Goal: Task Accomplishment & Management: Manage account settings

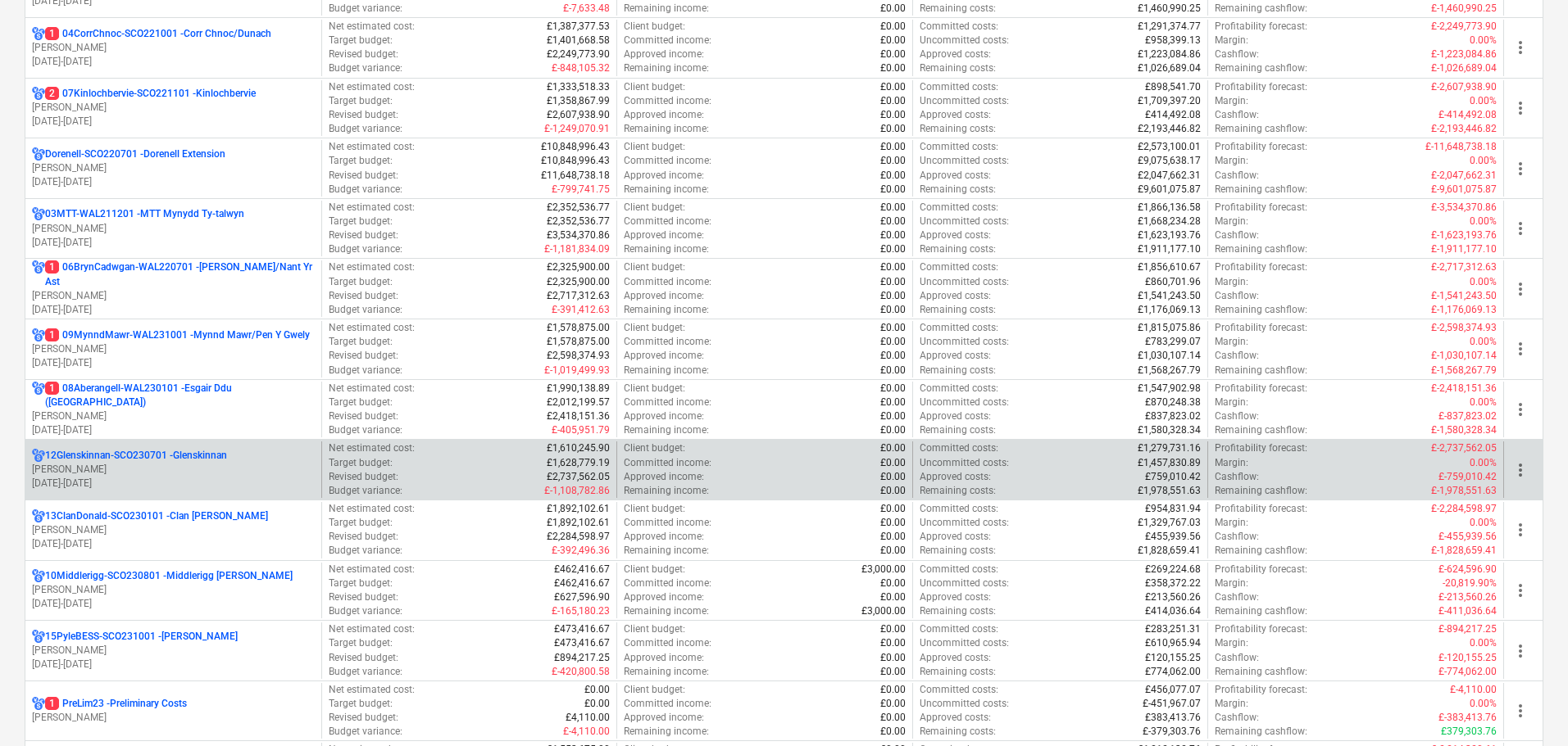
scroll to position [492, 0]
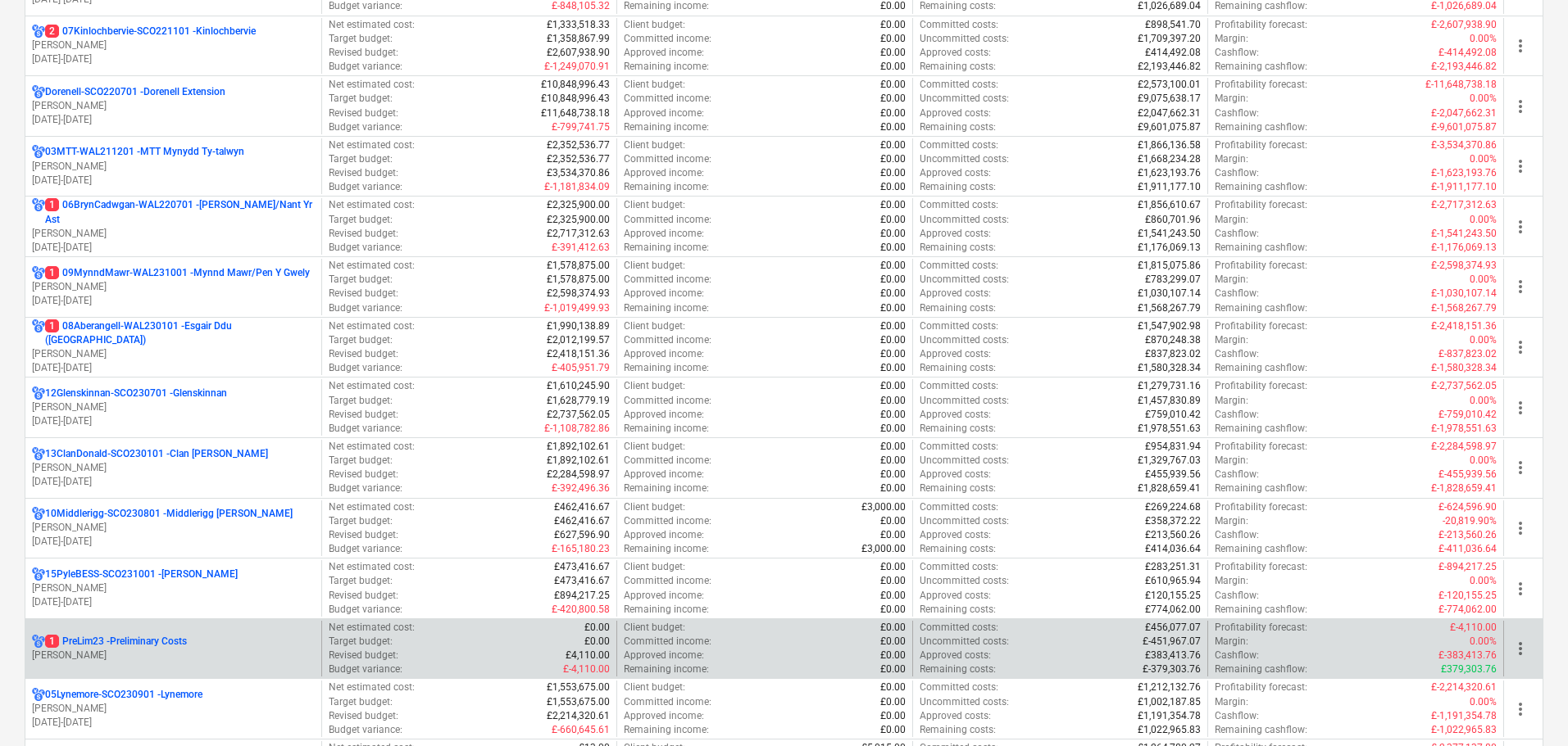
click at [141, 657] on p "[PERSON_NAME]" at bounding box center [173, 656] width 282 height 14
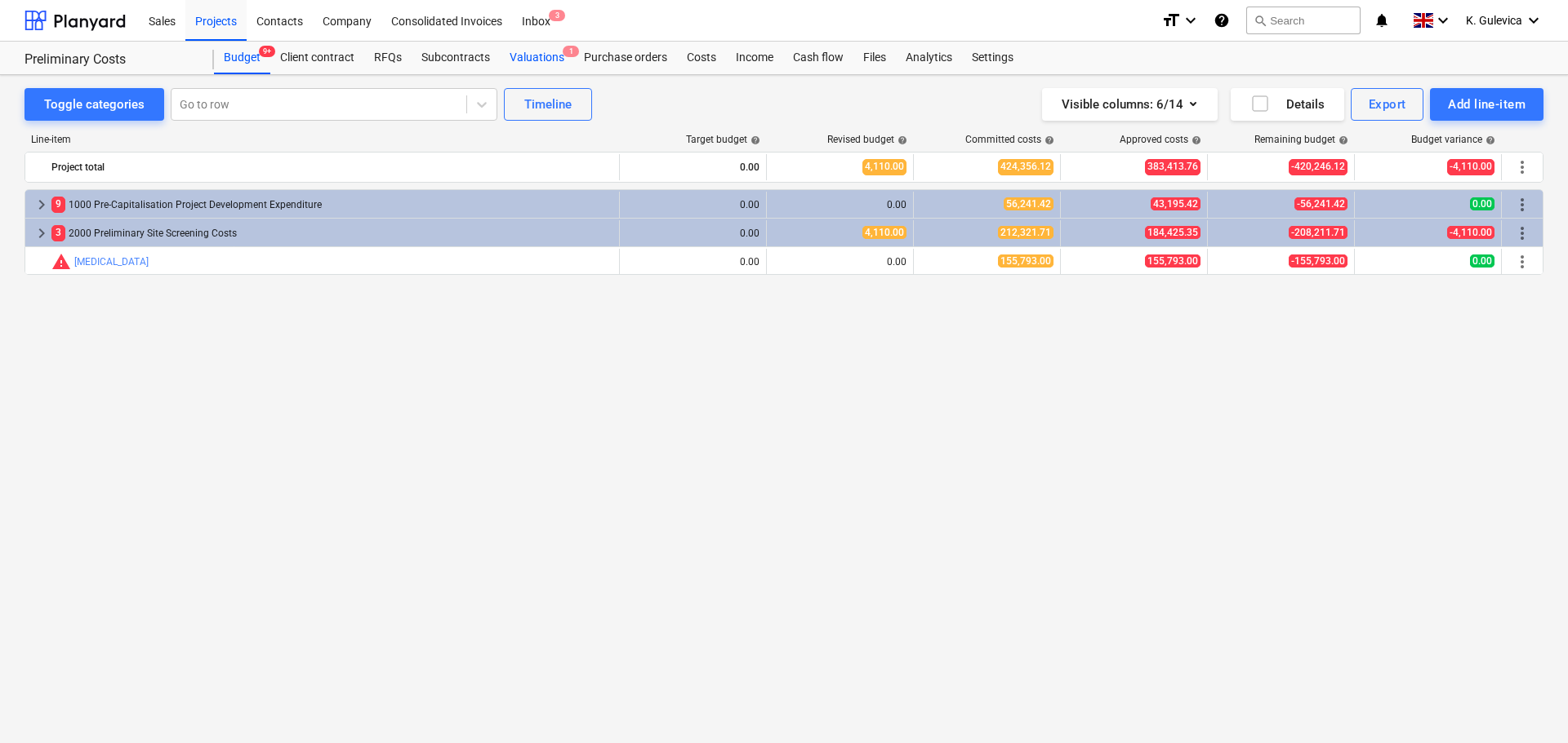
click at [523, 59] on div "Valuations 1" at bounding box center [537, 57] width 74 height 33
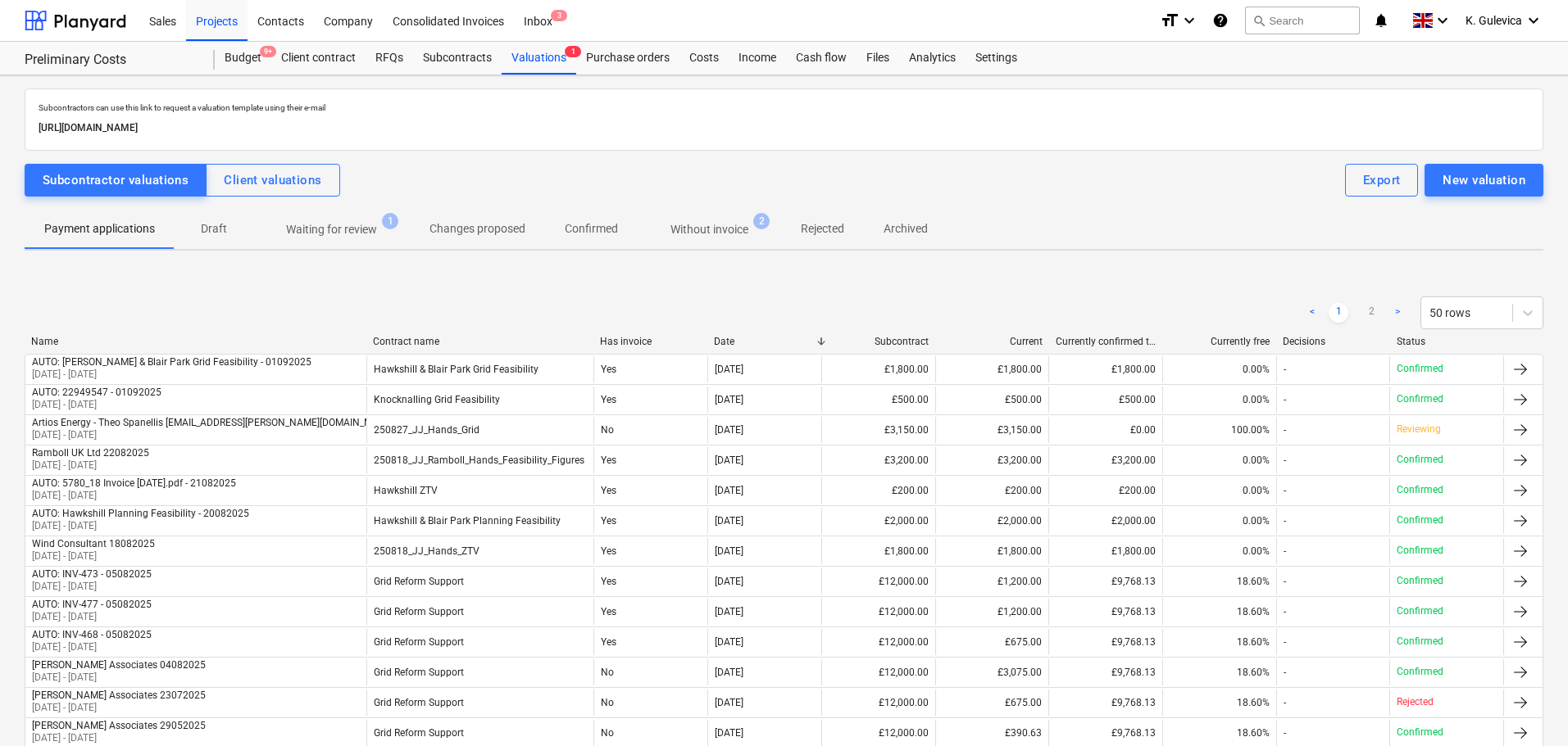
click at [691, 235] on p "Without invoice" at bounding box center [709, 229] width 78 height 17
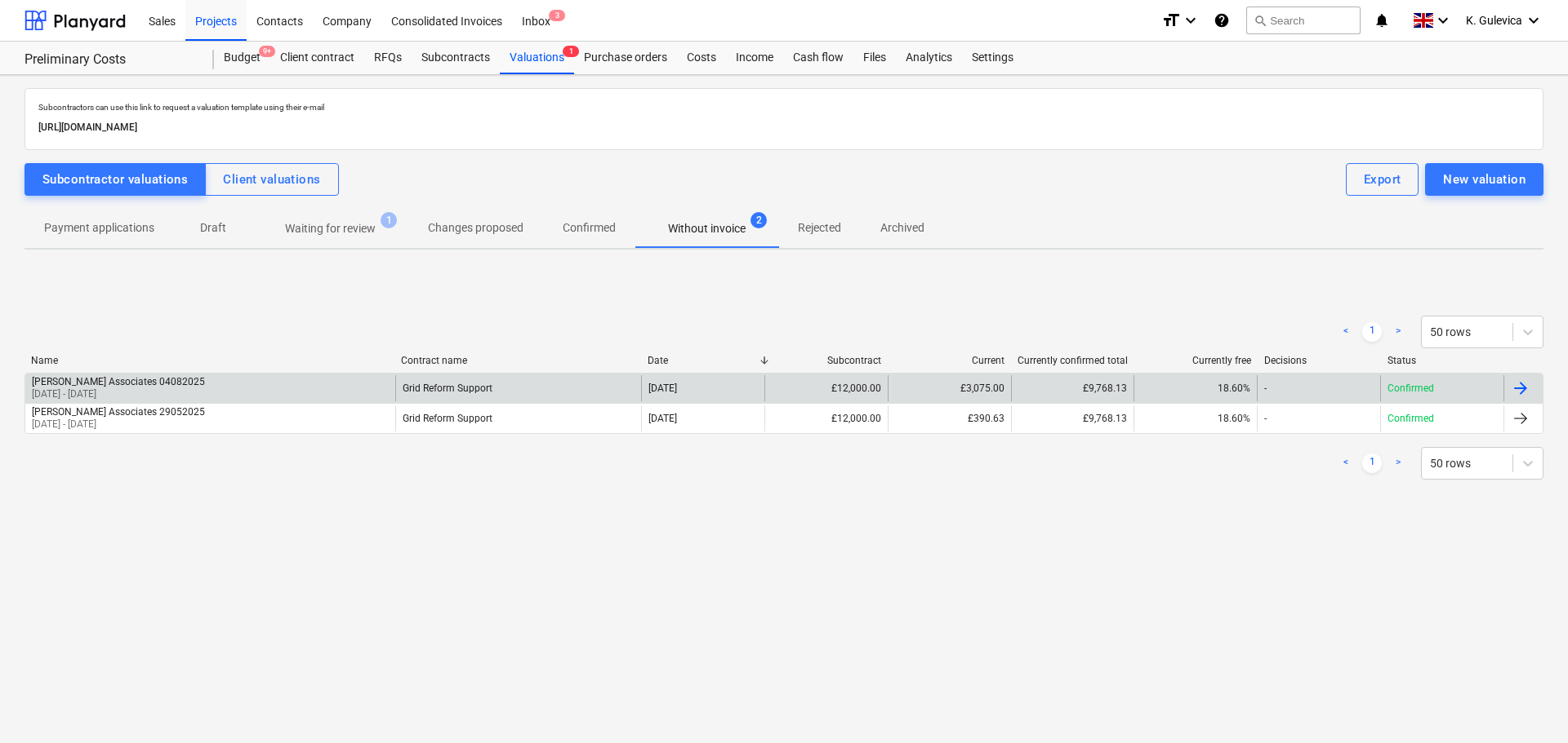
click at [598, 380] on div "Grid Reform Support" at bounding box center [519, 389] width 247 height 26
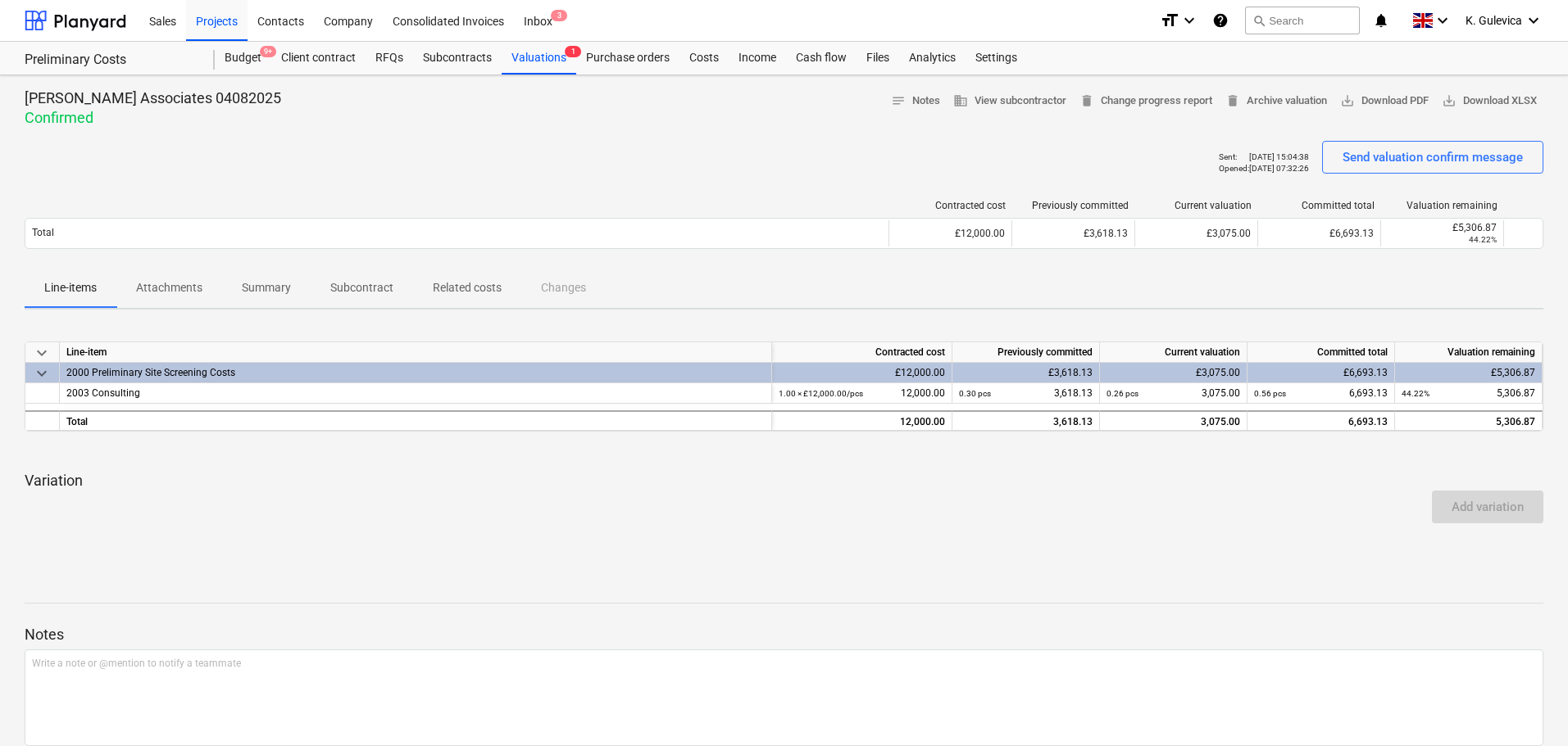
click at [191, 290] on p "Attachments" at bounding box center [169, 288] width 66 height 17
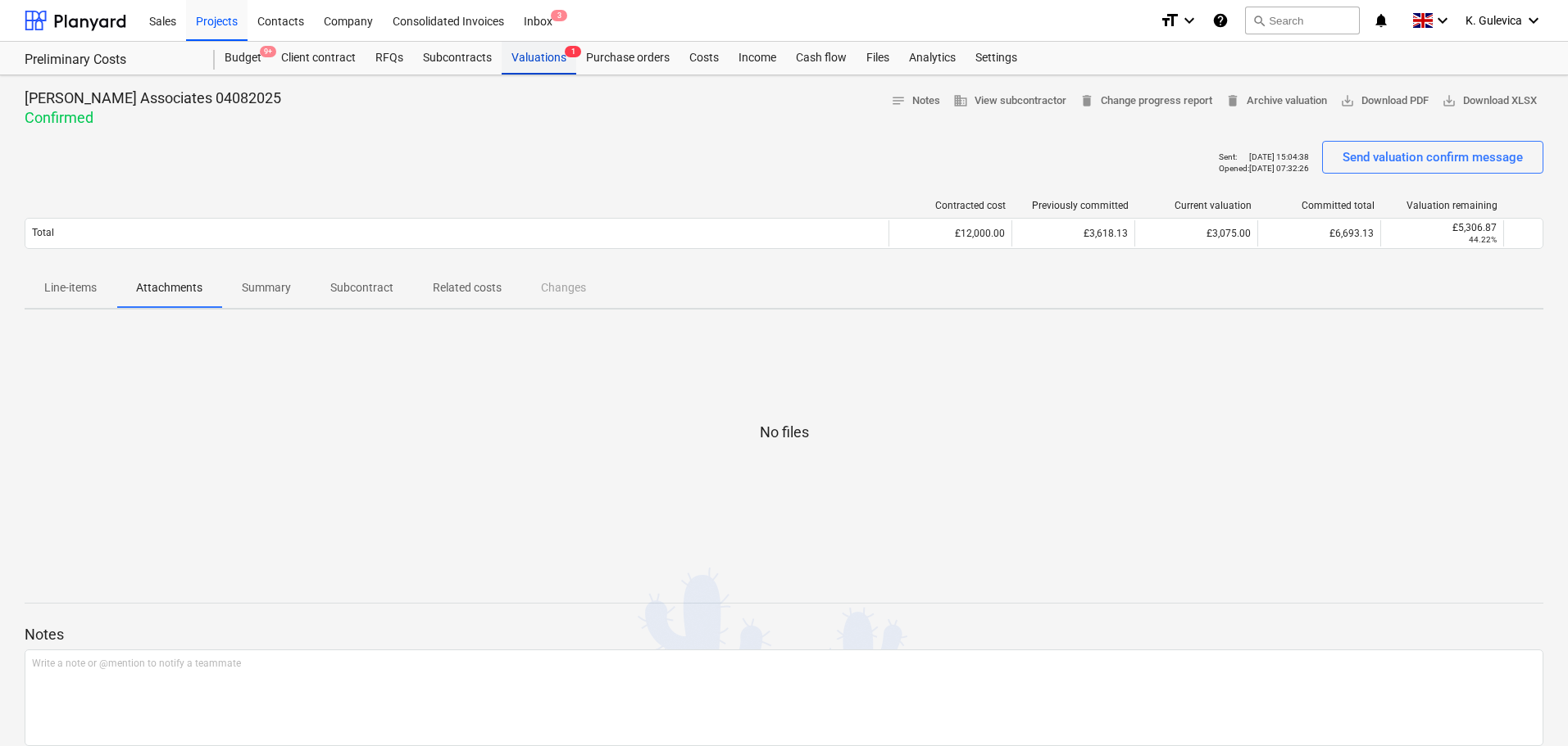
click at [527, 58] on div "Valuations 1" at bounding box center [539, 58] width 74 height 33
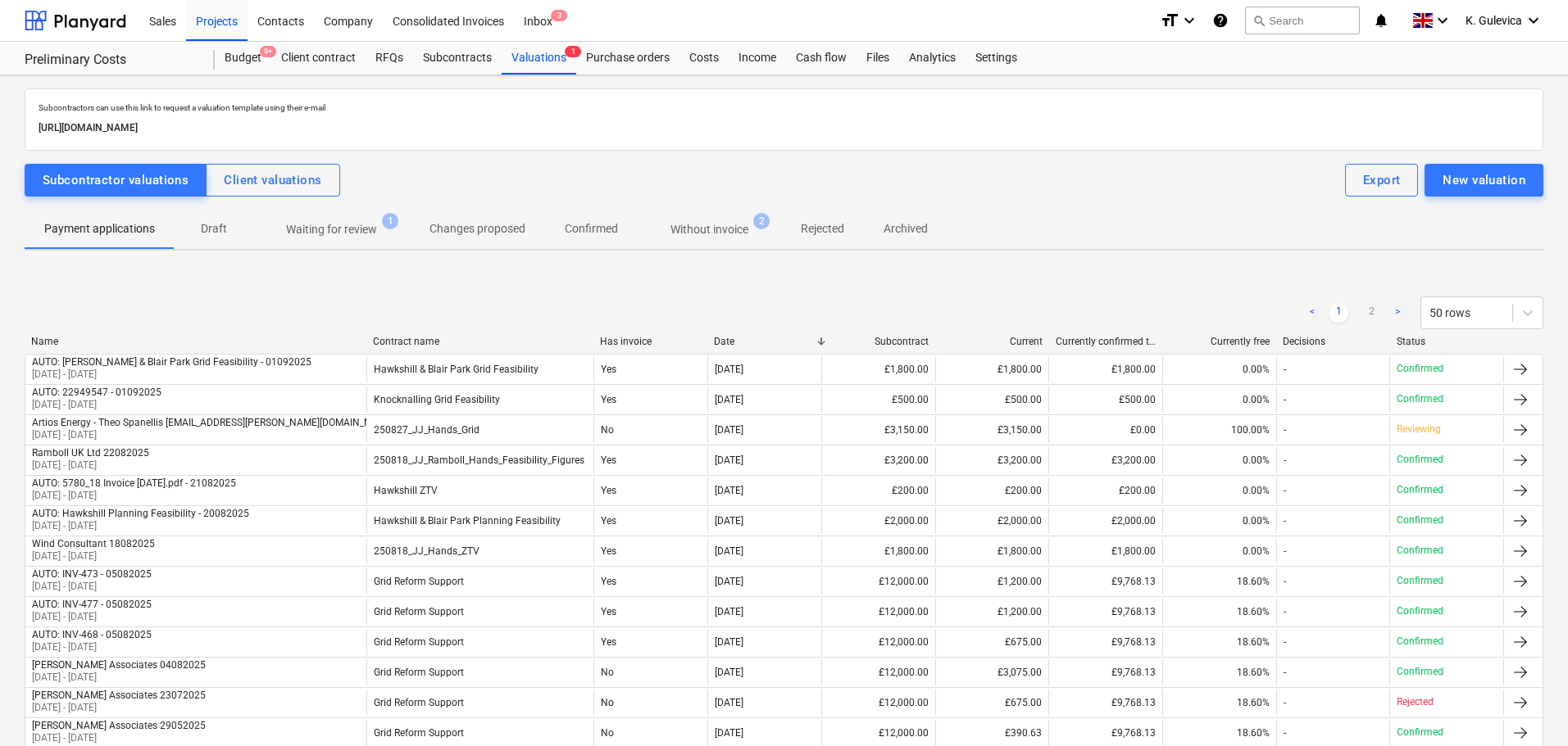
click at [699, 233] on p "Without invoice" at bounding box center [709, 229] width 78 height 17
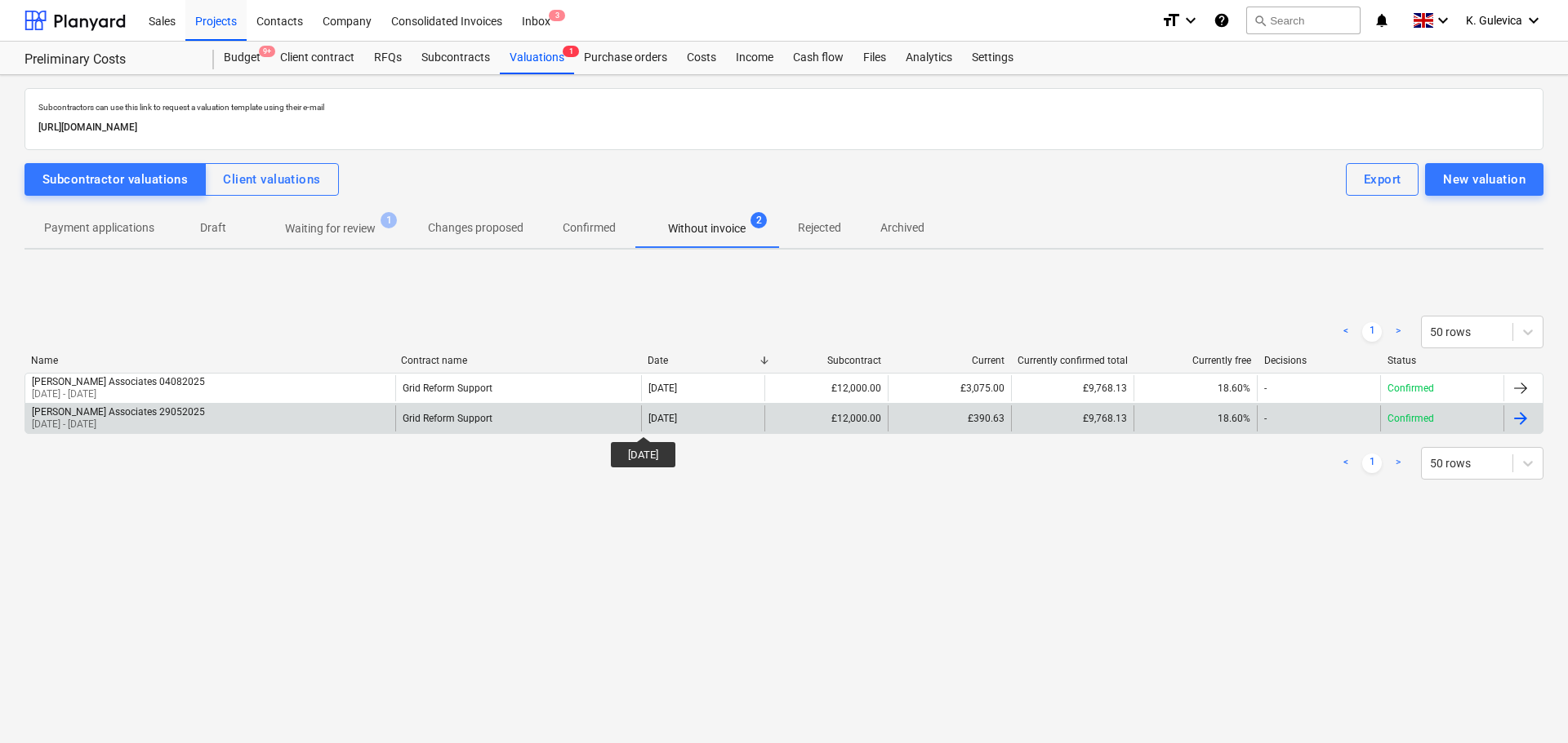
click at [658, 422] on div "[DATE]" at bounding box center [662, 418] width 28 height 11
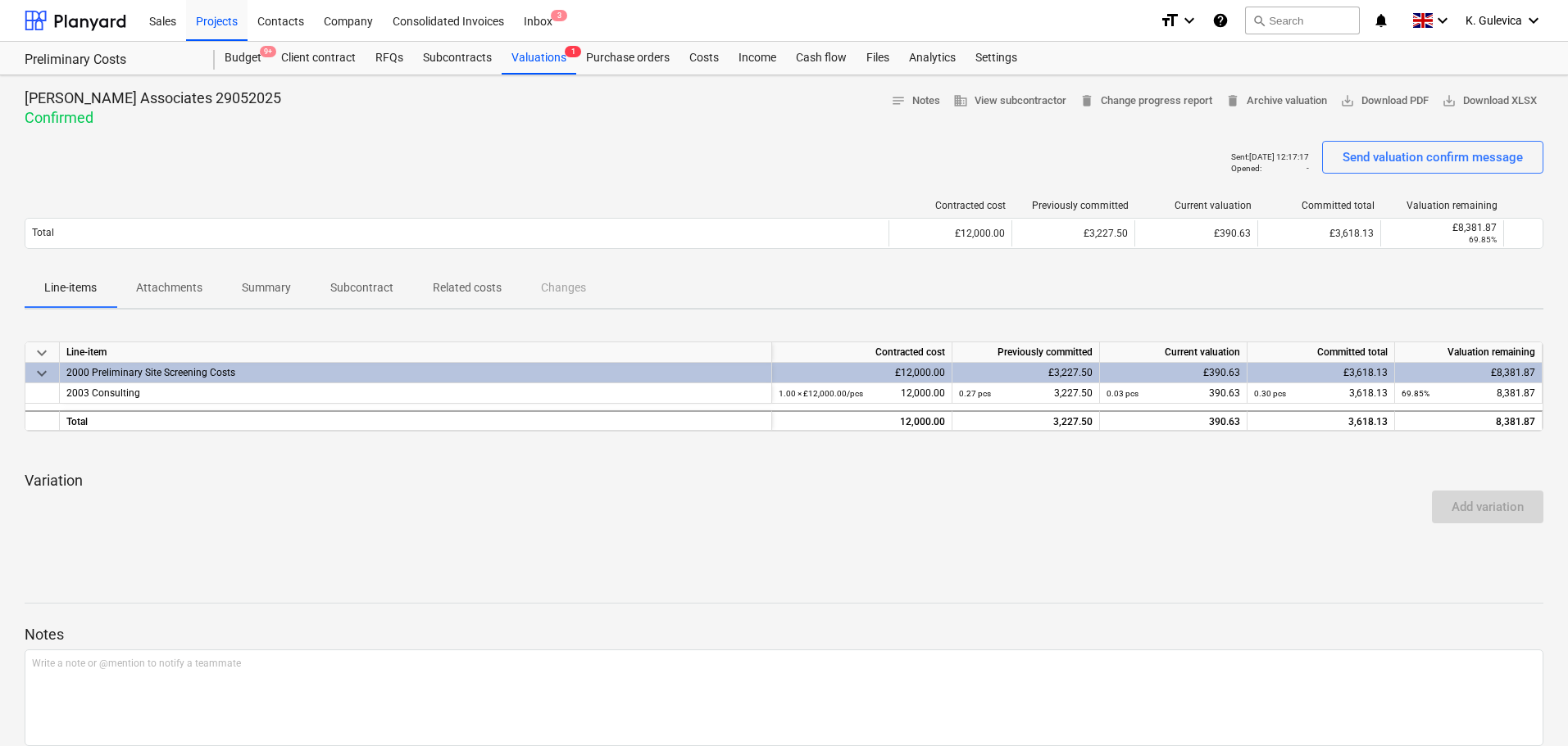
click at [188, 282] on p "Attachments" at bounding box center [169, 288] width 66 height 17
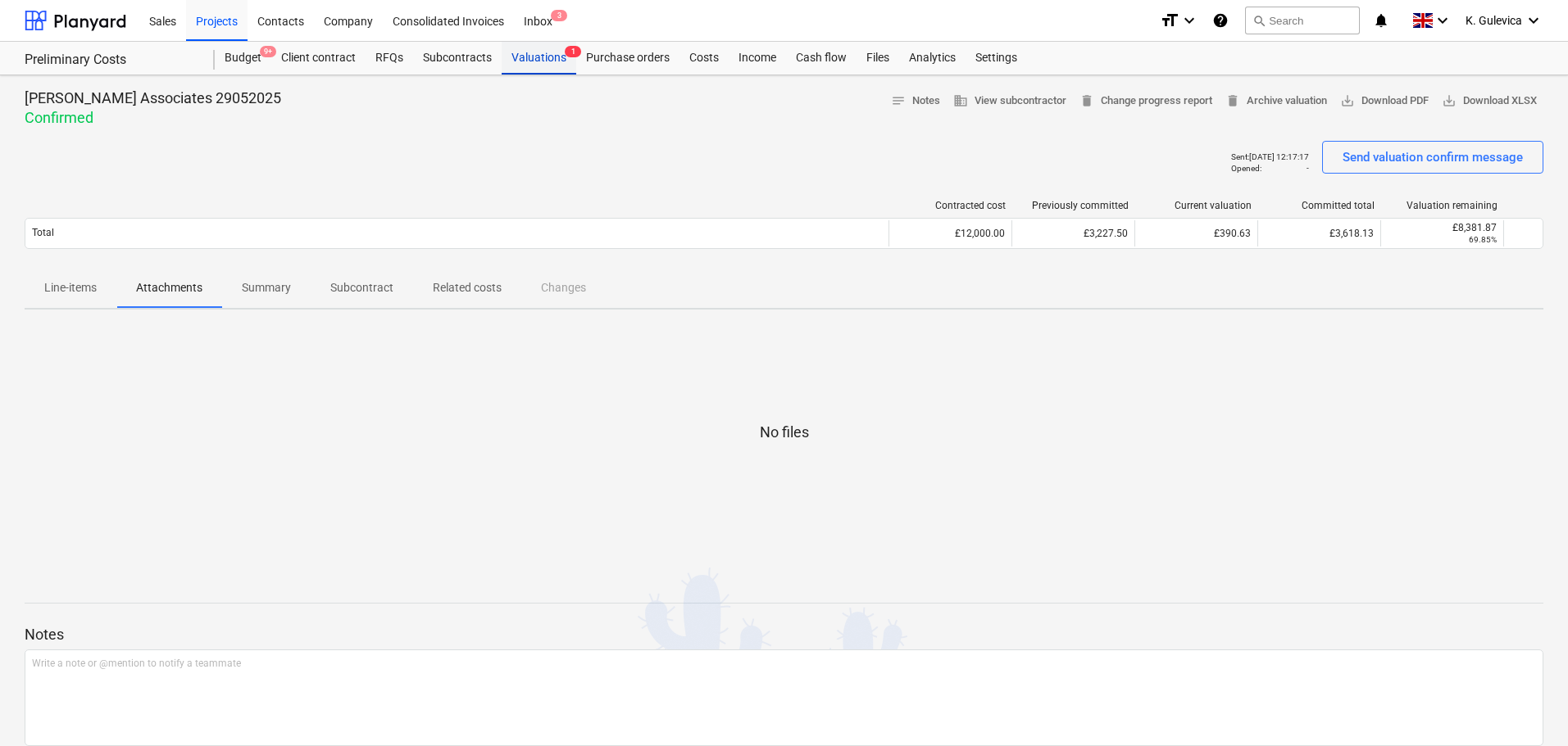
click at [537, 54] on div "Valuations 1" at bounding box center [539, 58] width 74 height 33
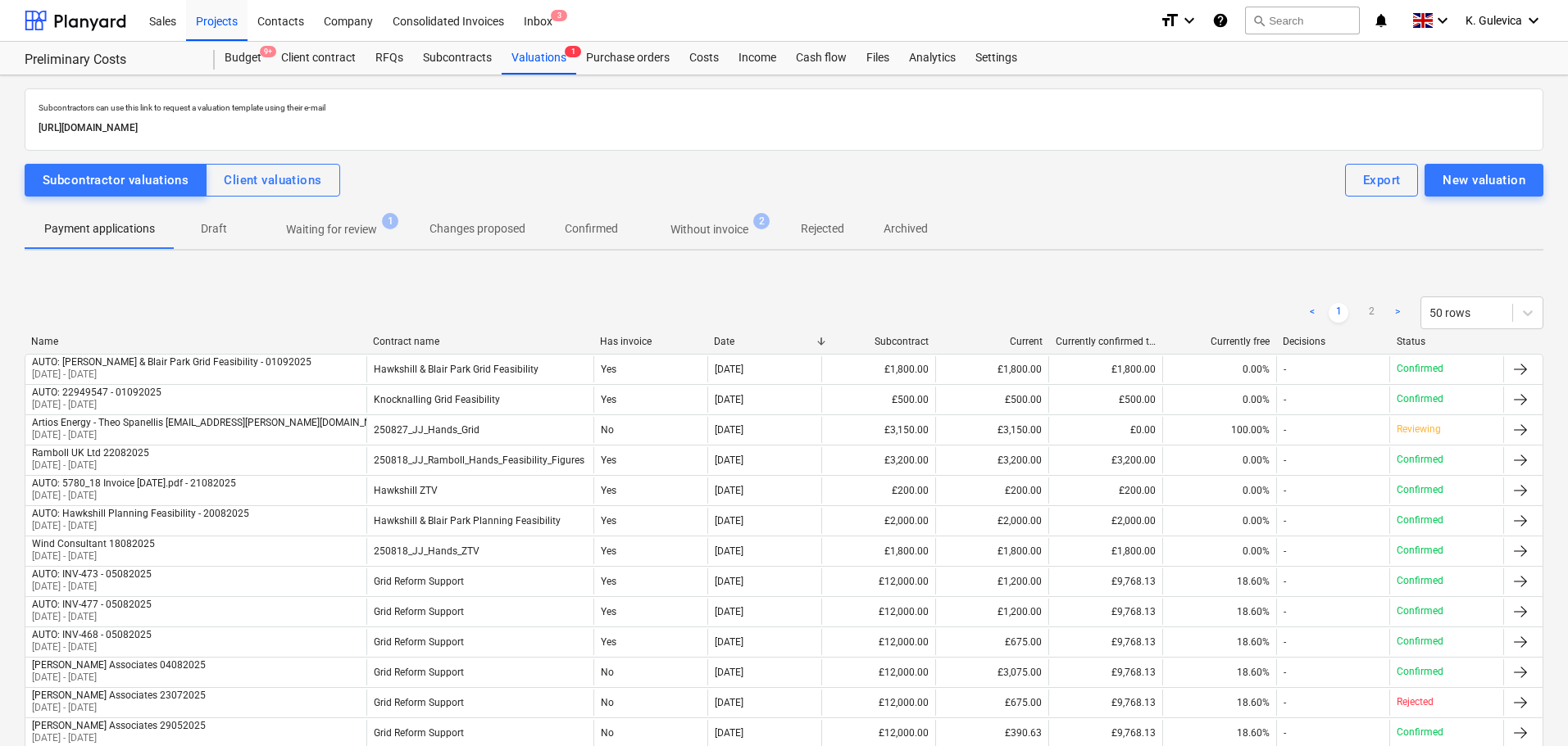
click at [720, 234] on p "Without invoice" at bounding box center [709, 229] width 78 height 17
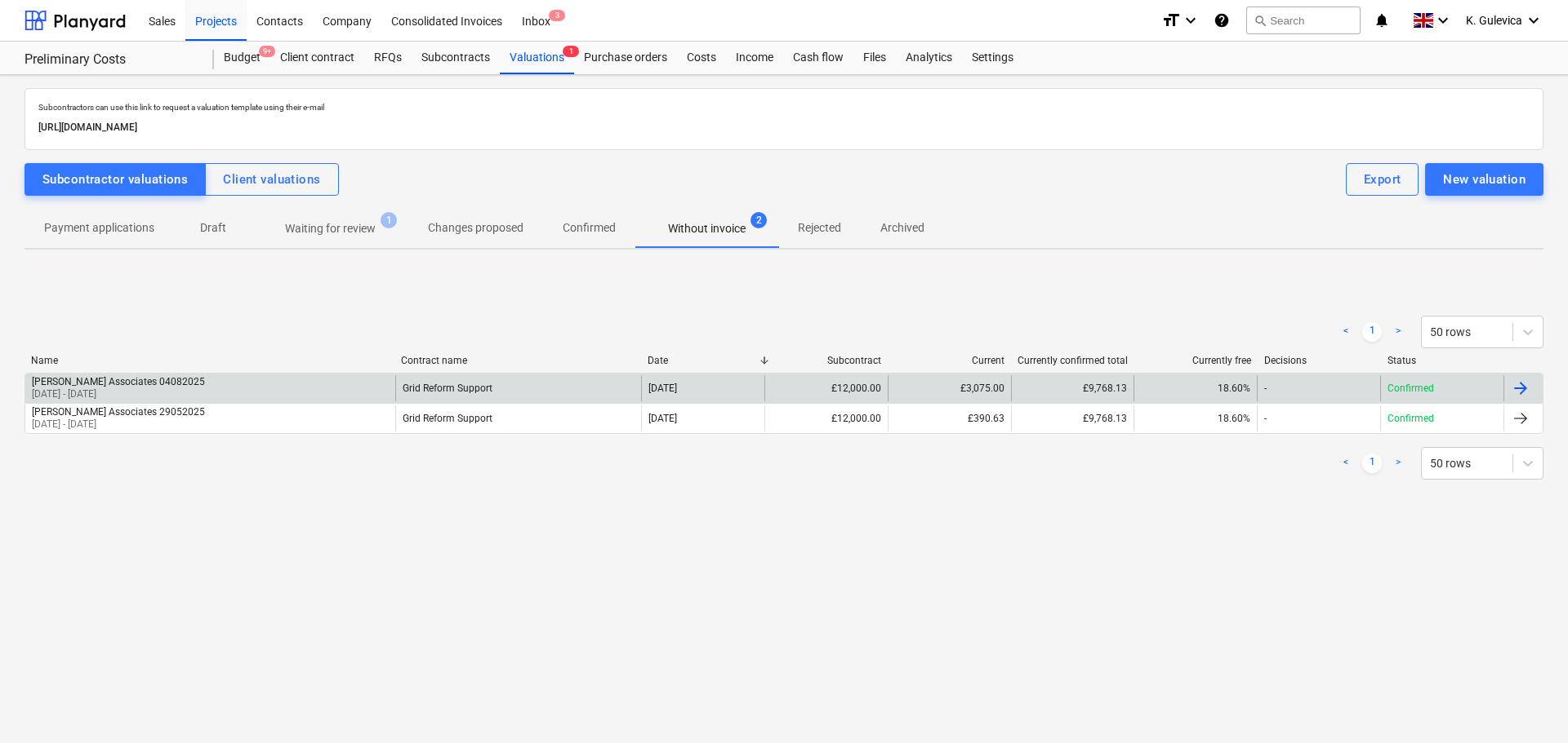
click at [567, 390] on div "Grid Reform Support" at bounding box center [519, 389] width 247 height 26
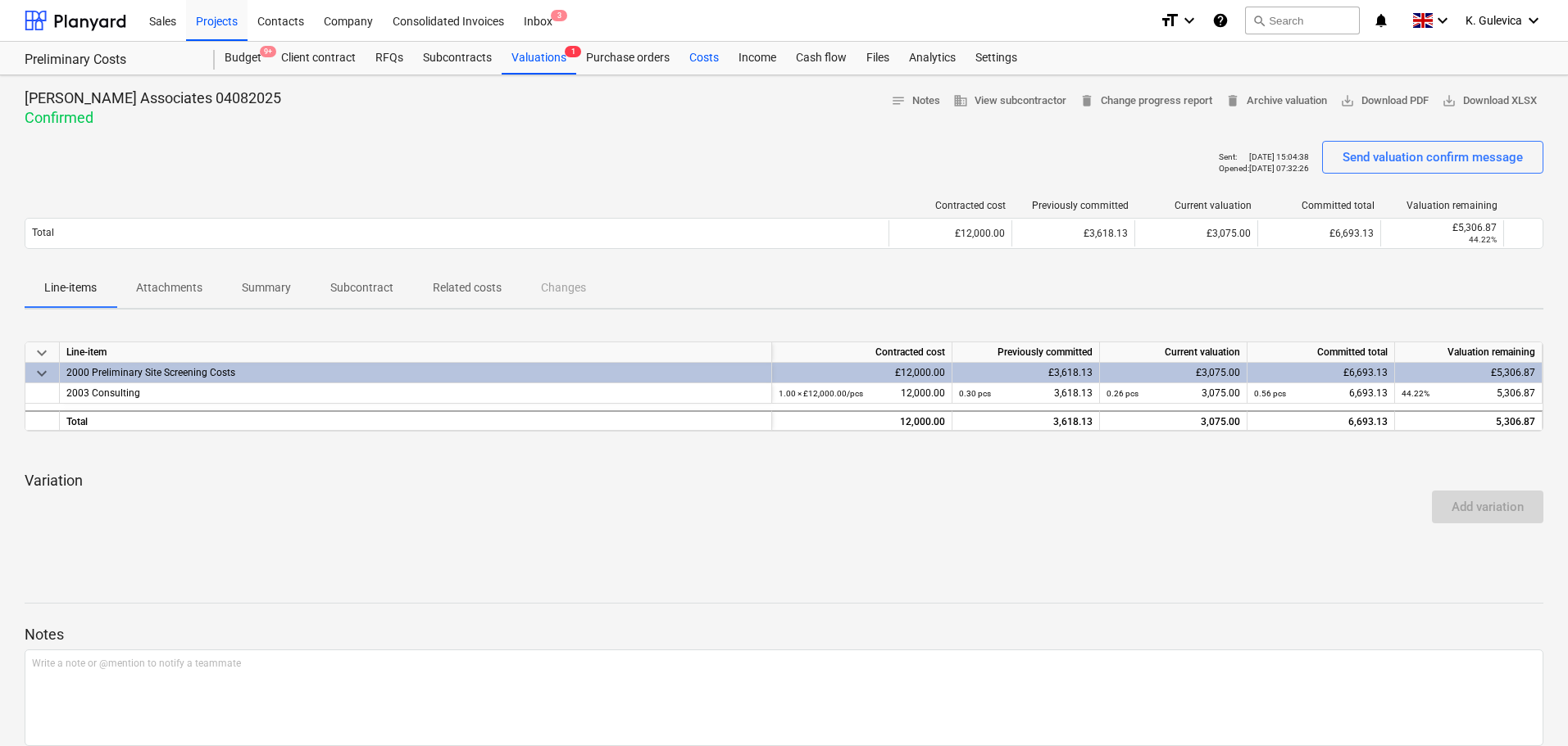
click at [701, 49] on div "Costs" at bounding box center [705, 58] width 50 height 33
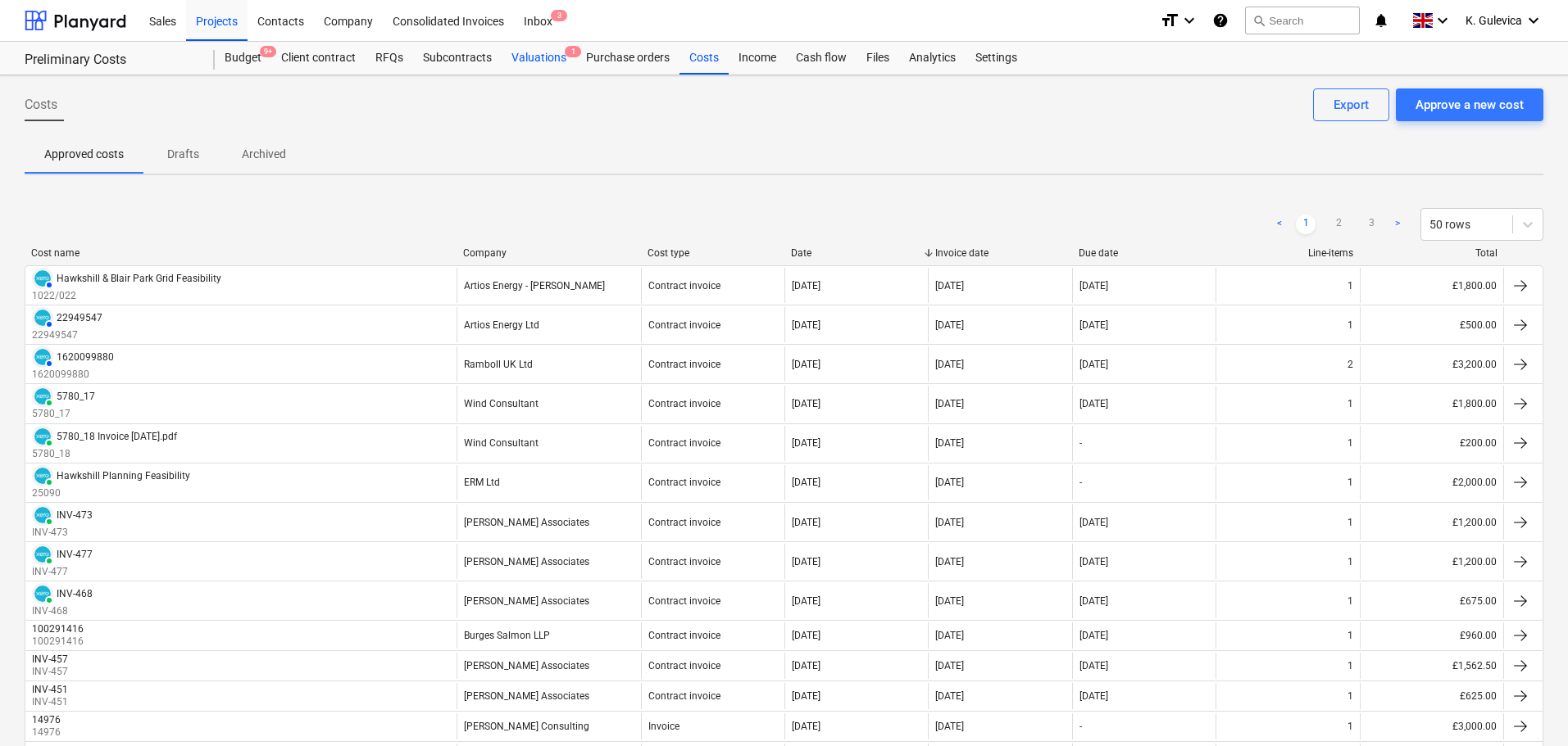
click at [531, 56] on div "Valuations 1" at bounding box center [539, 58] width 74 height 33
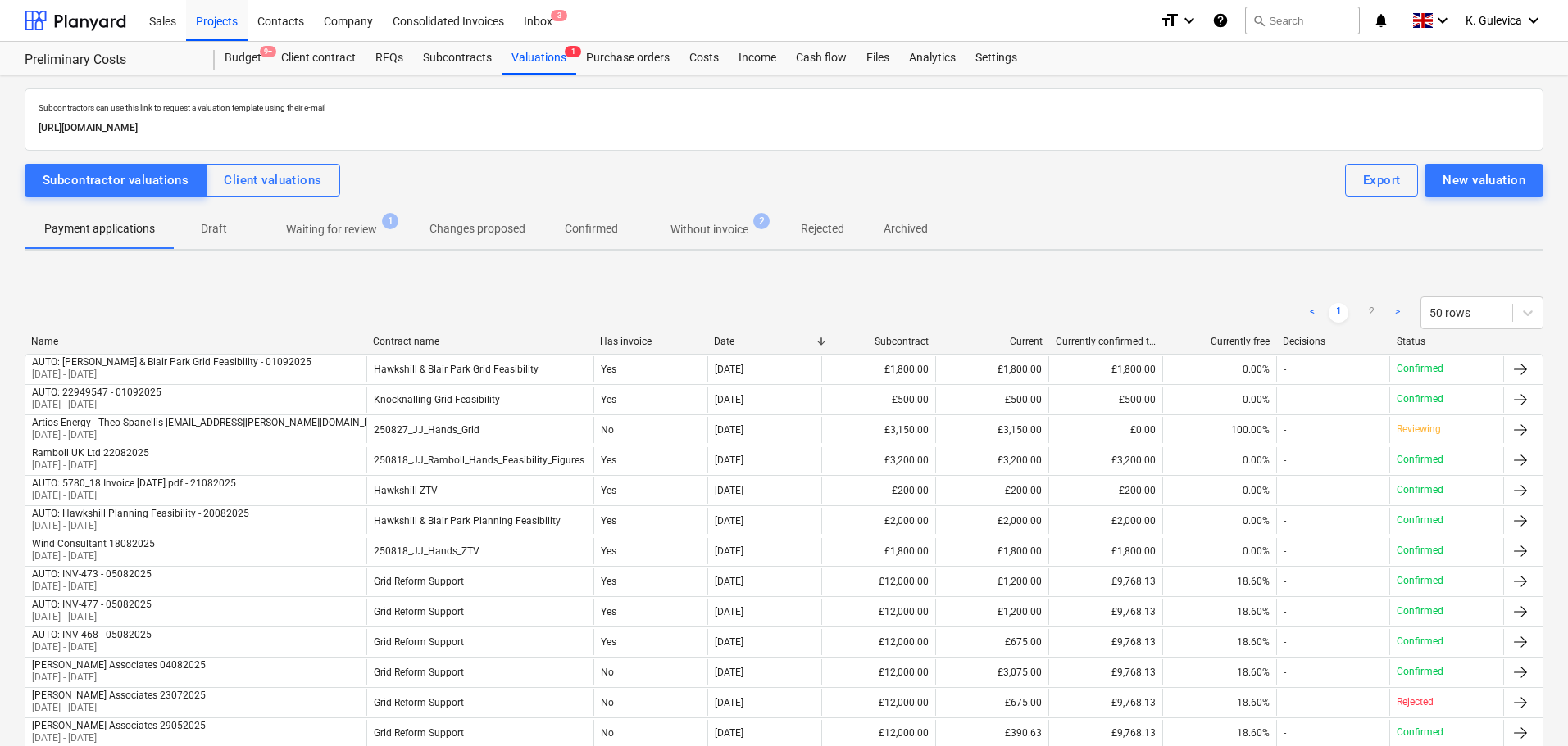
click at [715, 235] on p "Without invoice" at bounding box center [709, 229] width 78 height 17
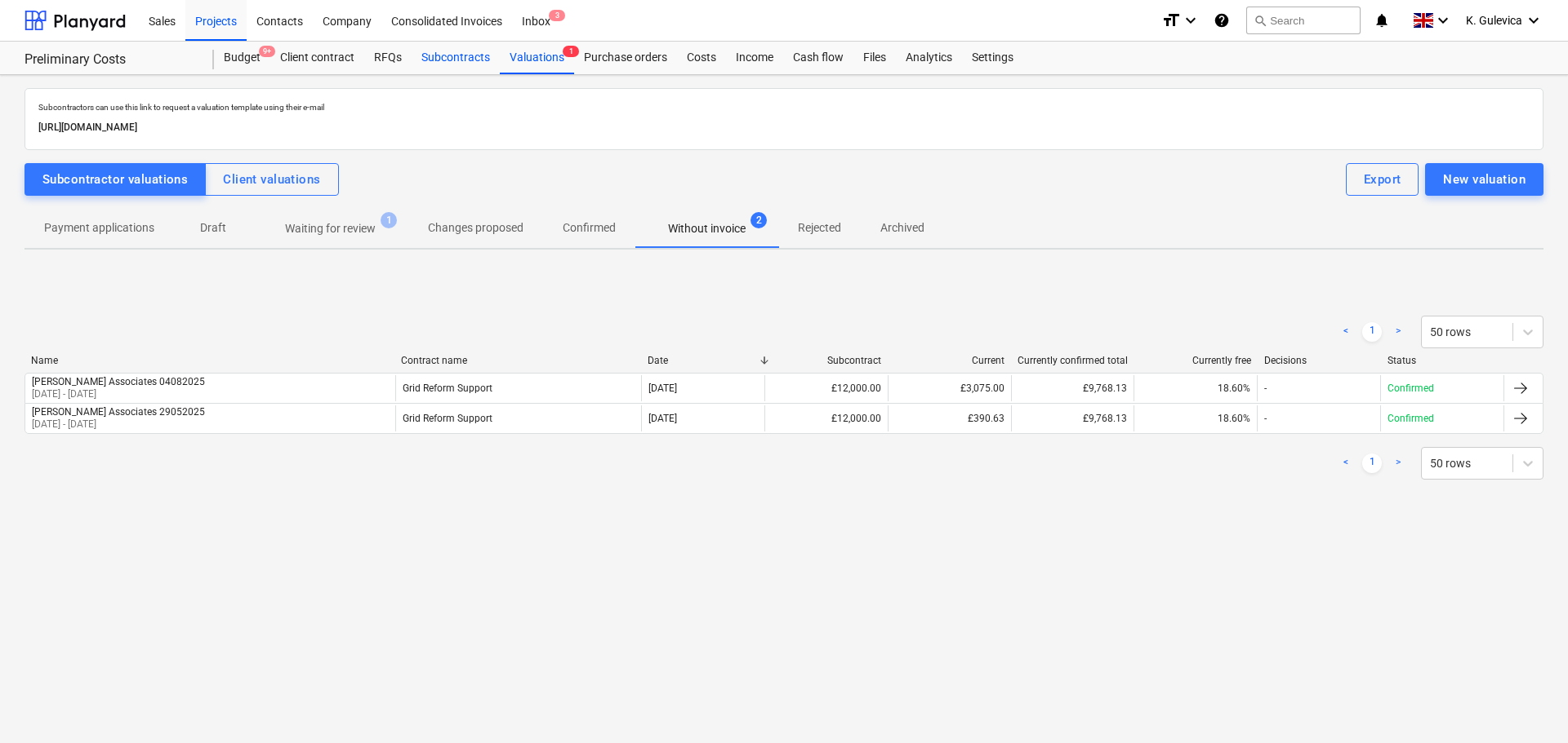
click at [437, 58] on div "Subcontracts" at bounding box center [456, 57] width 88 height 33
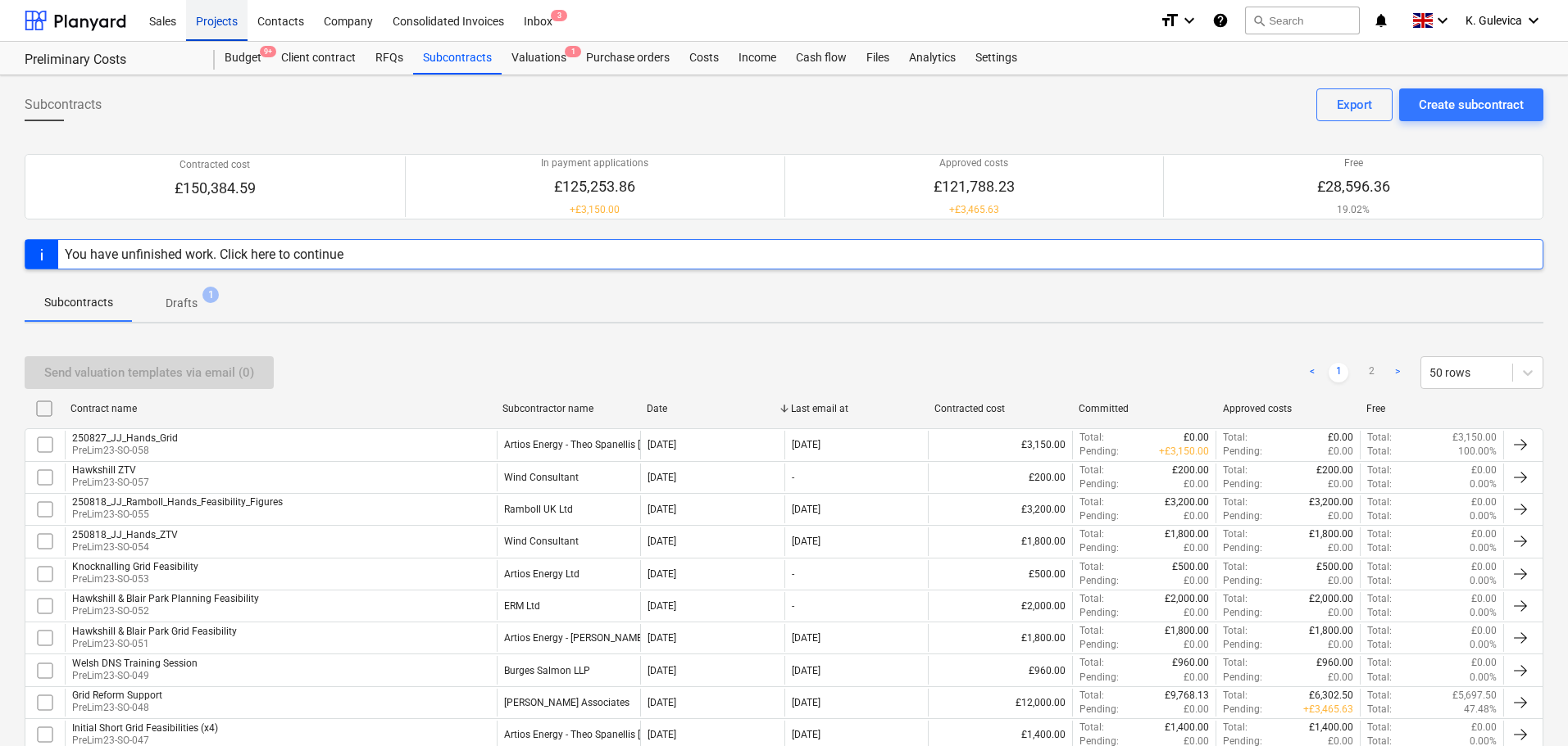
click at [205, 21] on div "Projects" at bounding box center [216, 19] width 61 height 42
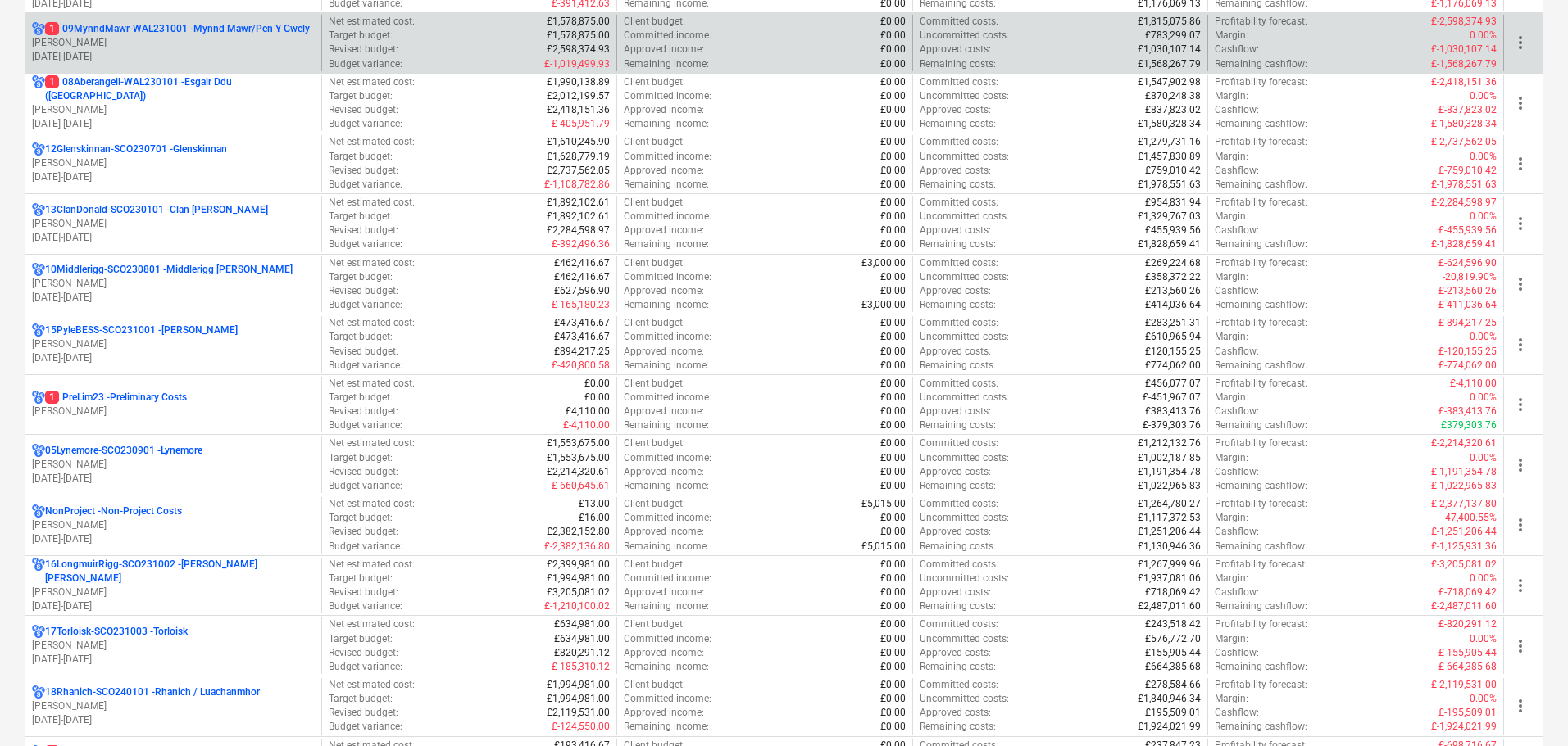
scroll to position [737, 0]
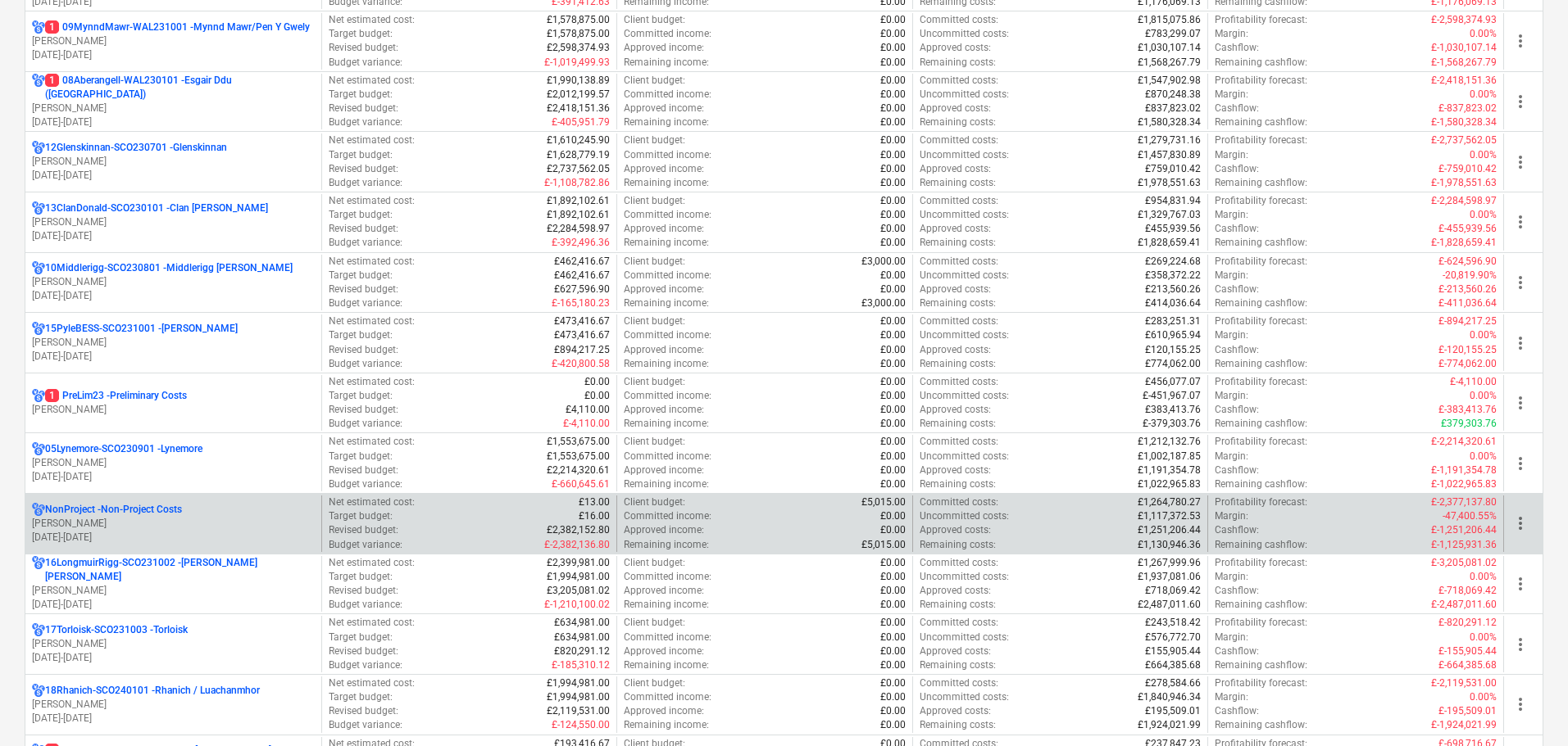
click at [170, 533] on p "[DATE] - [DATE]" at bounding box center [173, 538] width 282 height 14
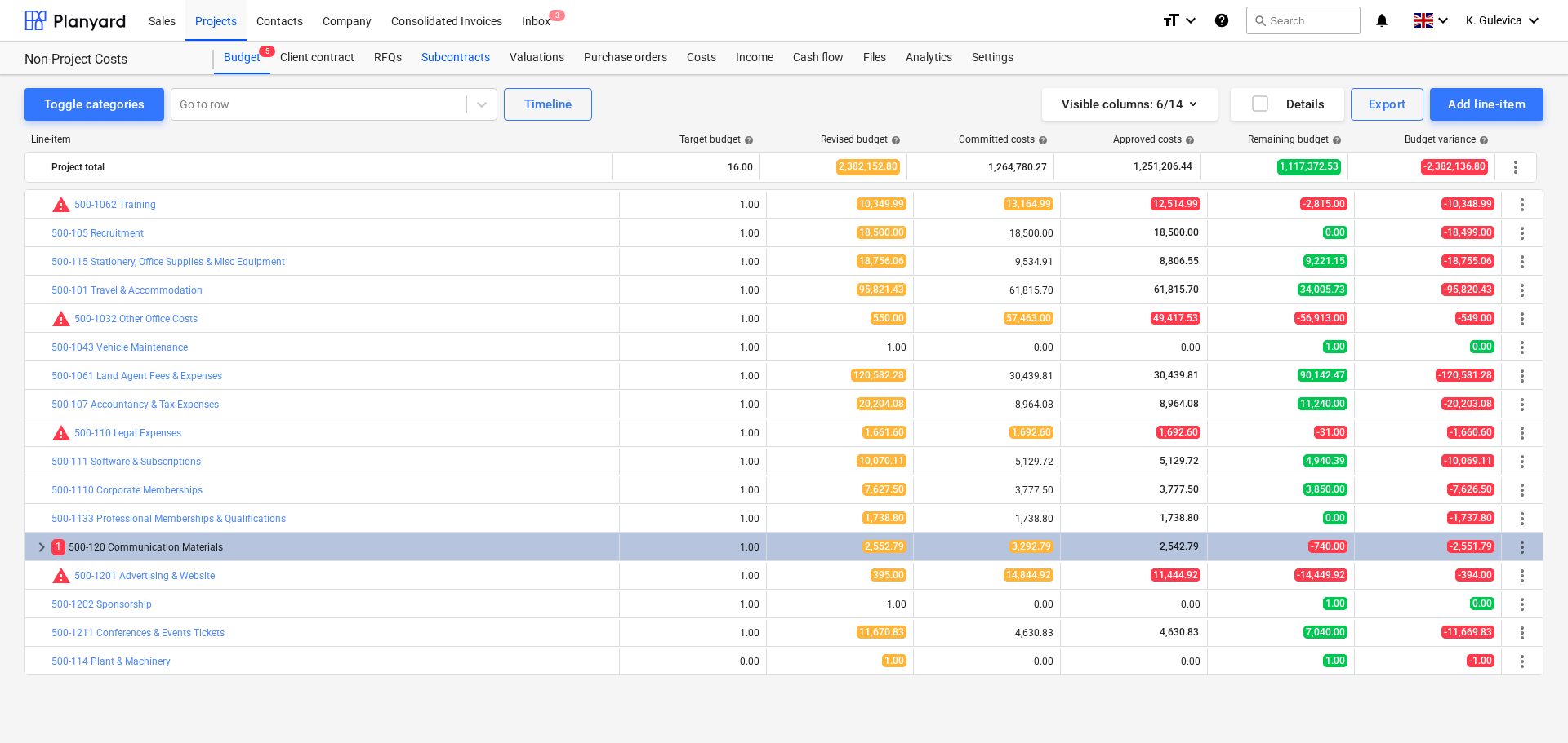
click at [436, 58] on div "Subcontracts" at bounding box center [456, 57] width 88 height 33
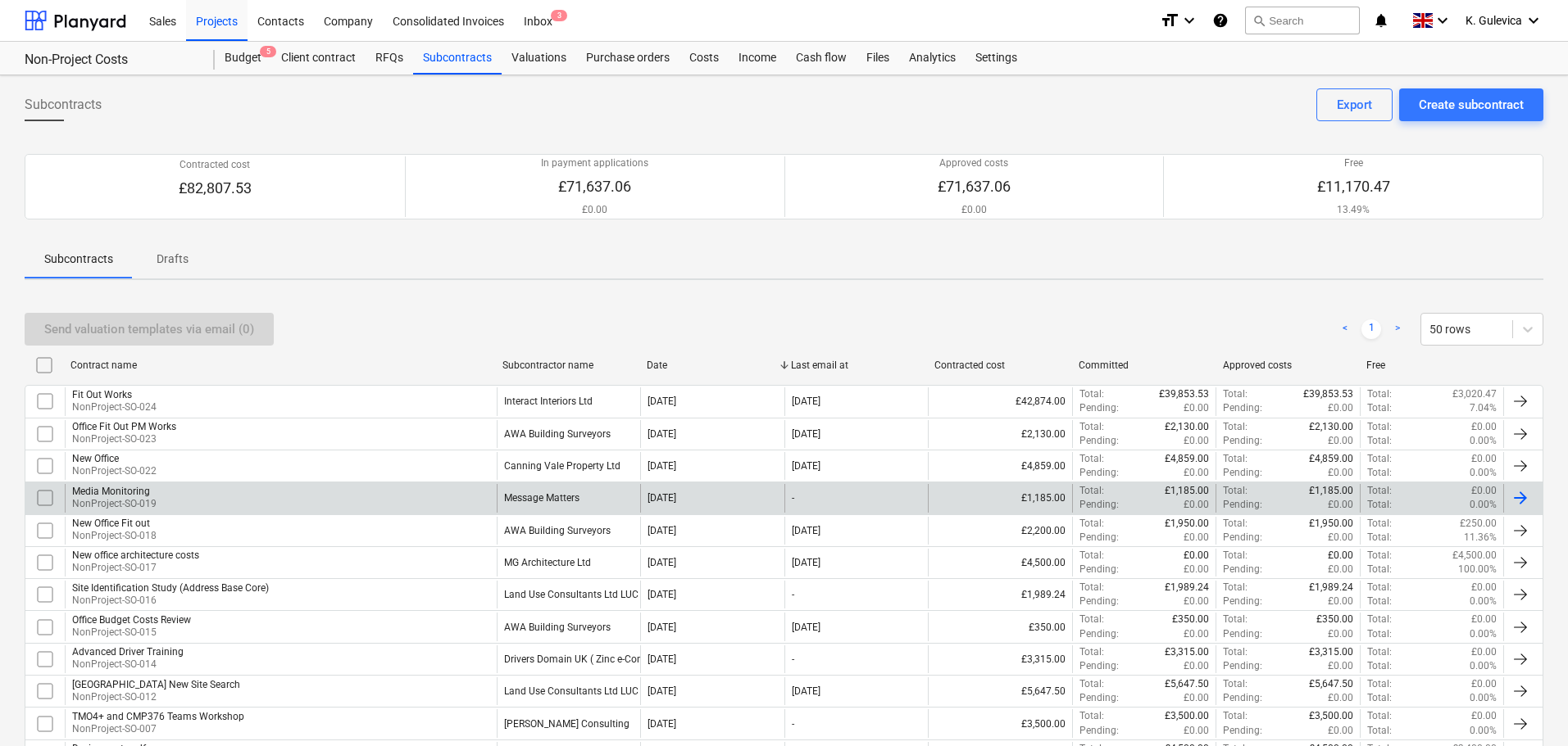
click at [545, 496] on div "Message Matters" at bounding box center [541, 497] width 75 height 12
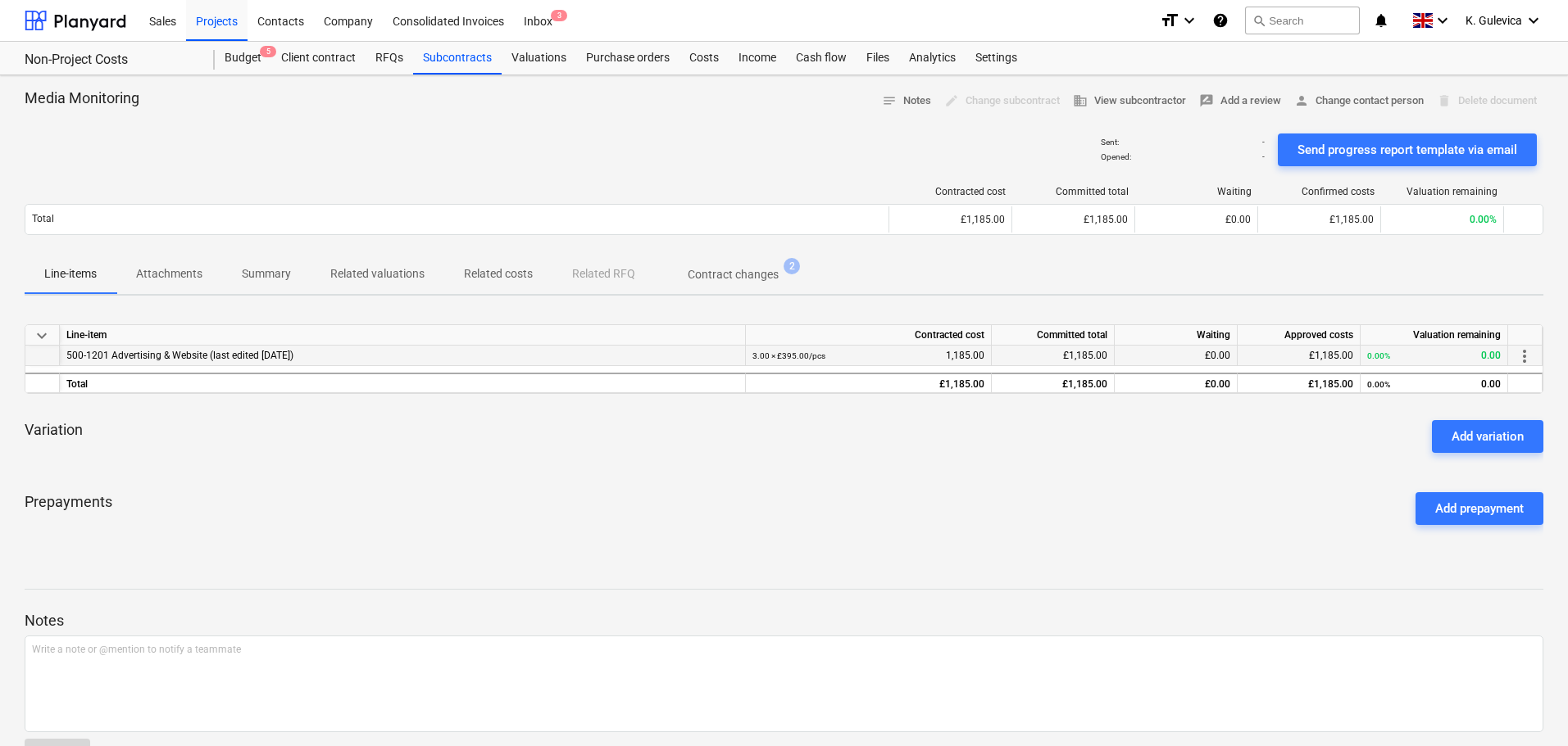
click at [1521, 359] on span "more_vert" at bounding box center [1525, 357] width 19 height 19
click at [1536, 358] on li "Edit" at bounding box center [1536, 356] width 49 height 38
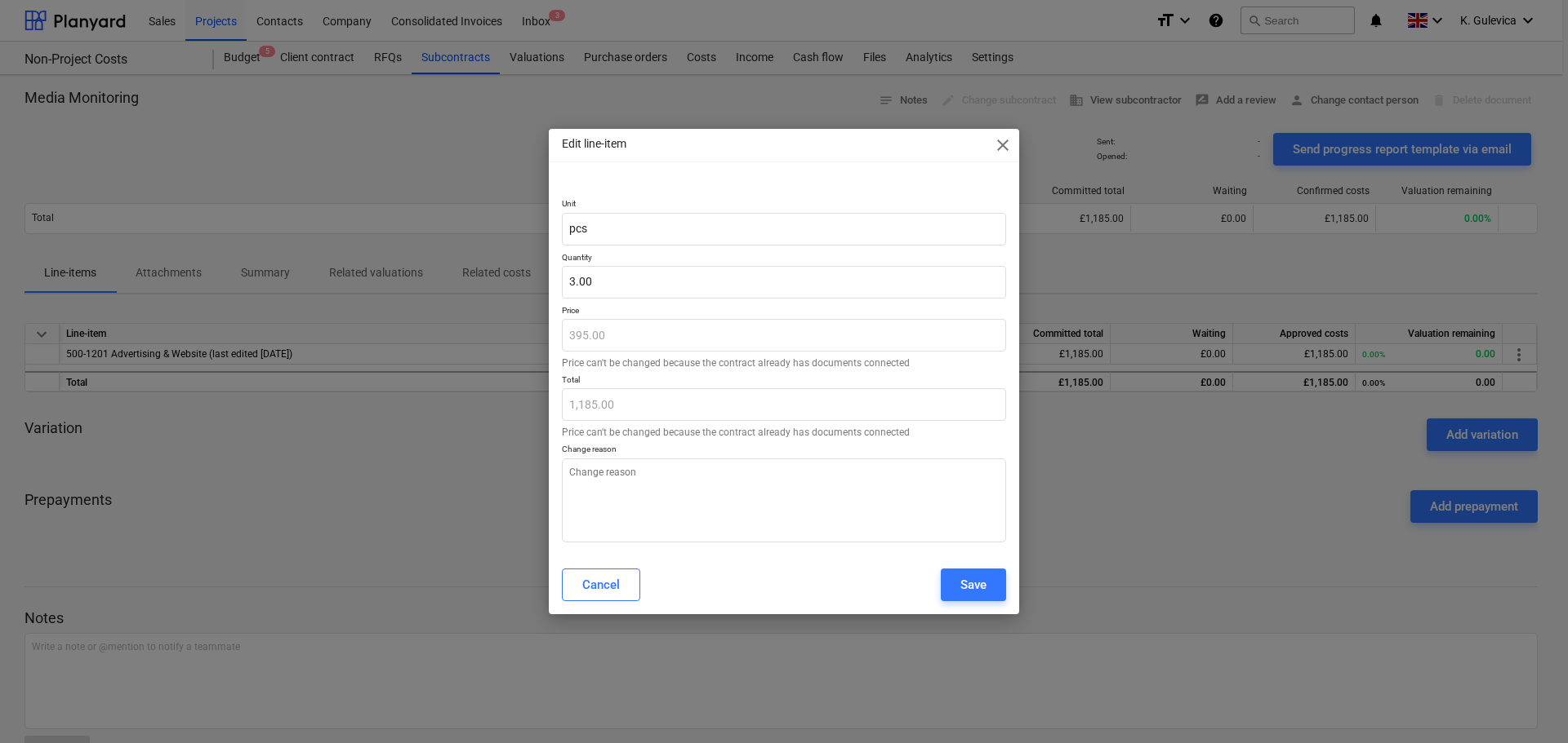
type textarea "x"
type input "3"
click at [580, 284] on input "3" at bounding box center [784, 282] width 444 height 33
type textarea "x"
type input "0.00"
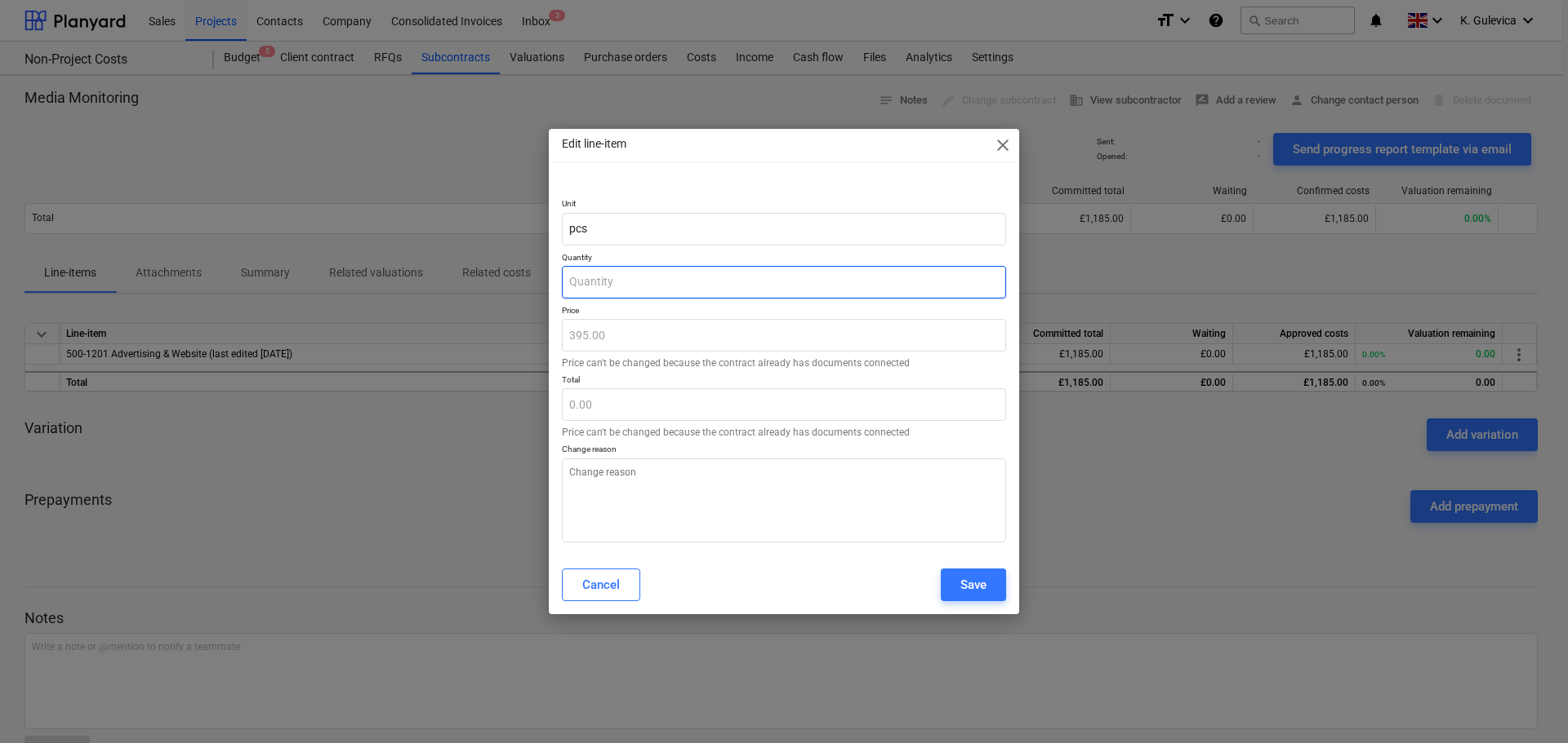
type input "4"
type textarea "x"
type input "1,580.00"
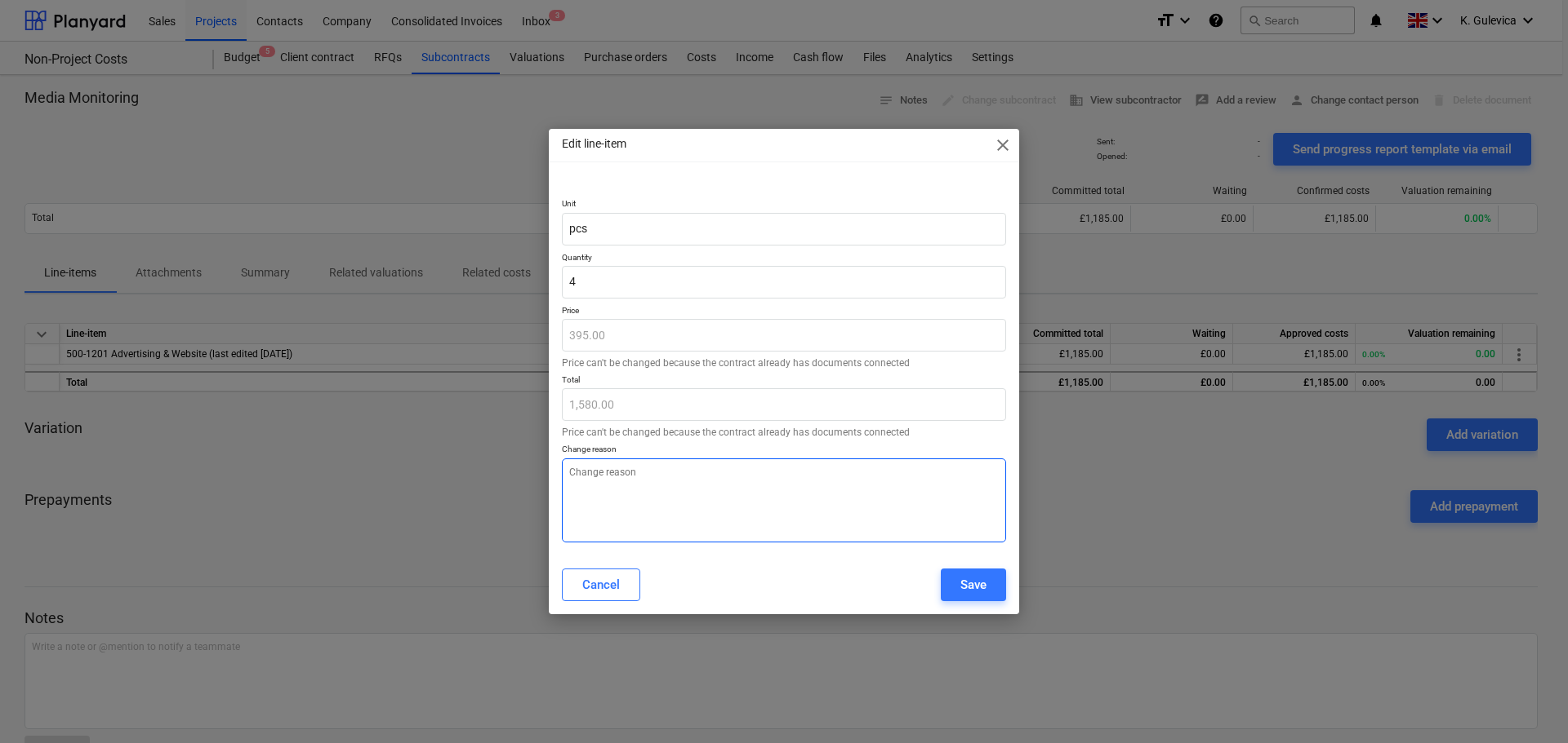
type input "4.00"
type textarea "x"
click at [645, 512] on textarea at bounding box center [784, 500] width 444 height 84
type textarea "f"
type textarea "x"
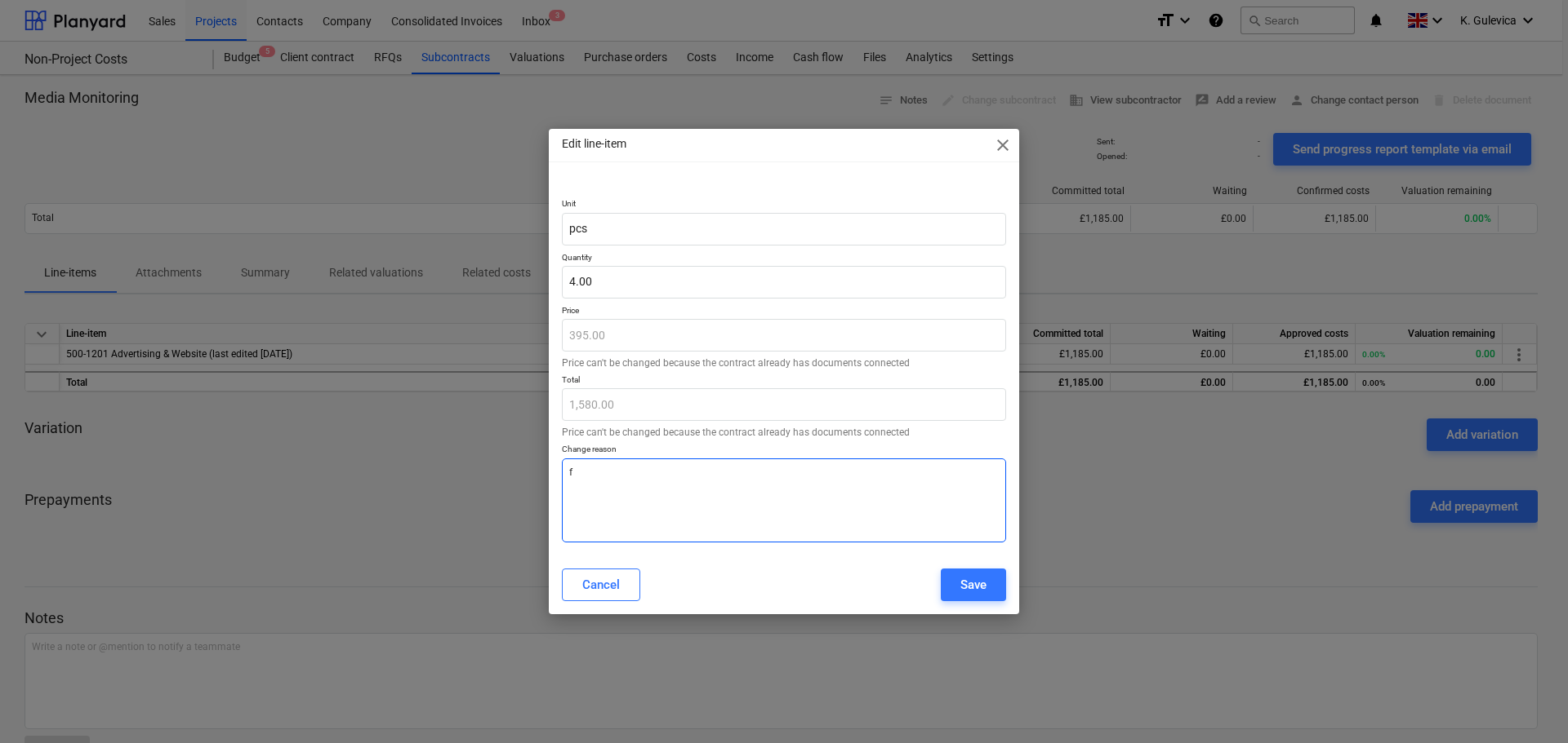
type textarea "fo"
type textarea "x"
type textarea "for"
type textarea "x"
type textarea "for"
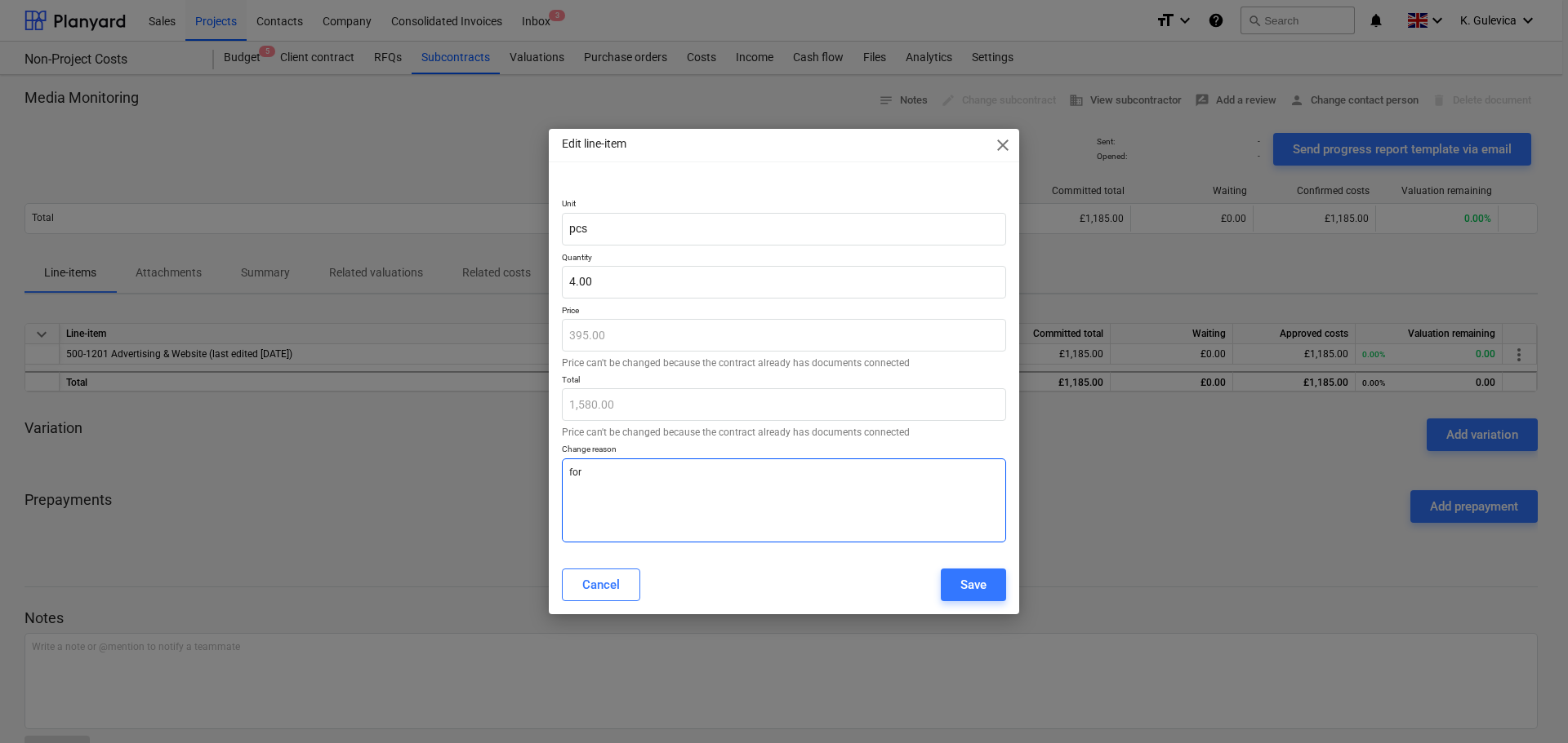
type textarea "x"
type textarea "for m"
type textarea "x"
type textarea "for mo"
type textarea "x"
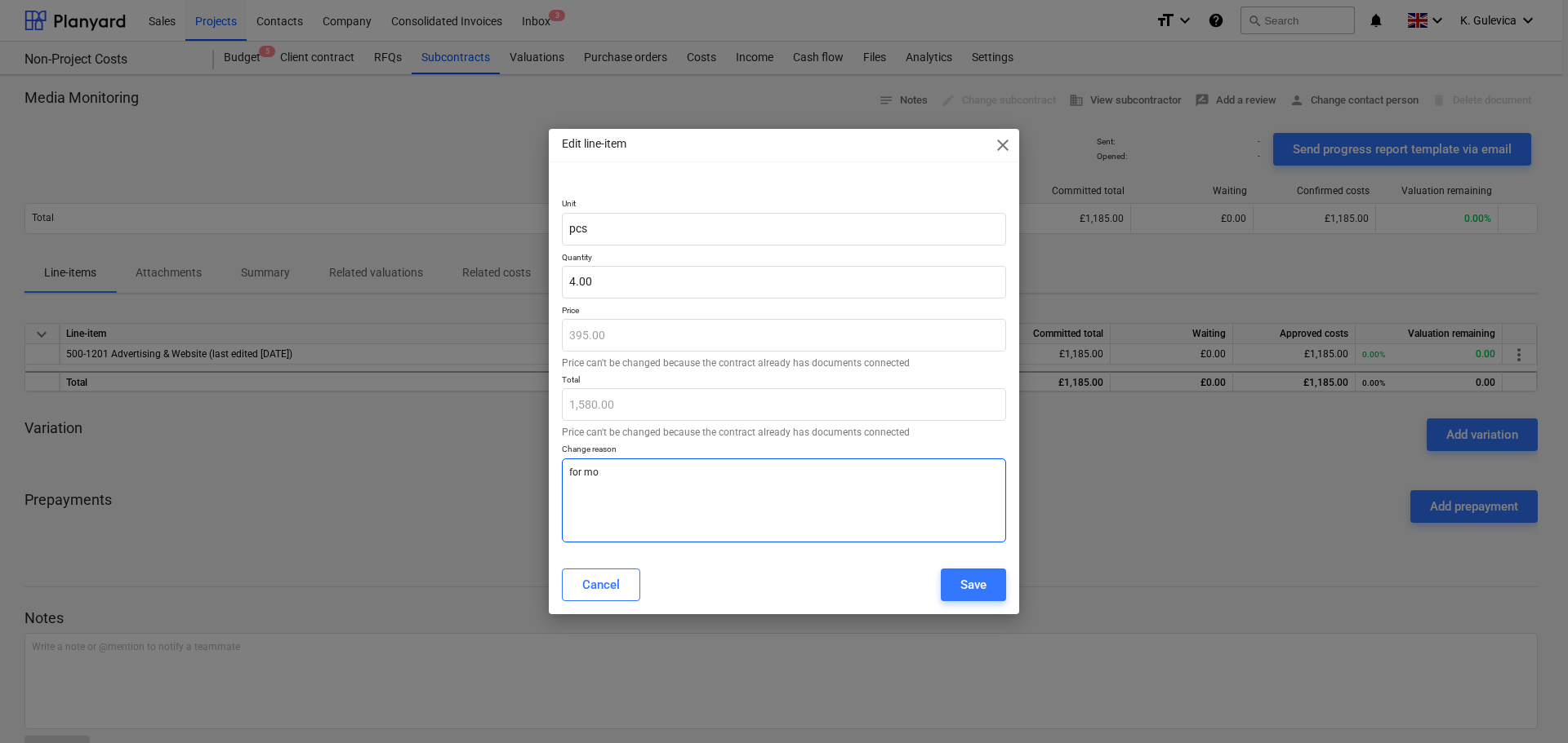
type textarea "for mon"
type textarea "x"
type textarea "for mont"
type textarea "x"
type textarea "for month"
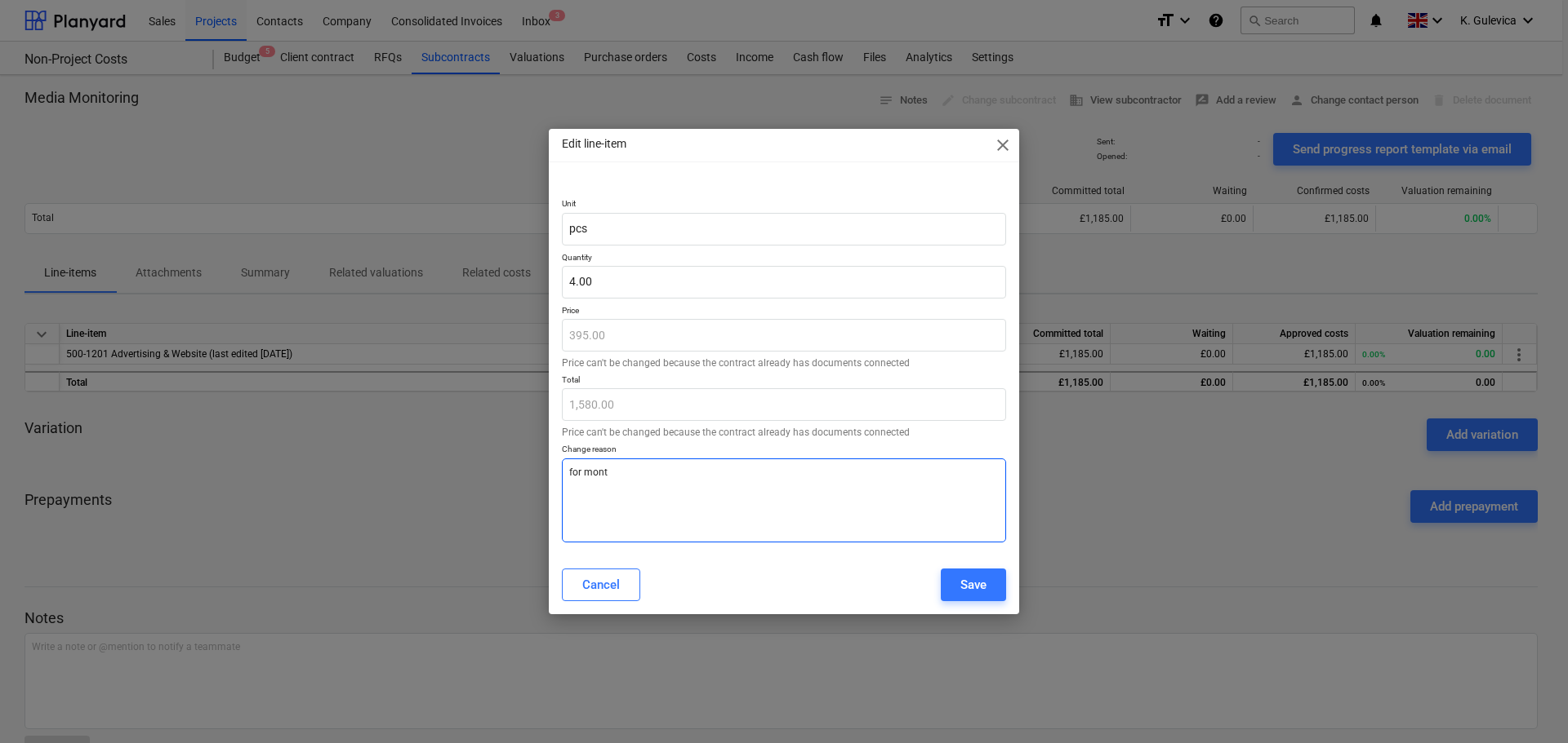
type textarea "x"
type textarea "for month"
type textarea "x"
type textarea "for month L"
type textarea "x"
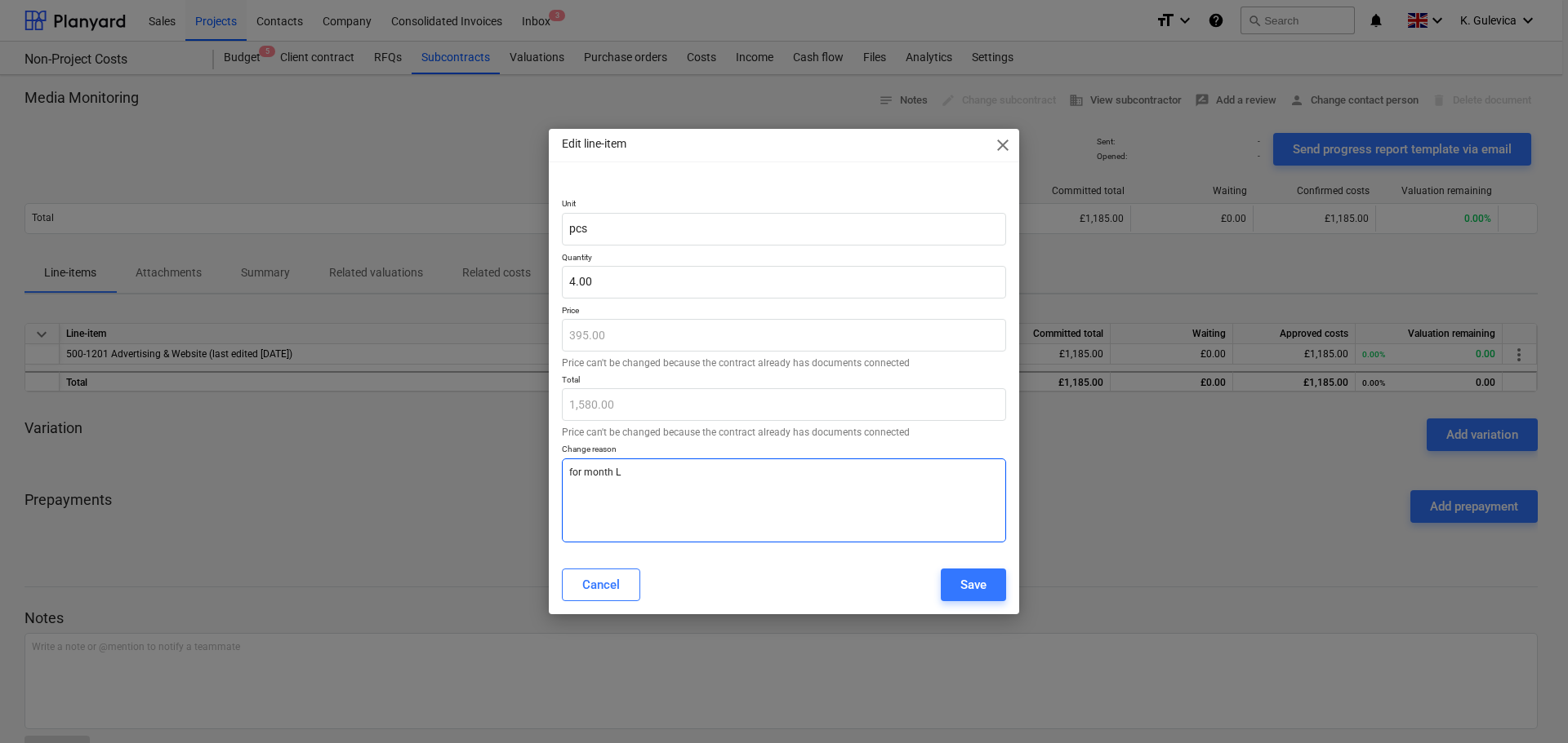
type textarea "for month Lj"
type textarea "x"
type textarea "for month Lju"
type textarea "x"
type textarea "for month Lj"
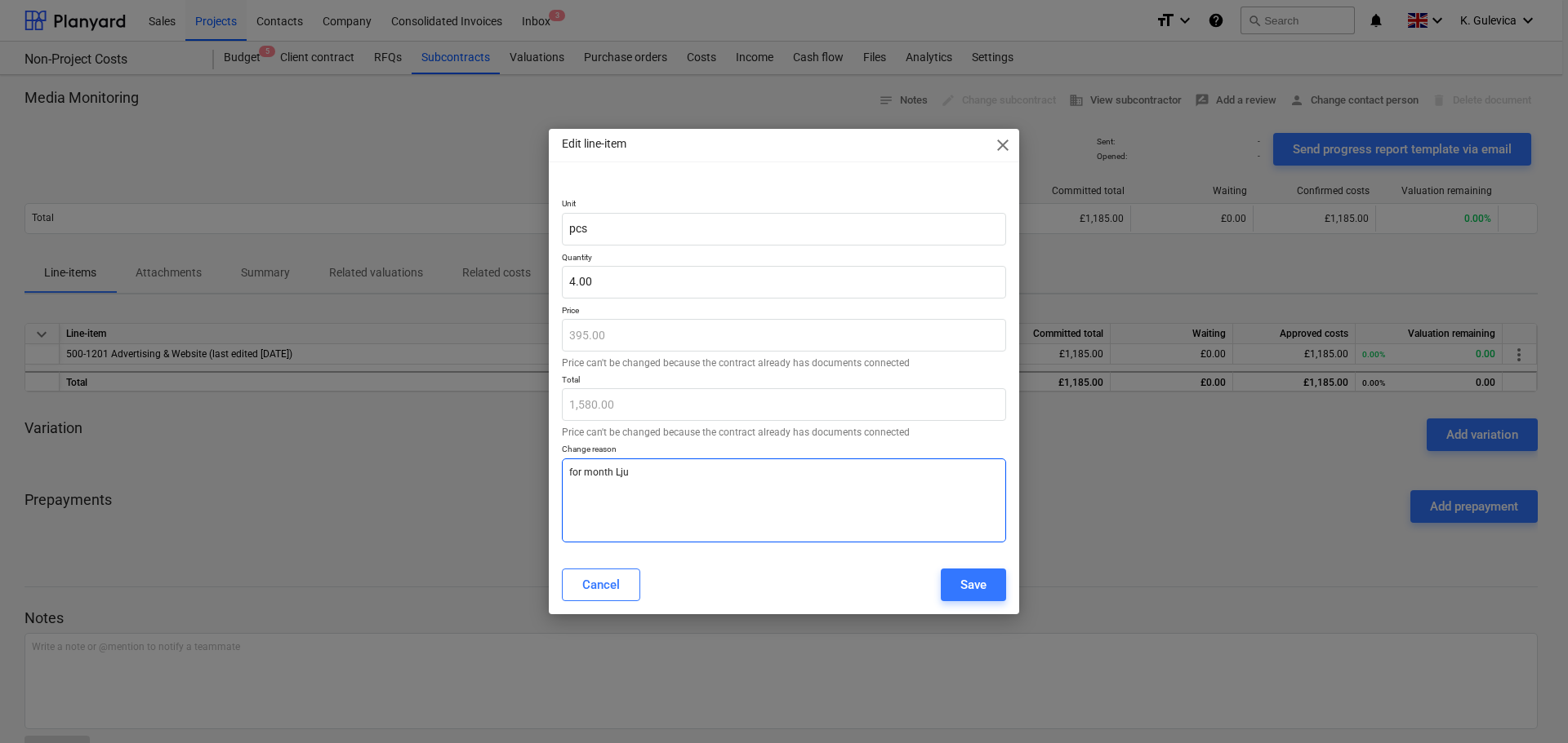
type textarea "x"
type textarea "for month L"
type textarea "x"
type textarea "for month"
type textarea "x"
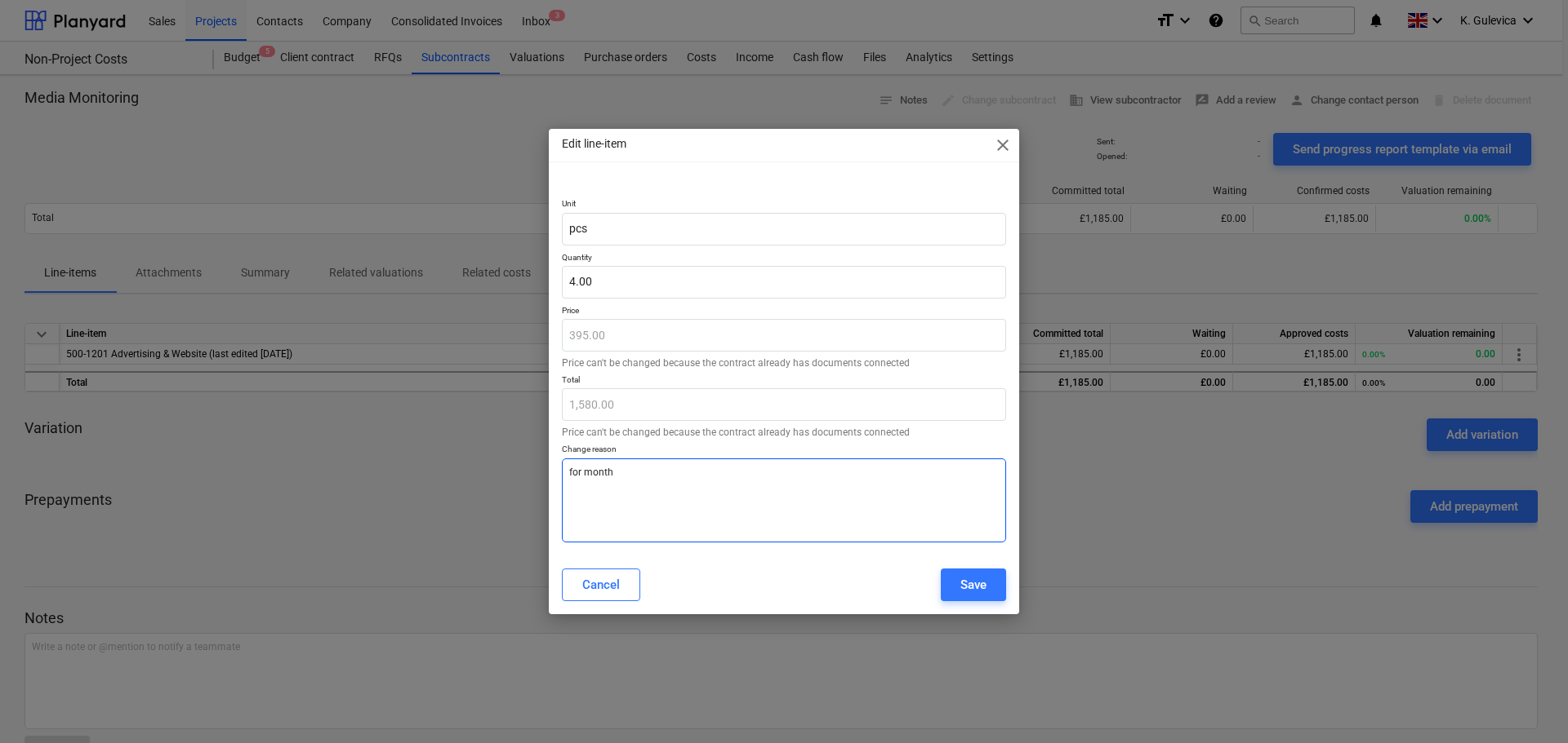
type textarea "for month J"
type textarea "x"
type textarea "for month Ju"
type textarea "x"
type textarea "for month [DATE]"
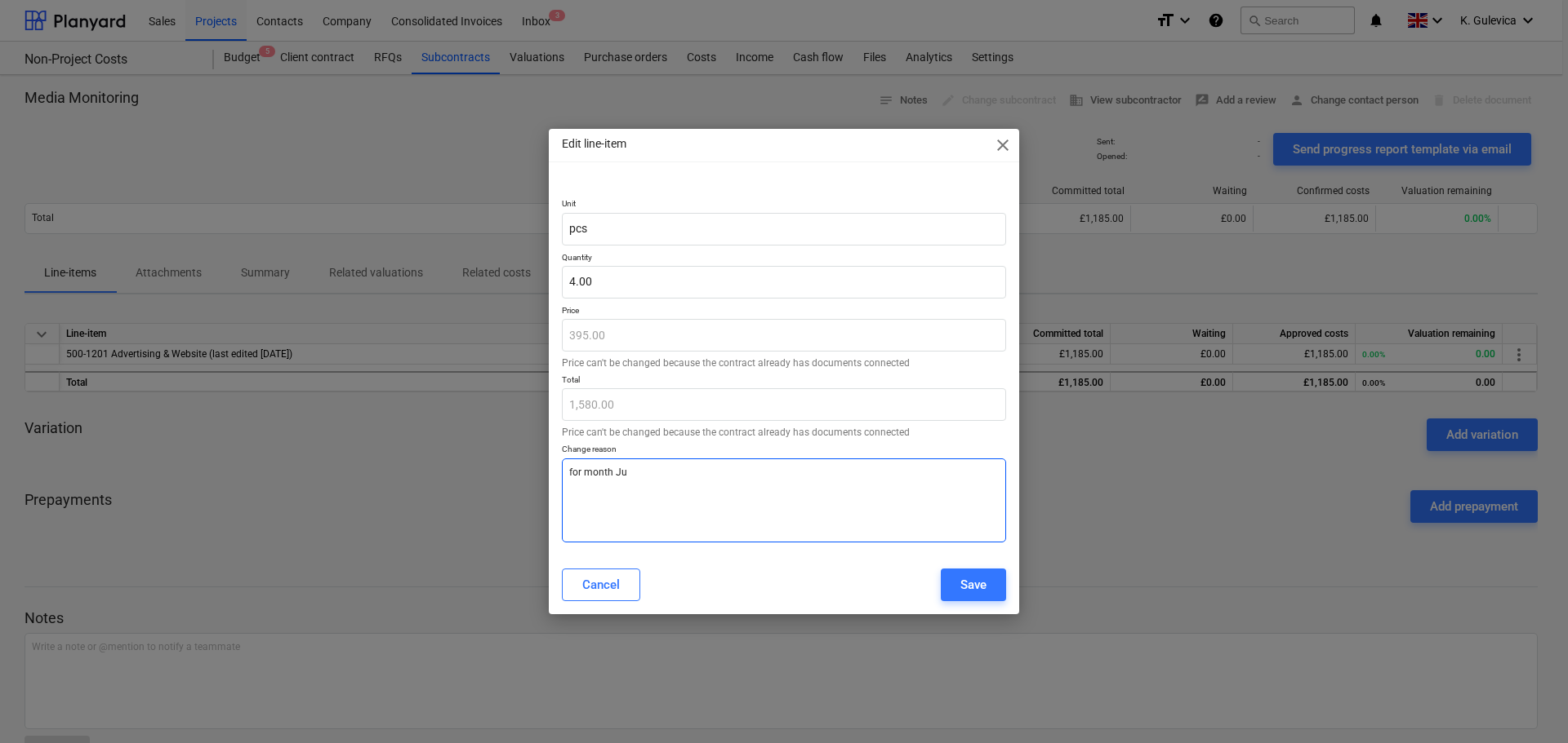
type textarea "x"
type textarea "for month July"
type textarea "x"
type textarea "for month July"
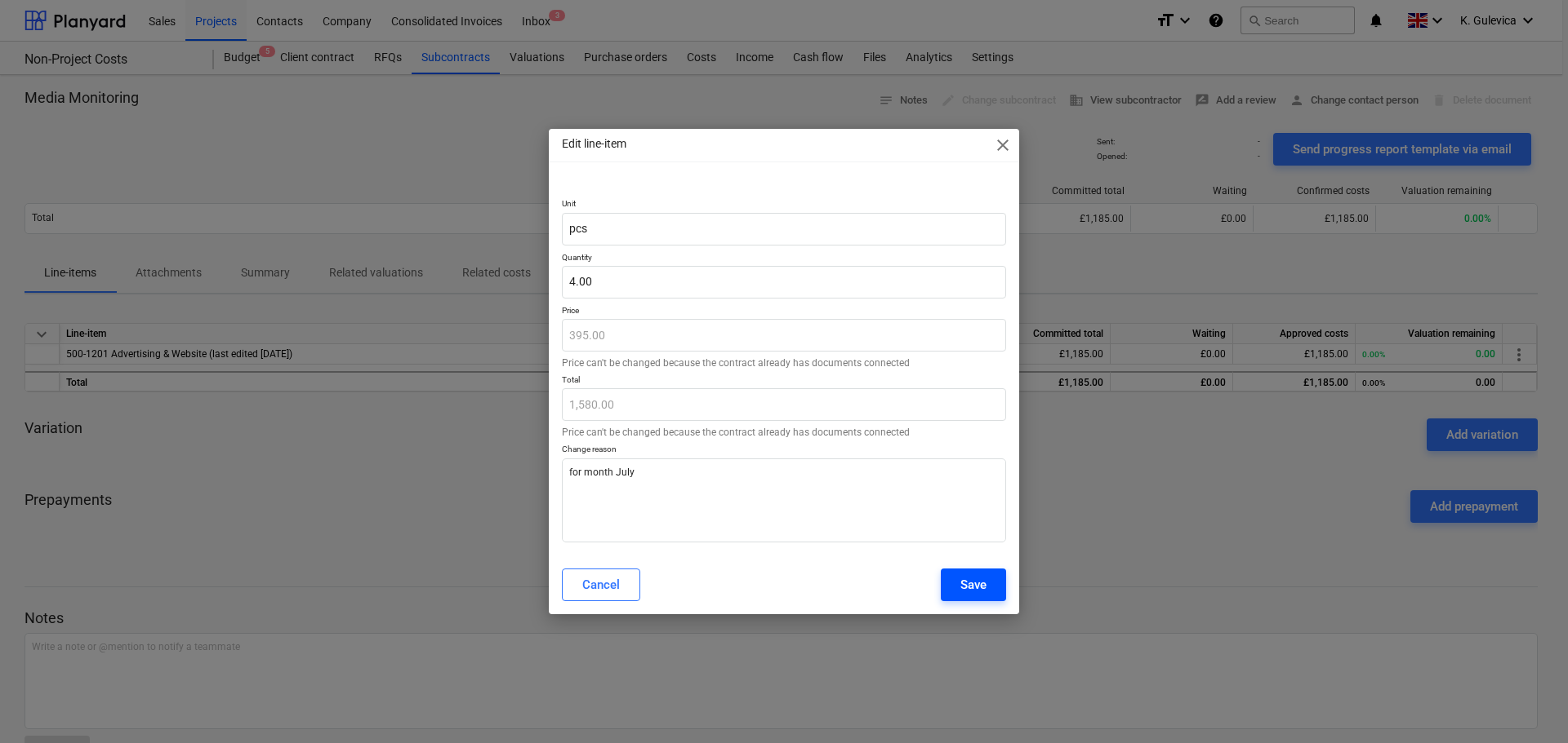
click at [965, 584] on div "Save" at bounding box center [974, 585] width 26 height 21
type textarea "x"
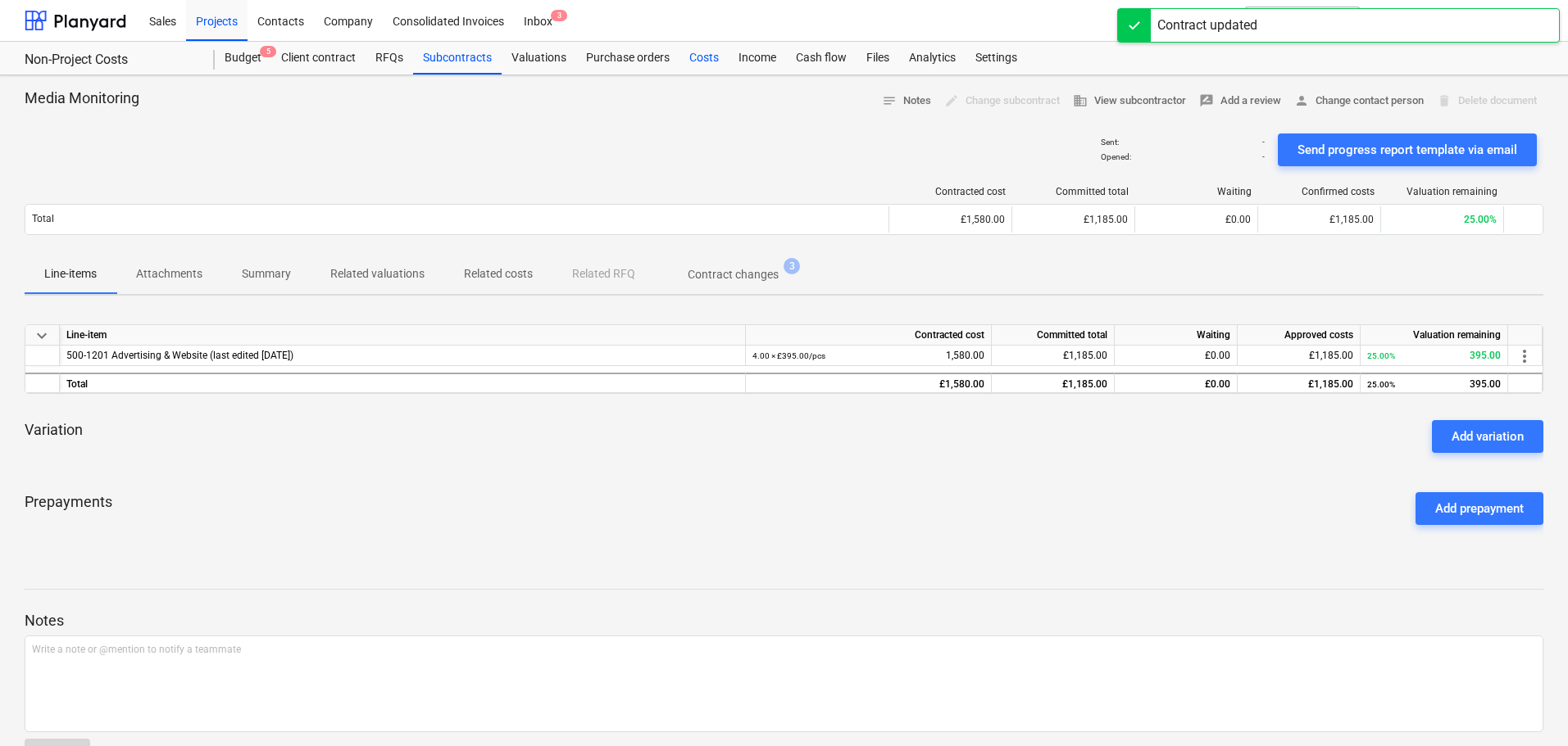
drag, startPoint x: 705, startPoint y: 63, endPoint x: 713, endPoint y: 68, distance: 9.4
click at [705, 63] on div "Costs" at bounding box center [705, 58] width 50 height 33
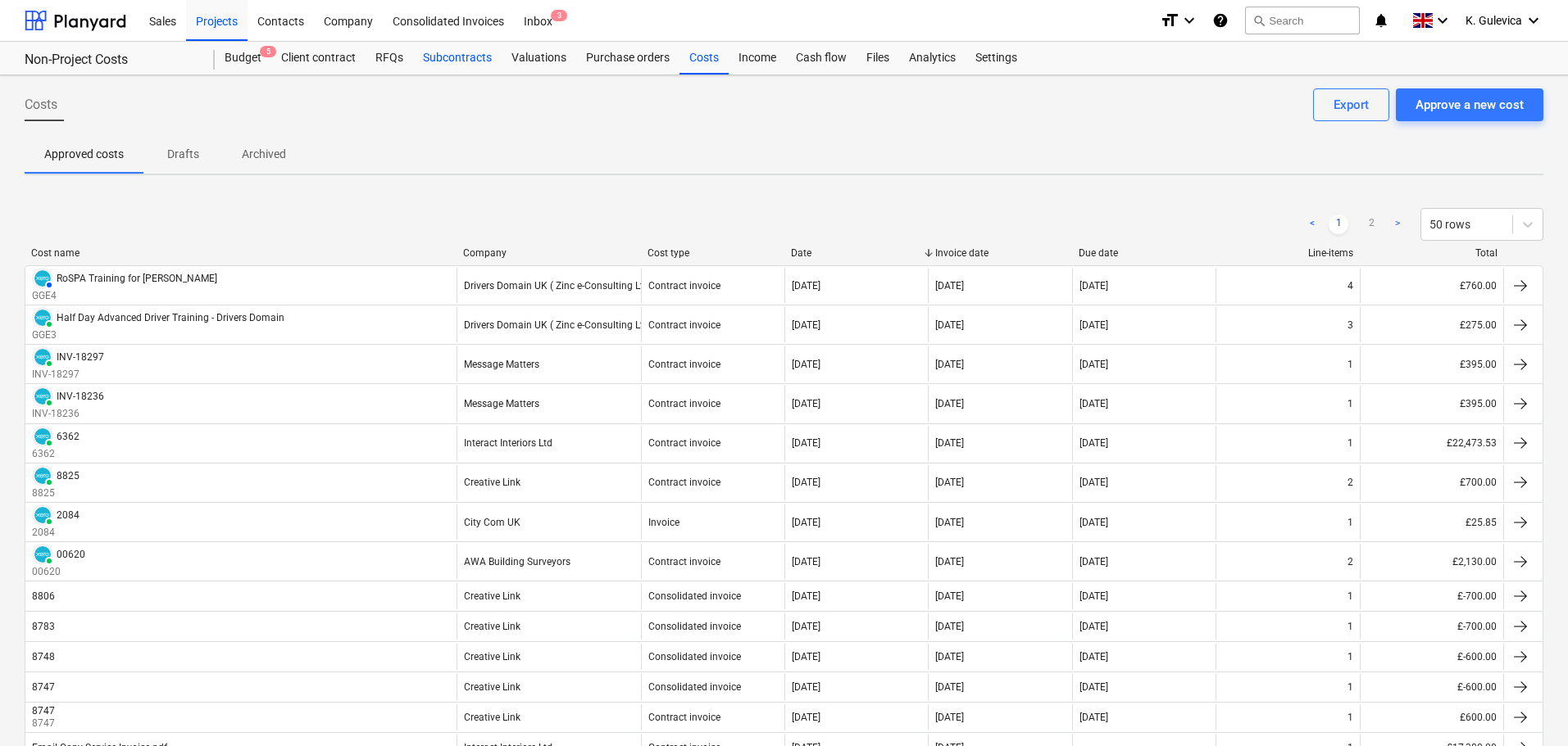
click at [474, 57] on div "Subcontracts" at bounding box center [458, 58] width 89 height 33
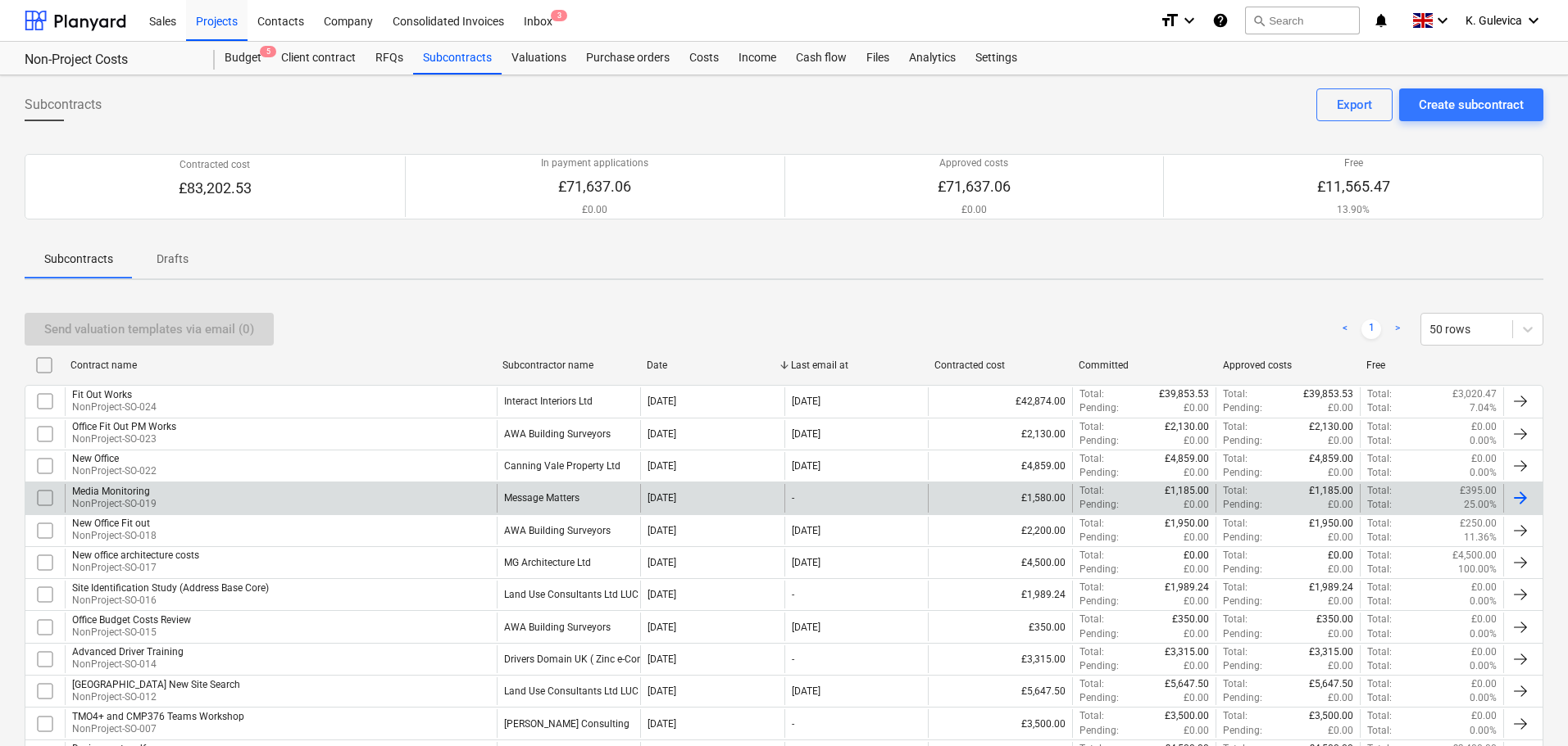
click at [552, 495] on div "Message Matters" at bounding box center [541, 497] width 75 height 12
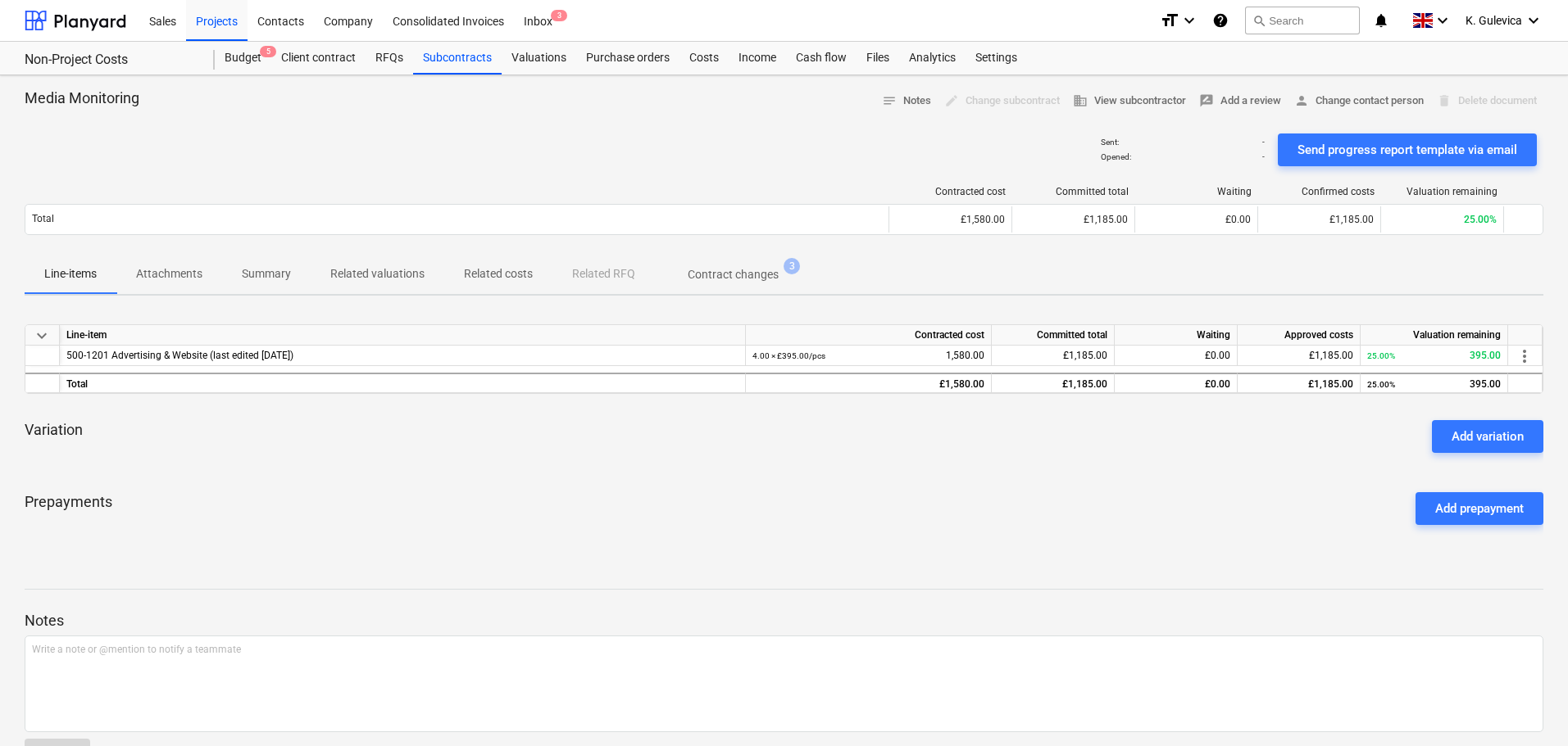
click at [297, 271] on span "Summary" at bounding box center [266, 273] width 89 height 27
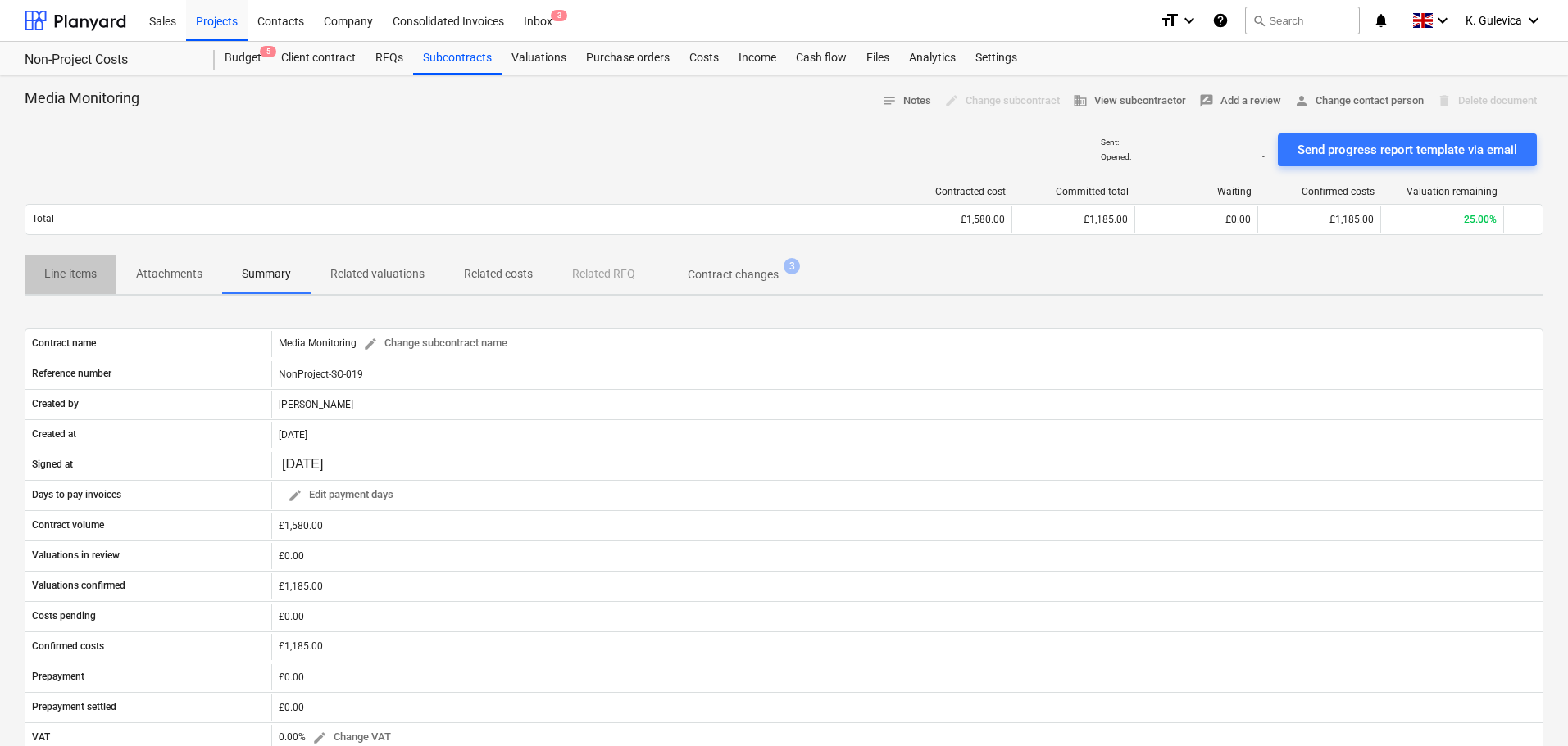
click at [80, 274] on p "Line-items" at bounding box center [70, 273] width 52 height 17
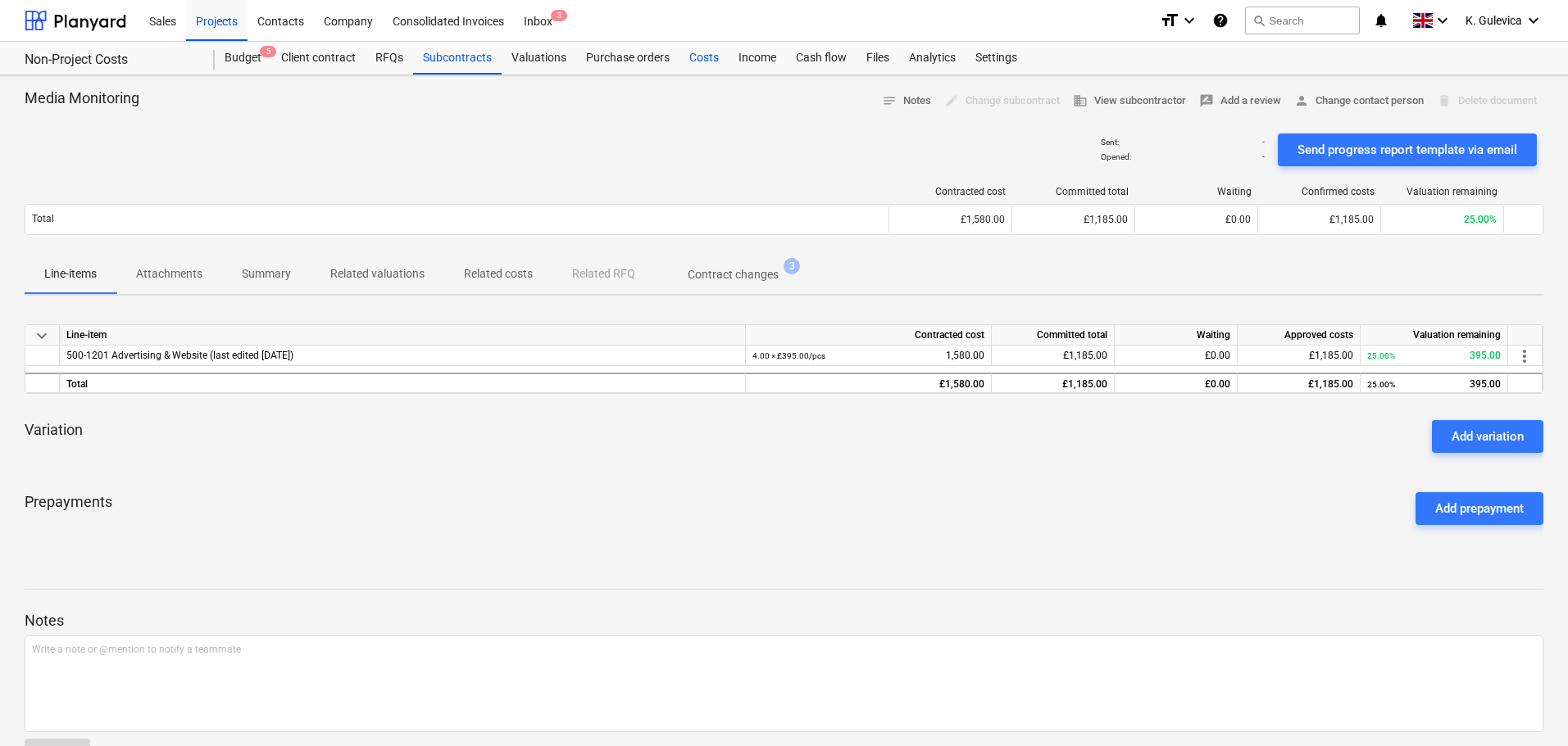
click at [691, 43] on div "Costs" at bounding box center [705, 58] width 50 height 33
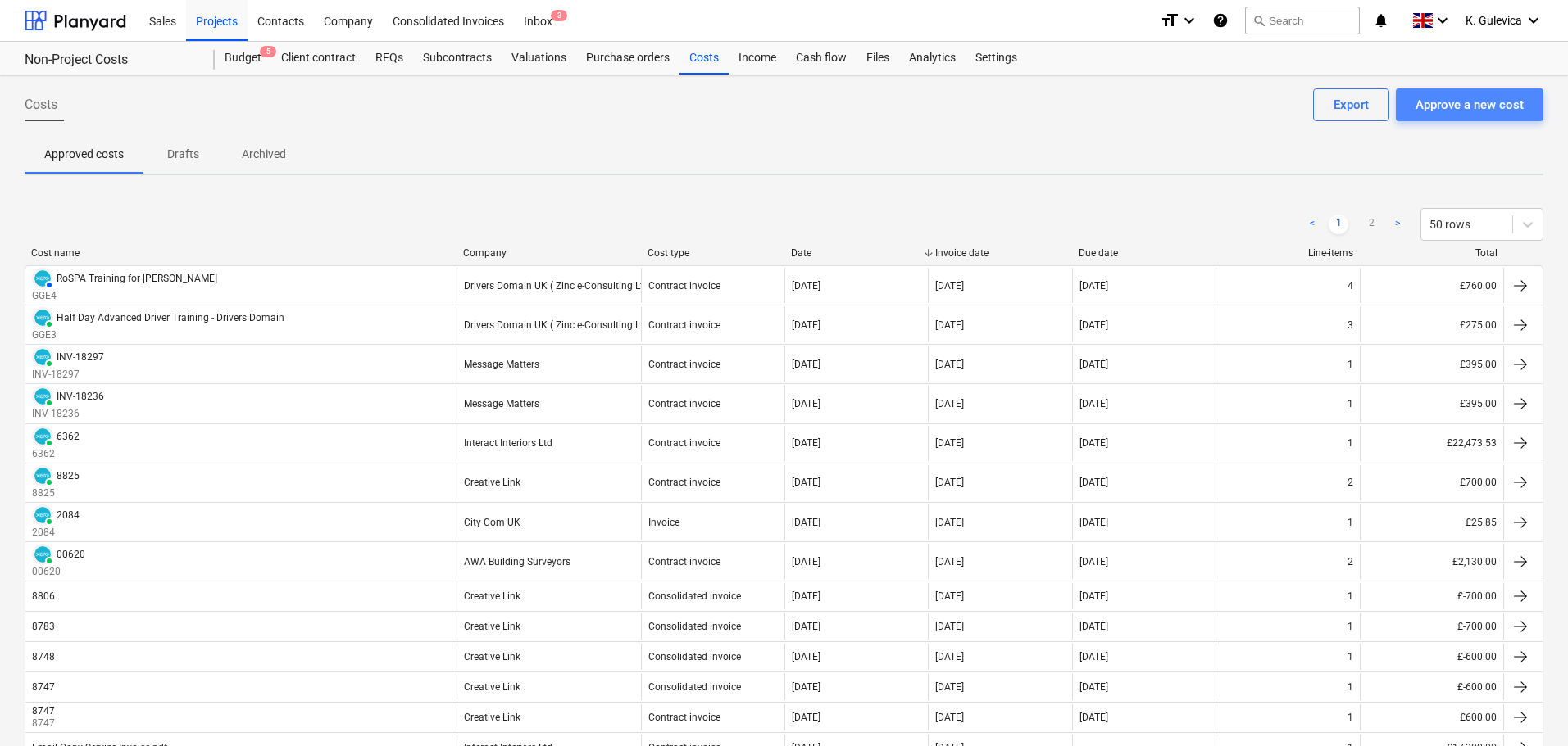
click at [1462, 107] on div "Approve a new cost" at bounding box center [1470, 104] width 108 height 21
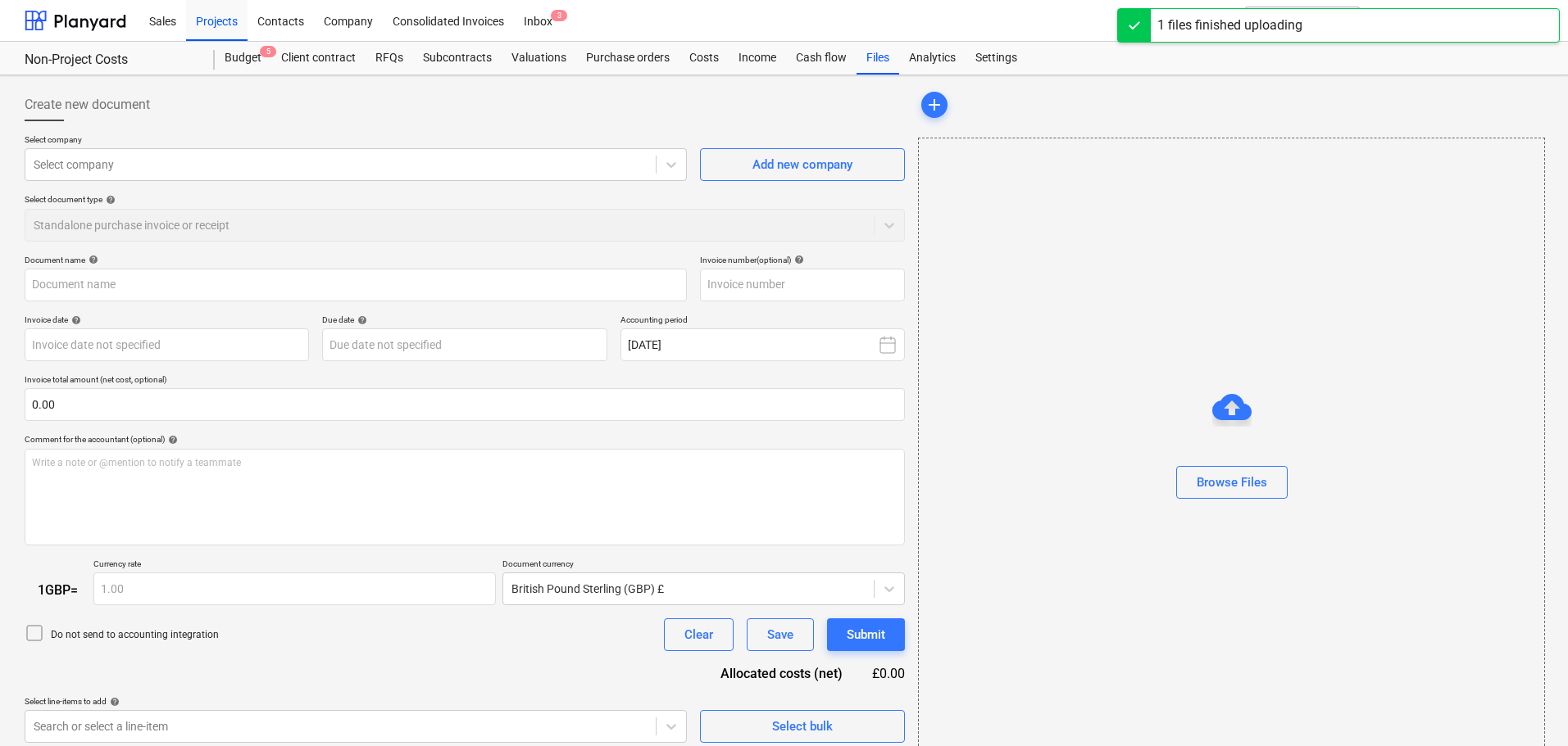
type input "Invoice INV-18357.pdf"
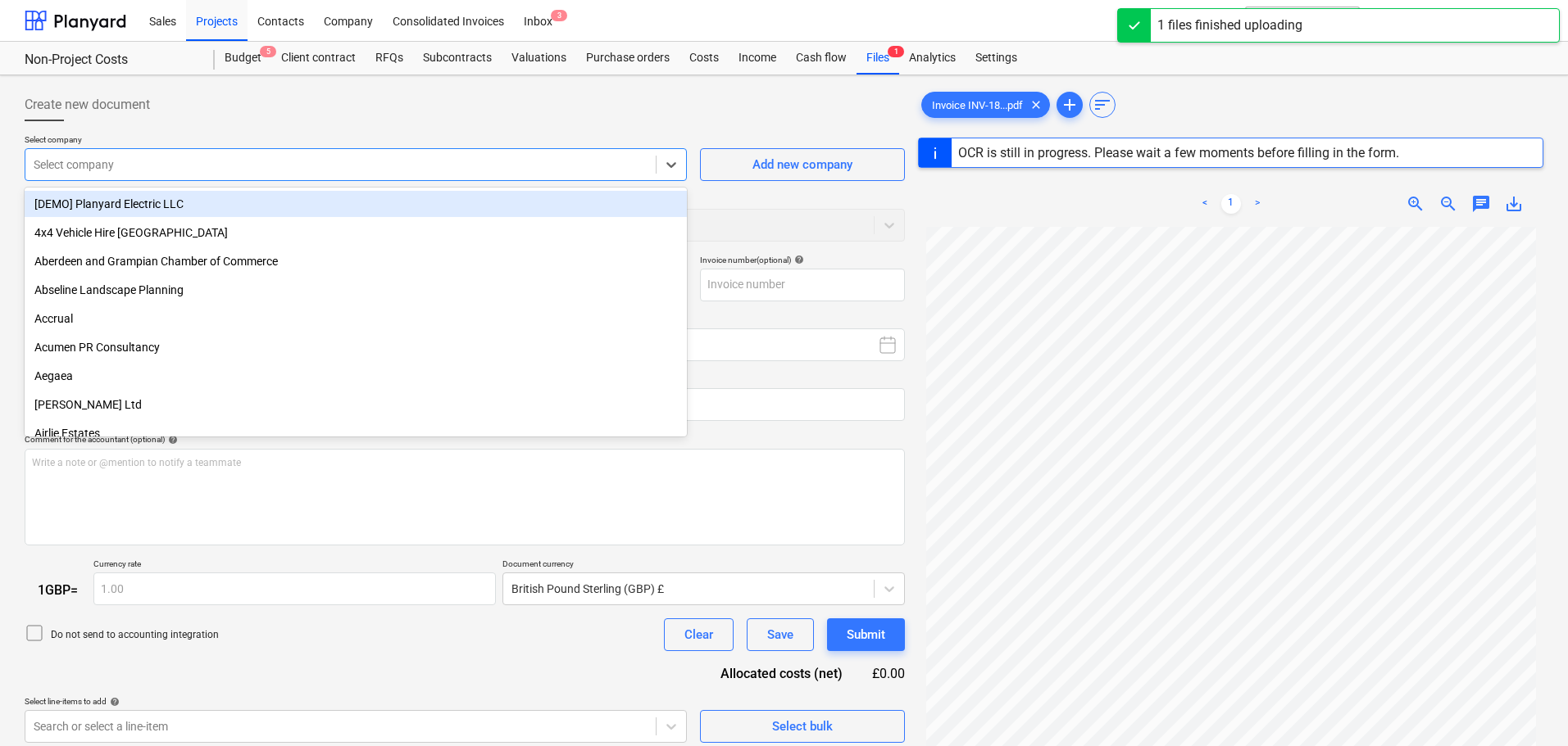
click at [213, 160] on div at bounding box center [340, 165] width 614 height 17
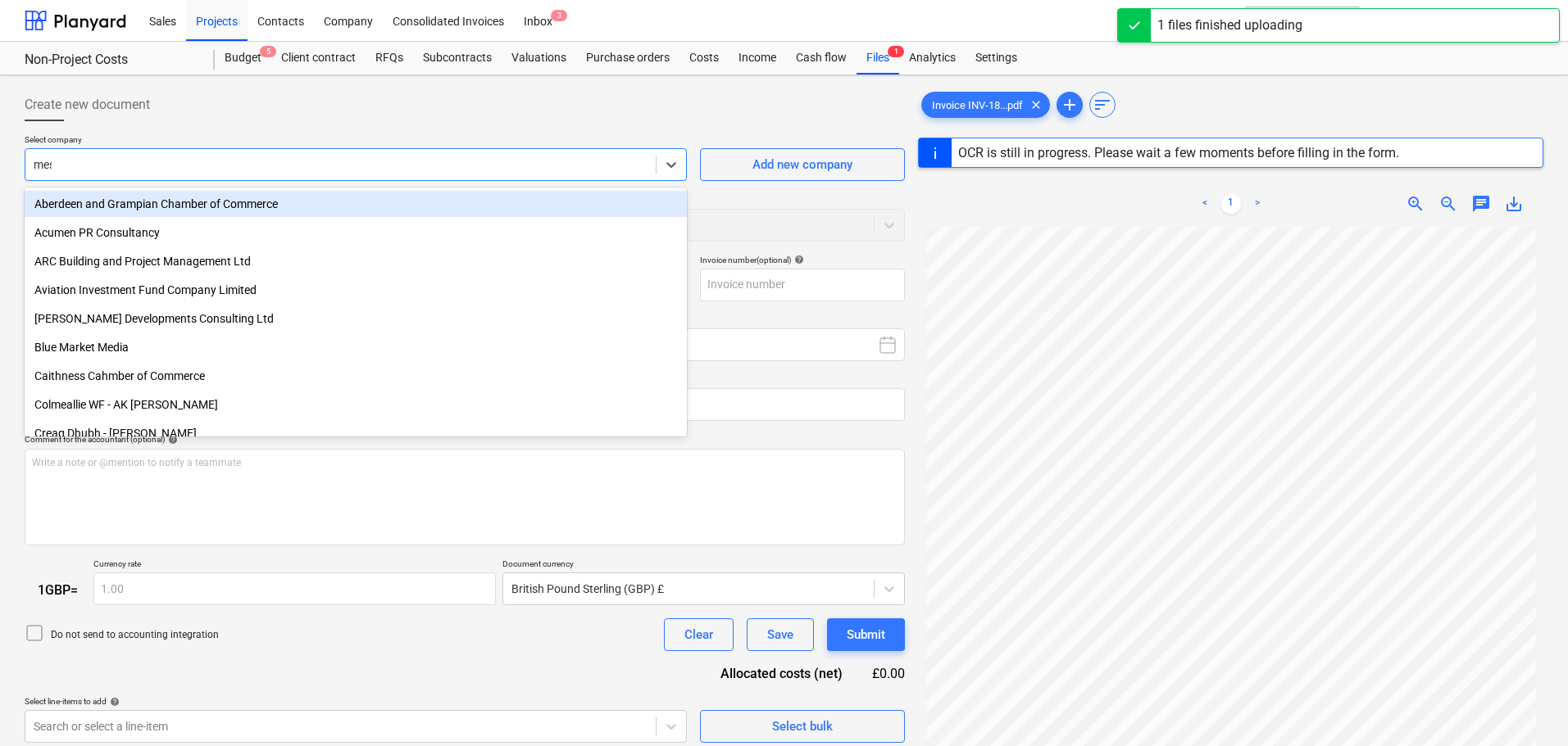
type input "mess"
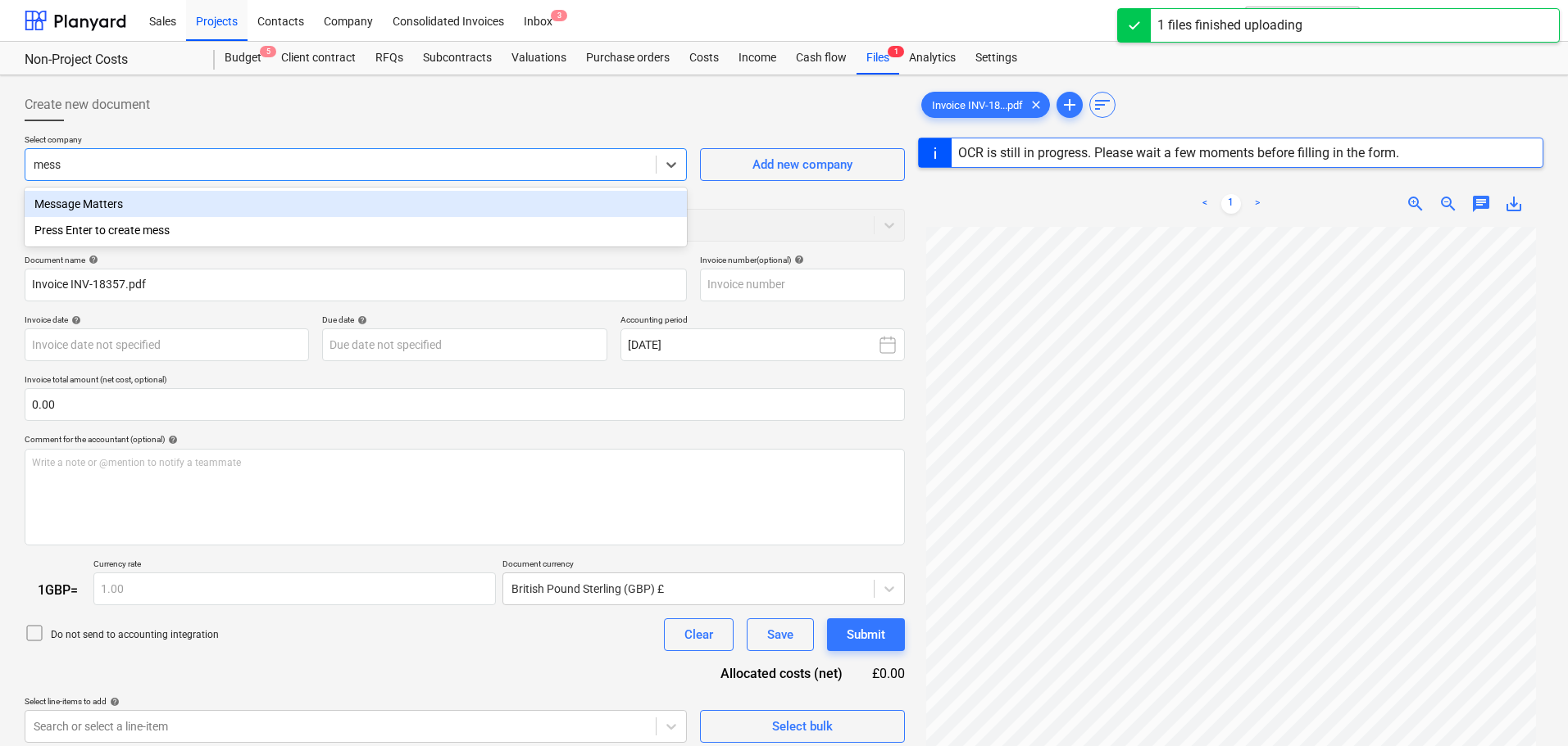
type input "INV-18357"
type input "[DATE]"
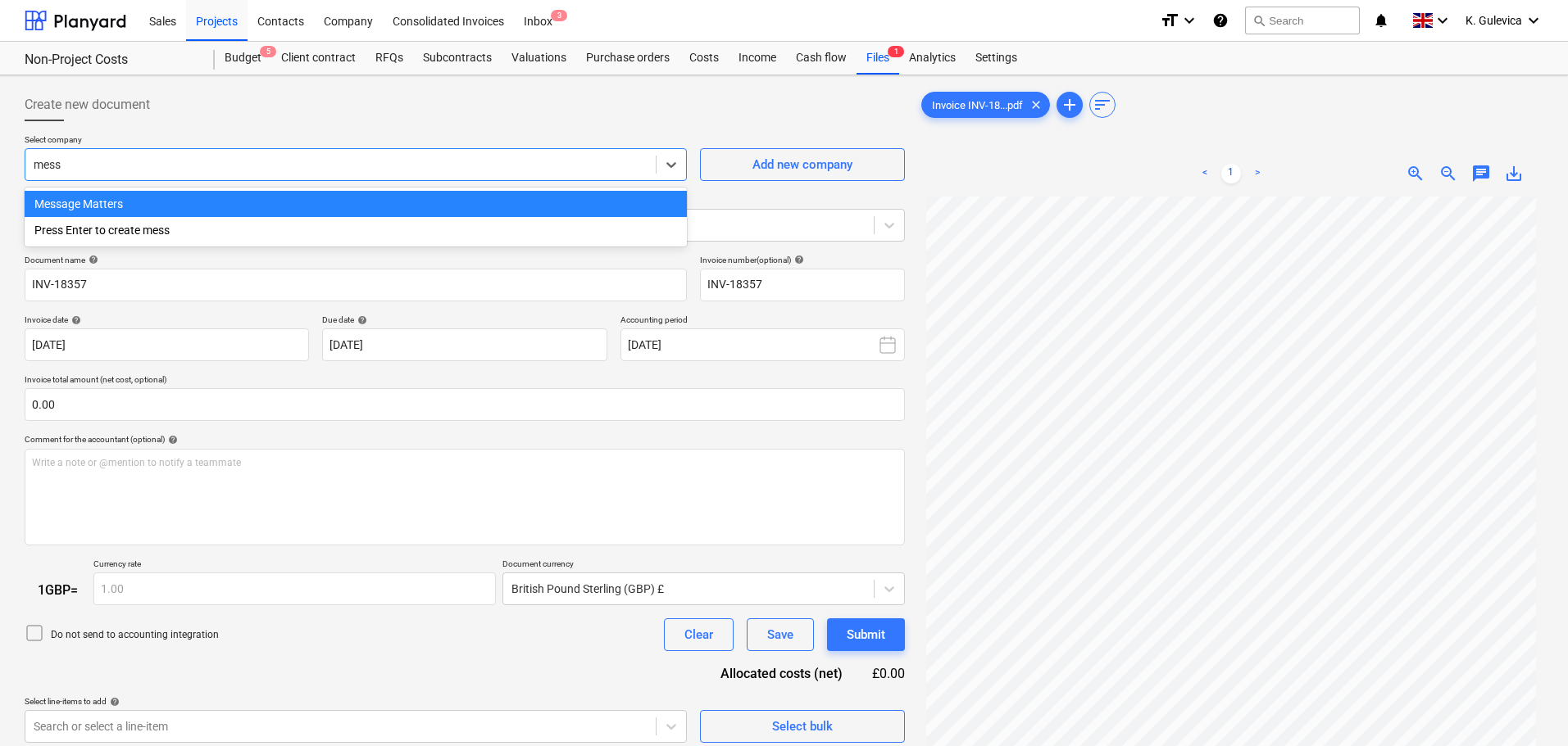
click at [199, 199] on div "Message Matters" at bounding box center [356, 204] width 662 height 27
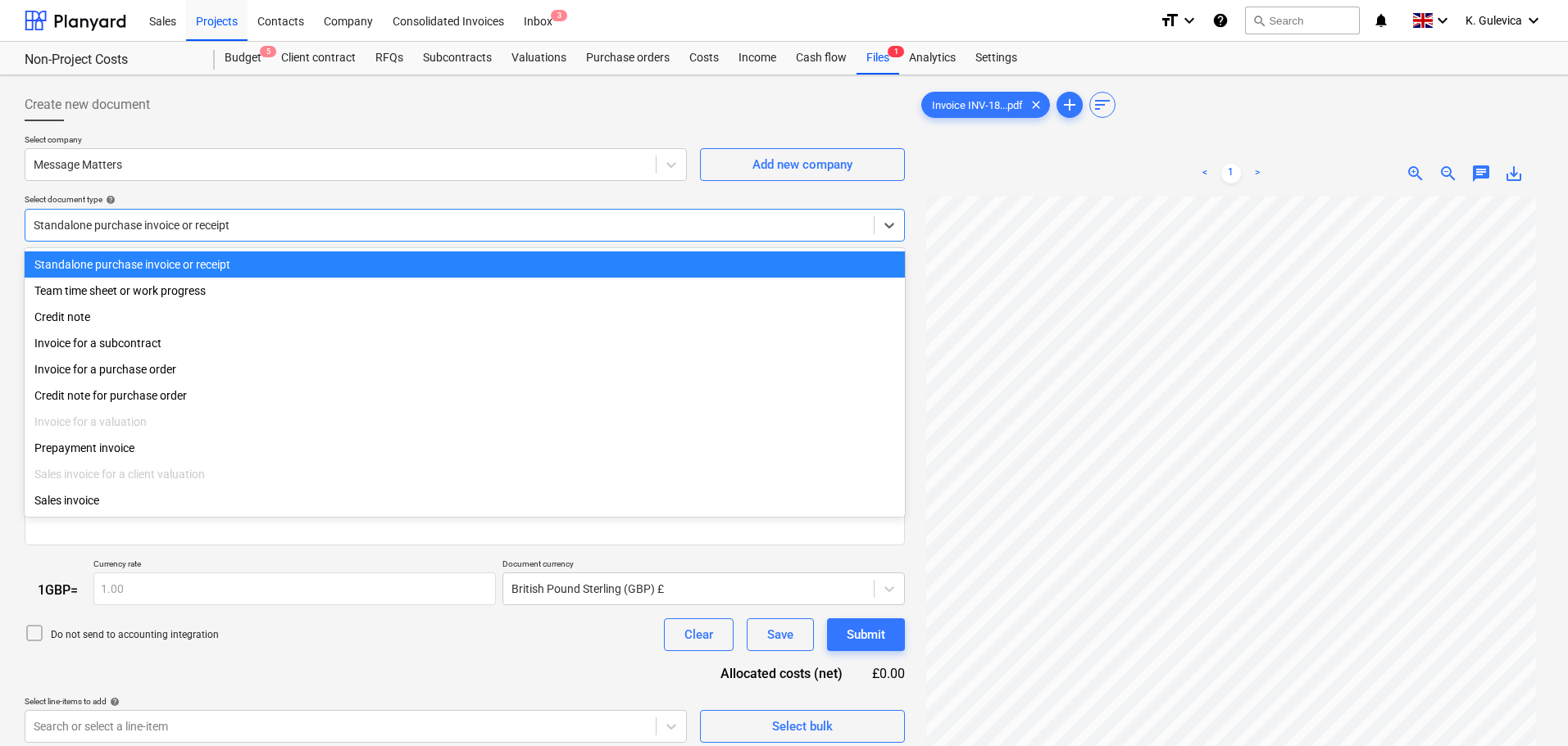
click at [315, 227] on div at bounding box center [450, 225] width 832 height 17
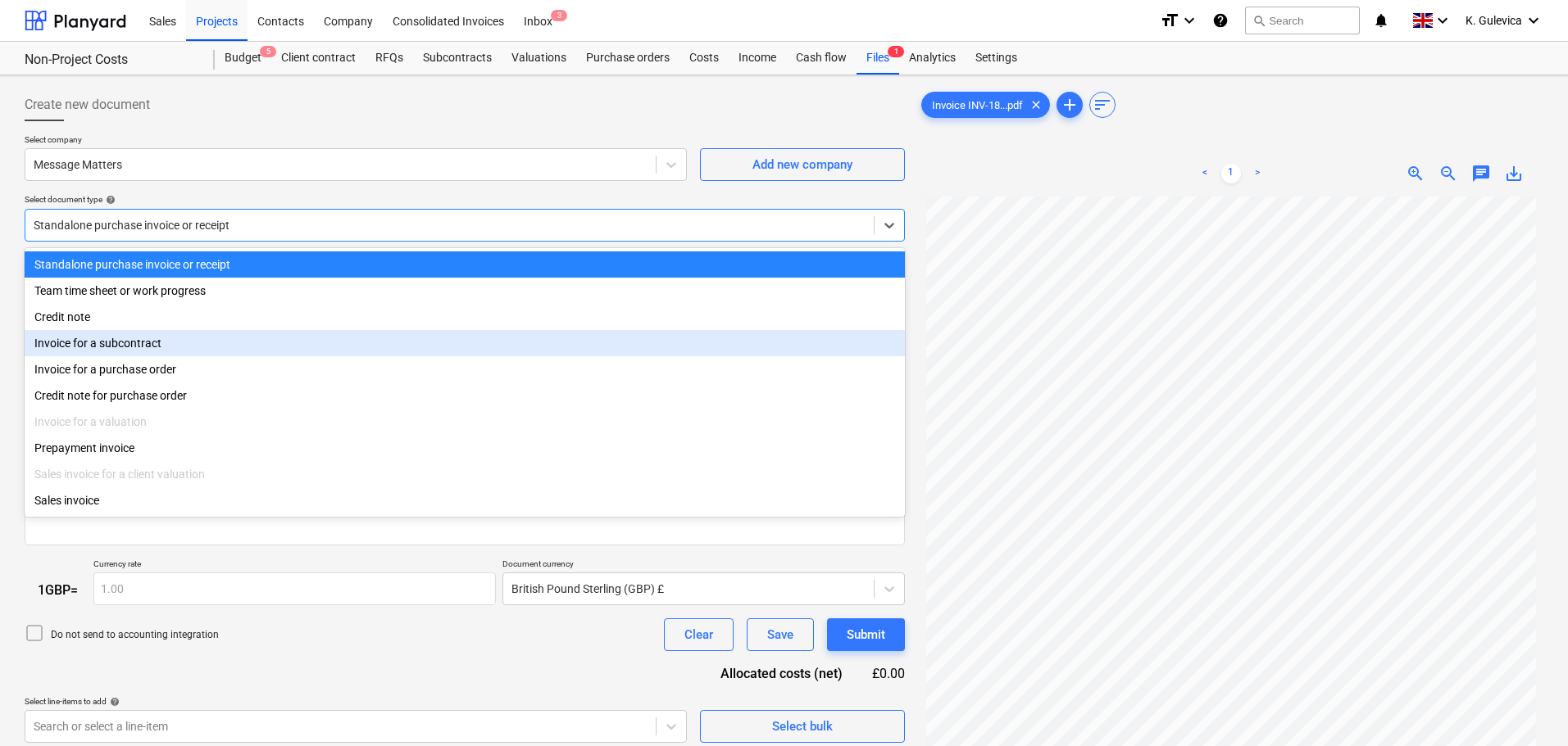
click at [128, 343] on div "Invoice for a subcontract" at bounding box center [465, 343] width 880 height 27
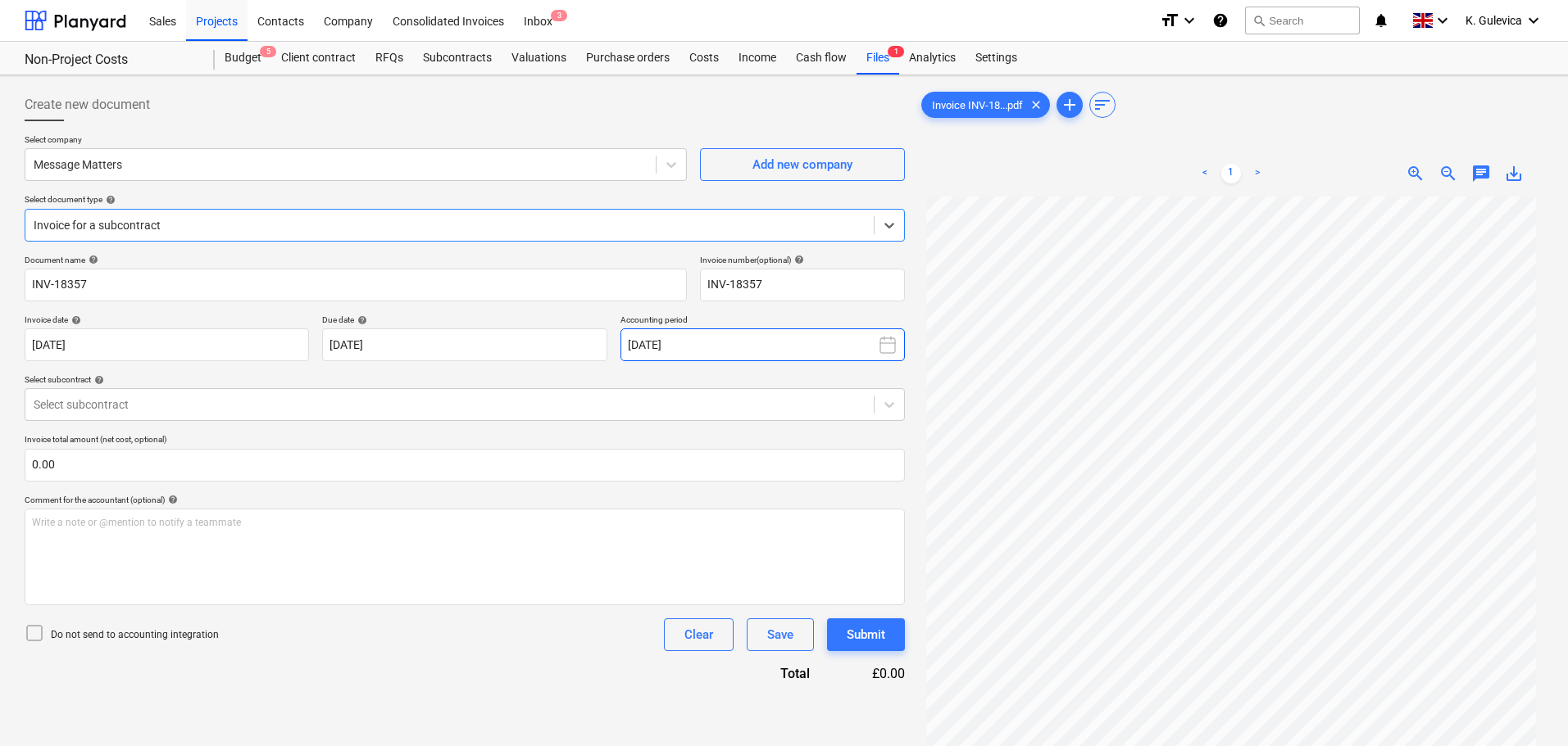
click at [785, 340] on button "[DATE]" at bounding box center [762, 344] width 284 height 33
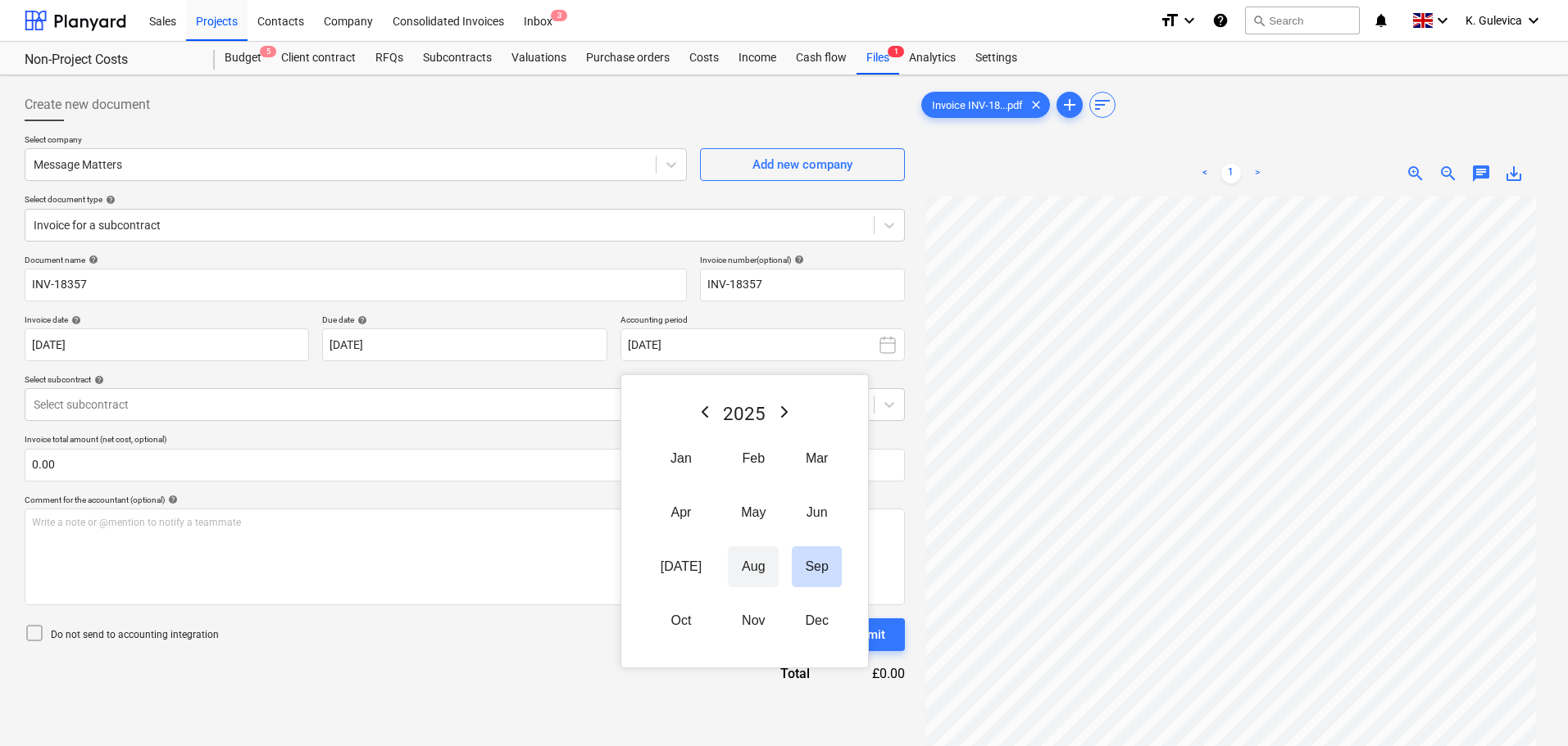
click at [730, 569] on button "Aug" at bounding box center [753, 567] width 50 height 41
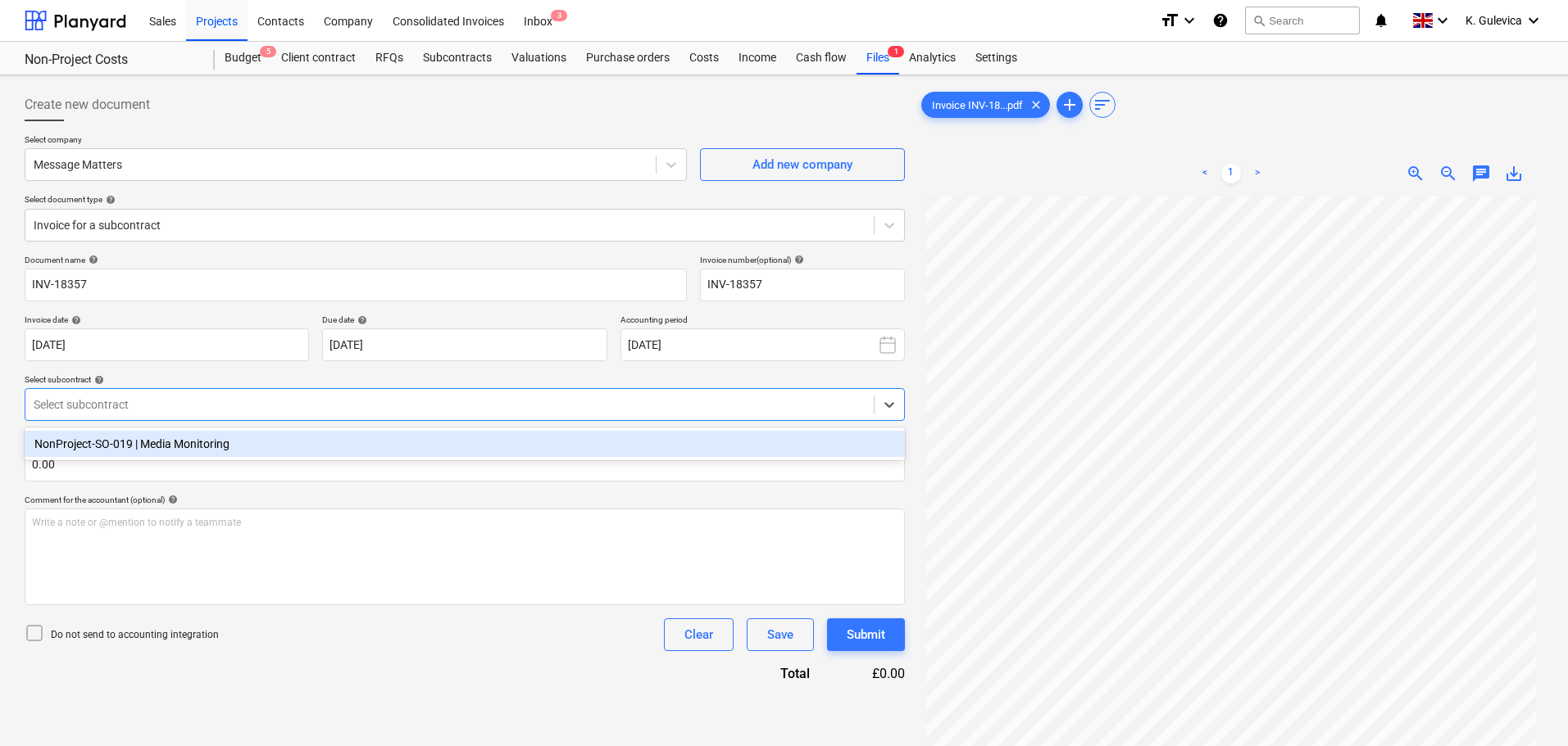
click at [245, 398] on div at bounding box center [450, 404] width 832 height 17
click at [205, 448] on div "NonProject-SO-019 | Media Monitoring" at bounding box center [465, 444] width 880 height 27
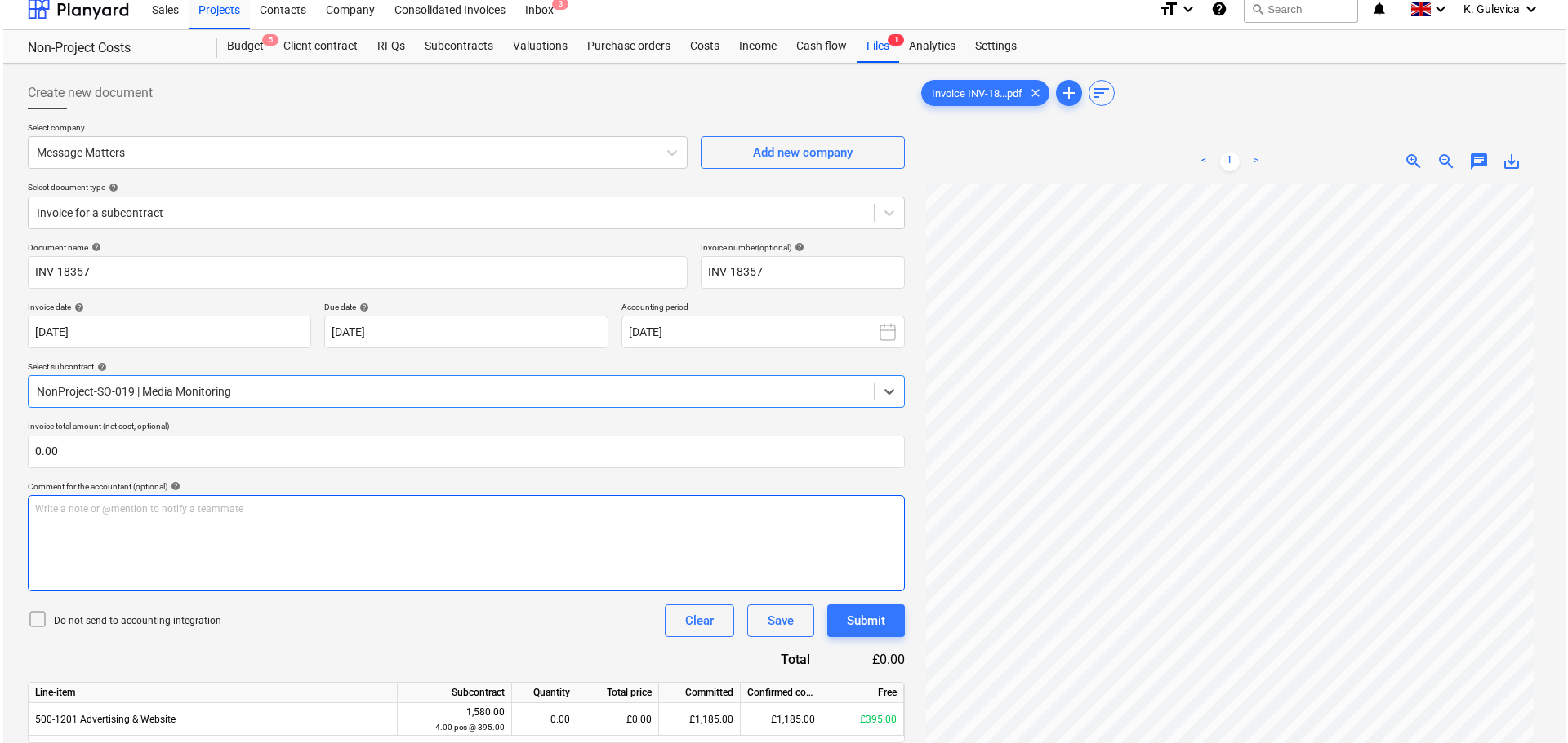
scroll to position [163, 0]
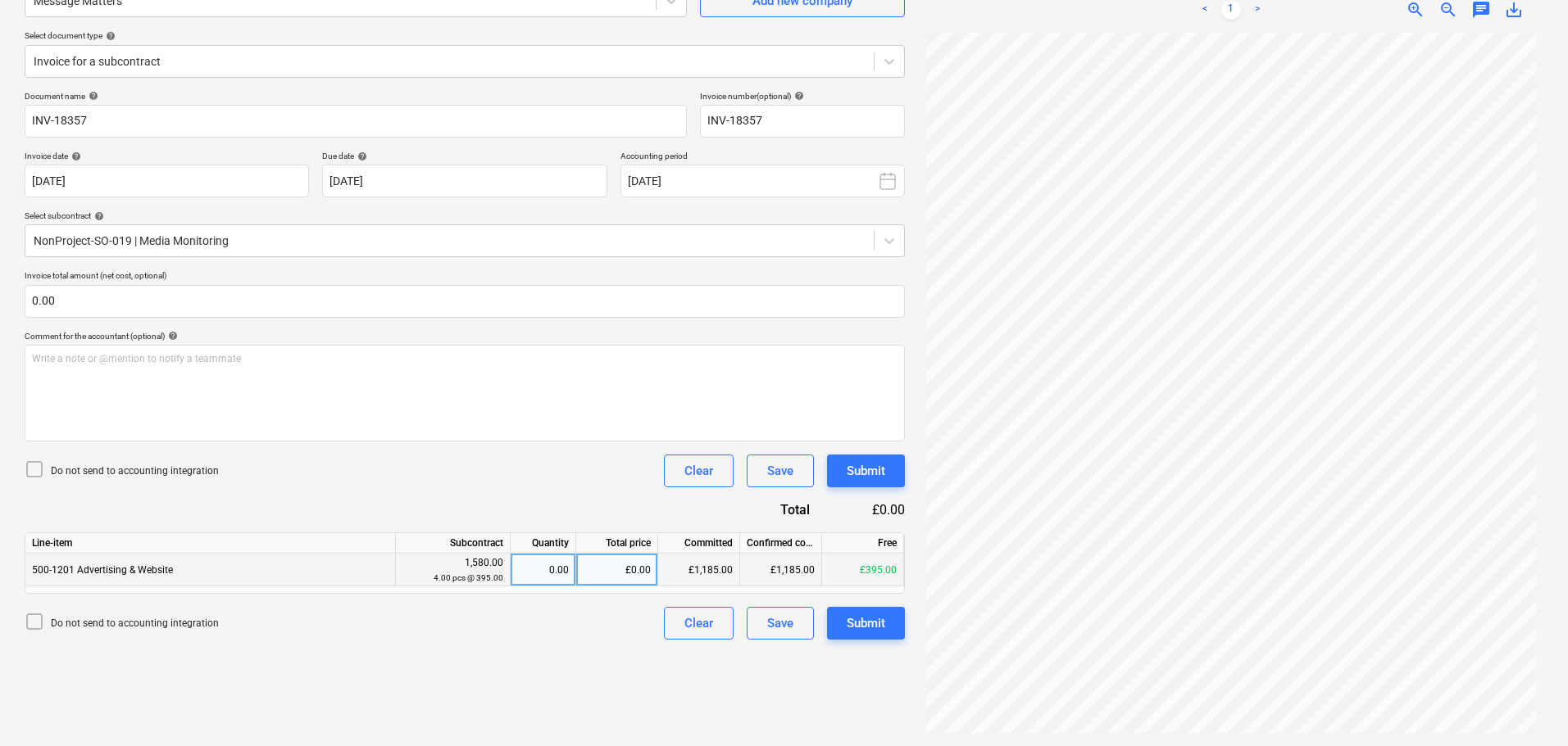
click at [552, 569] on div "0.00" at bounding box center [543, 570] width 51 height 33
type input "1"
click at [872, 633] on div "Submit" at bounding box center [866, 624] width 39 height 21
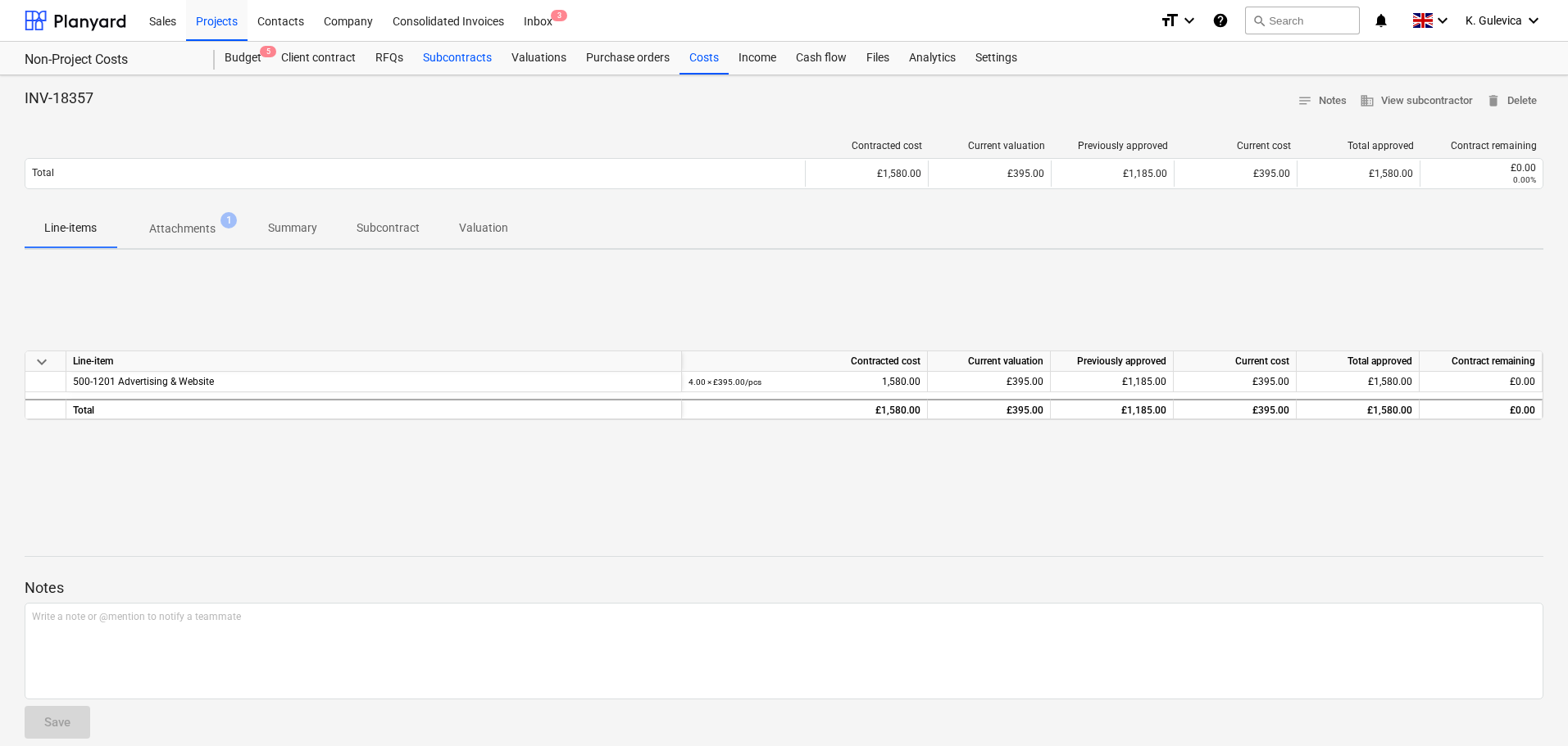
click at [443, 54] on div "Subcontracts" at bounding box center [458, 58] width 89 height 33
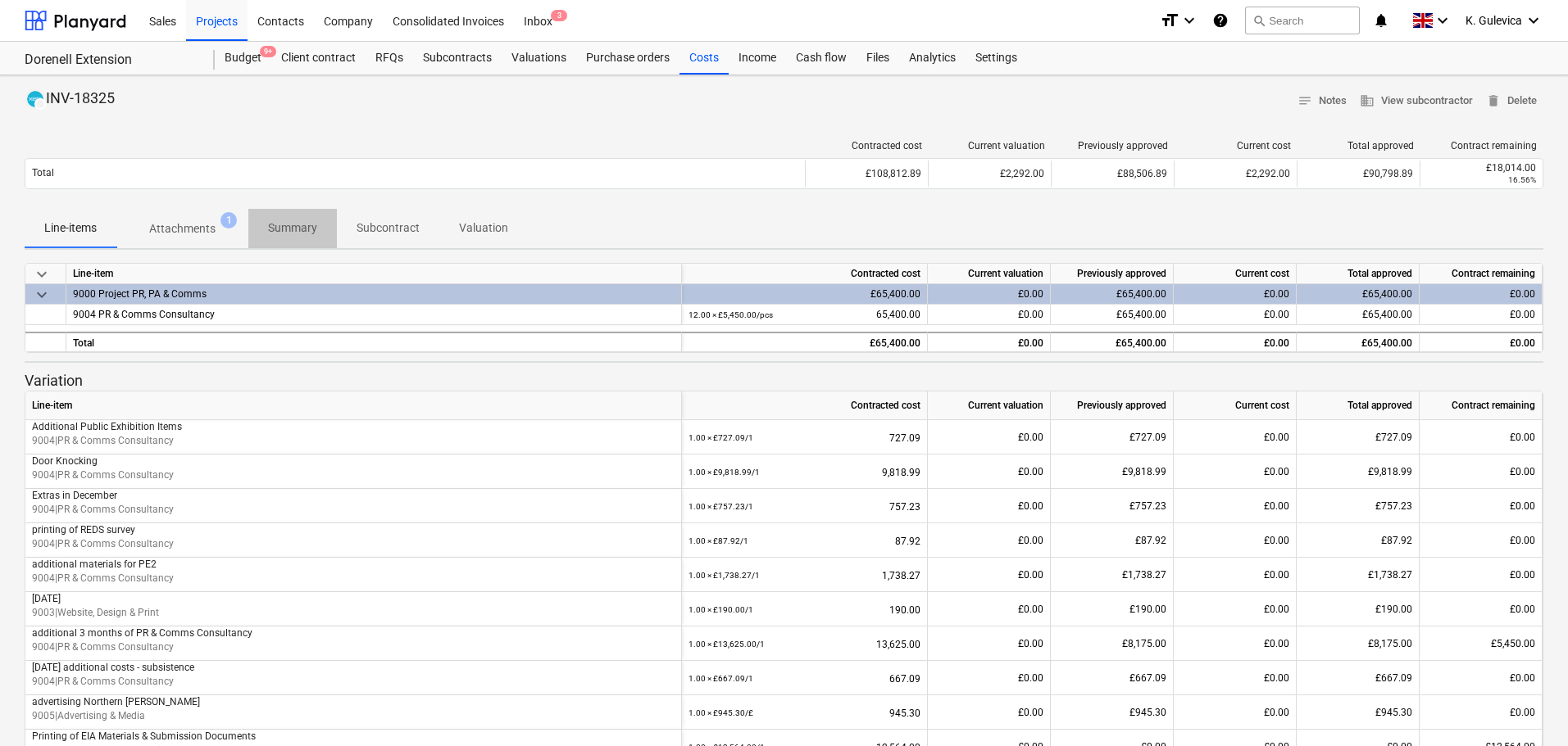
click at [282, 231] on p "Summary" at bounding box center [293, 227] width 50 height 17
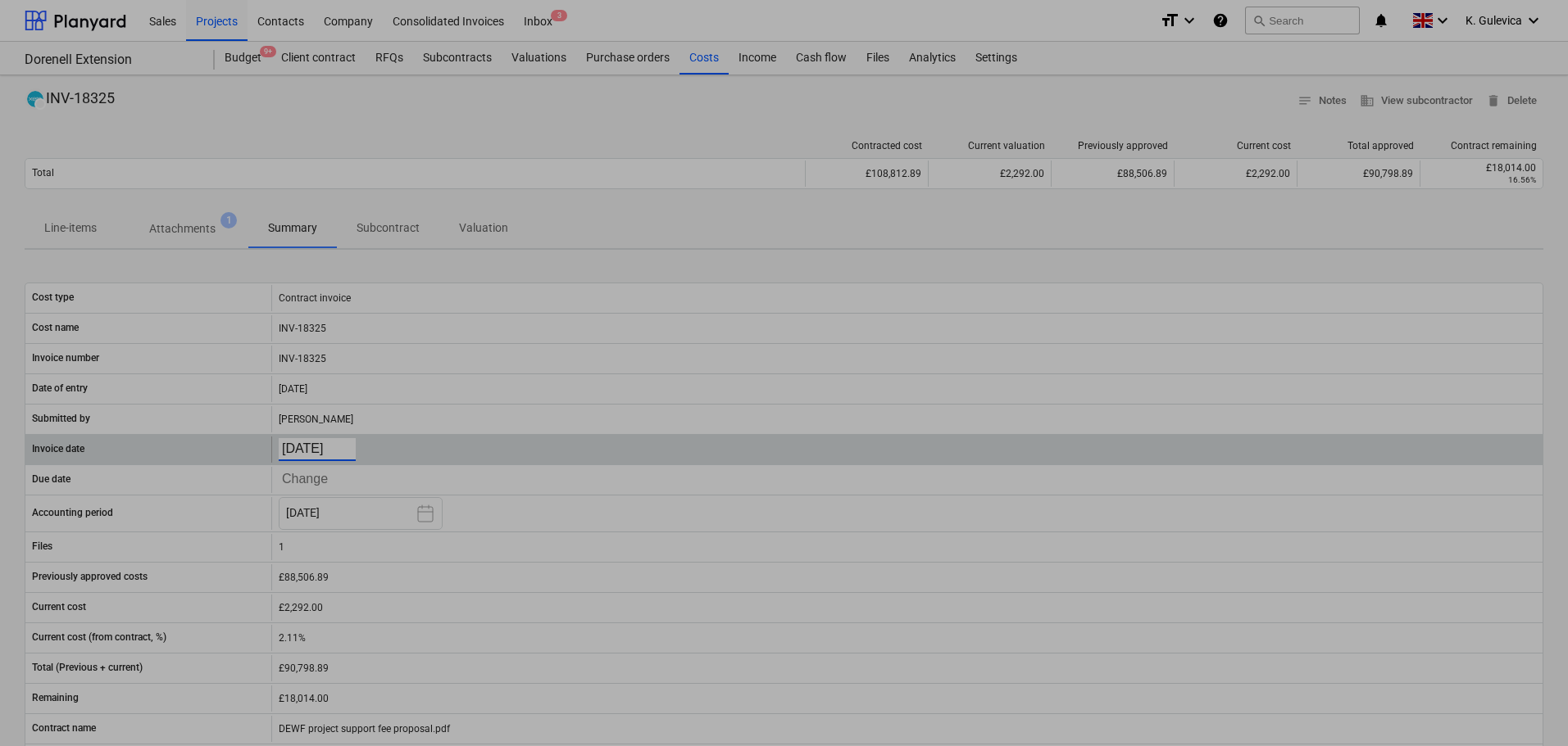
click at [328, 445] on body "Sales Projects Contacts Company Consolidated Invoices Inbox 3 format_size keybo…" at bounding box center [784, 373] width 1568 height 746
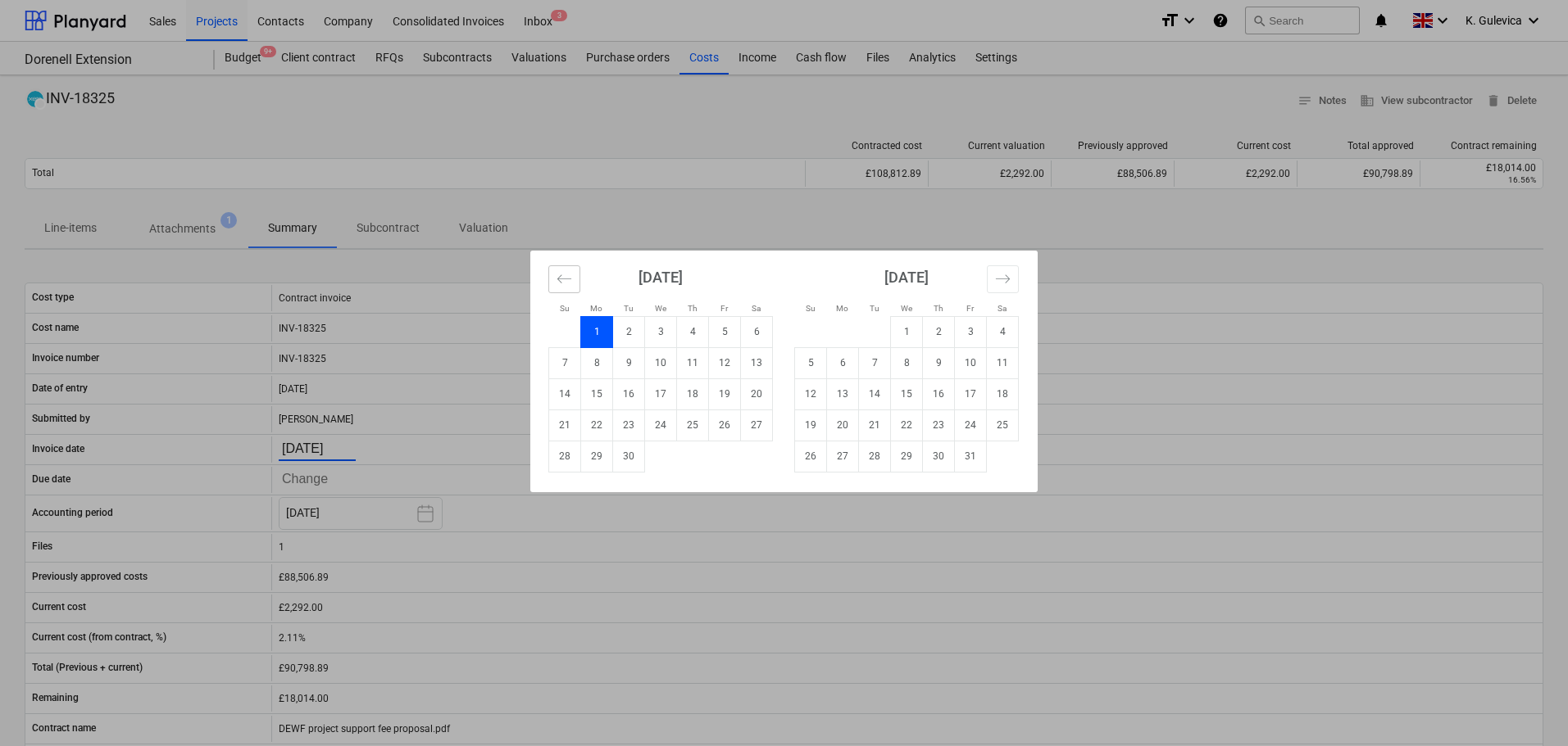
click at [560, 281] on icon "Move backward to switch to the previous month." at bounding box center [565, 279] width 16 height 16
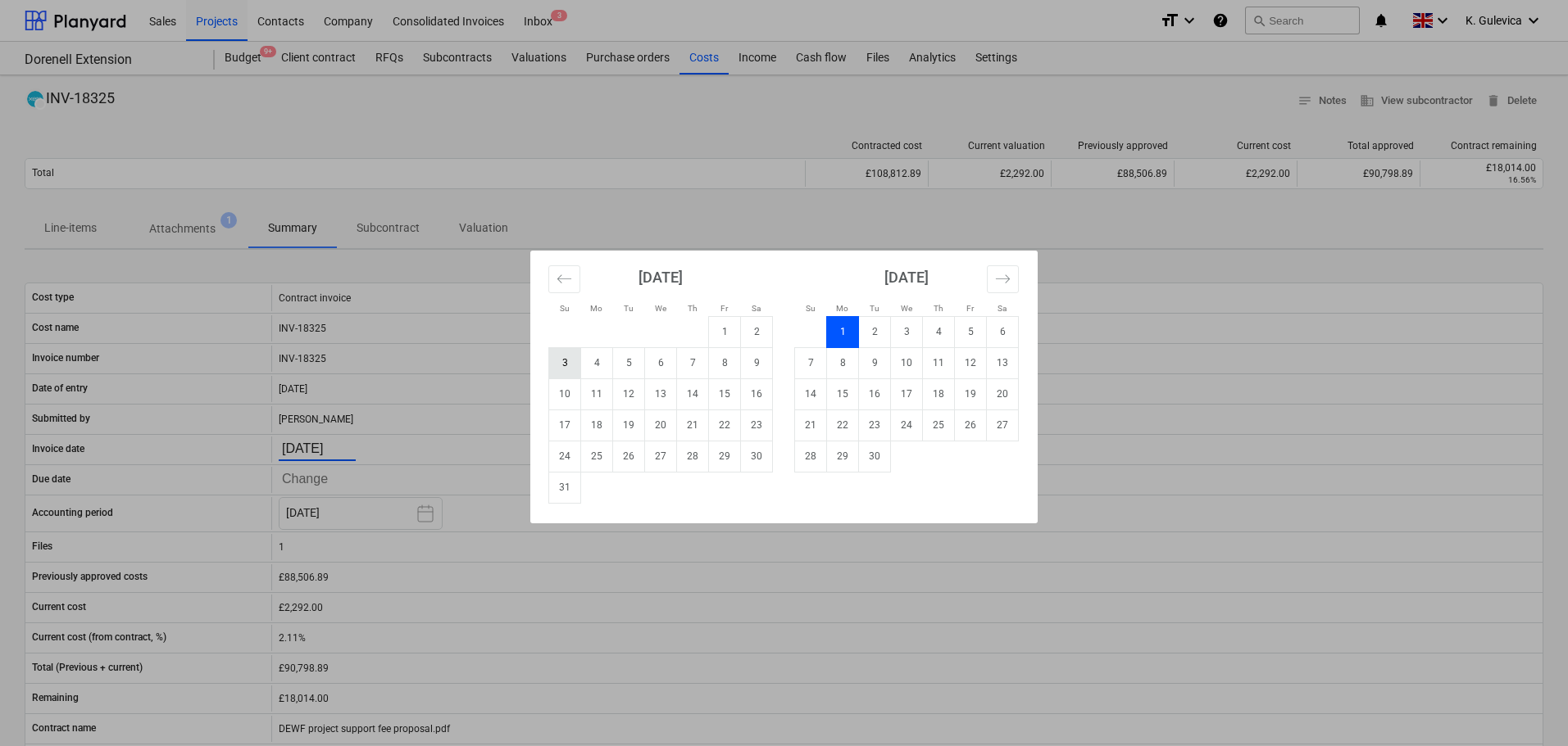
click at [572, 363] on td "3" at bounding box center [565, 363] width 32 height 31
type input "03.08.2025"
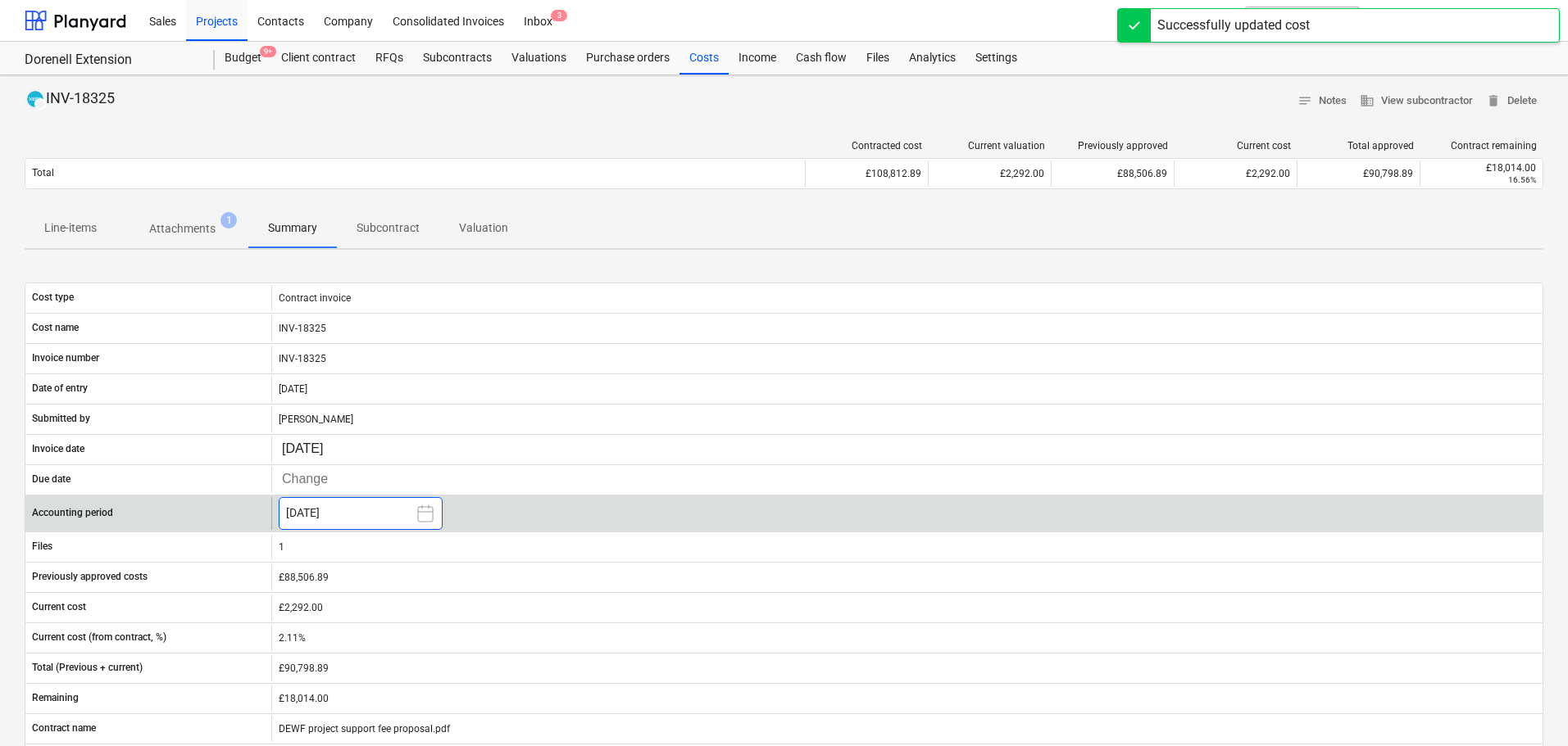
click at [380, 507] on button "[DATE]" at bounding box center [360, 513] width 164 height 33
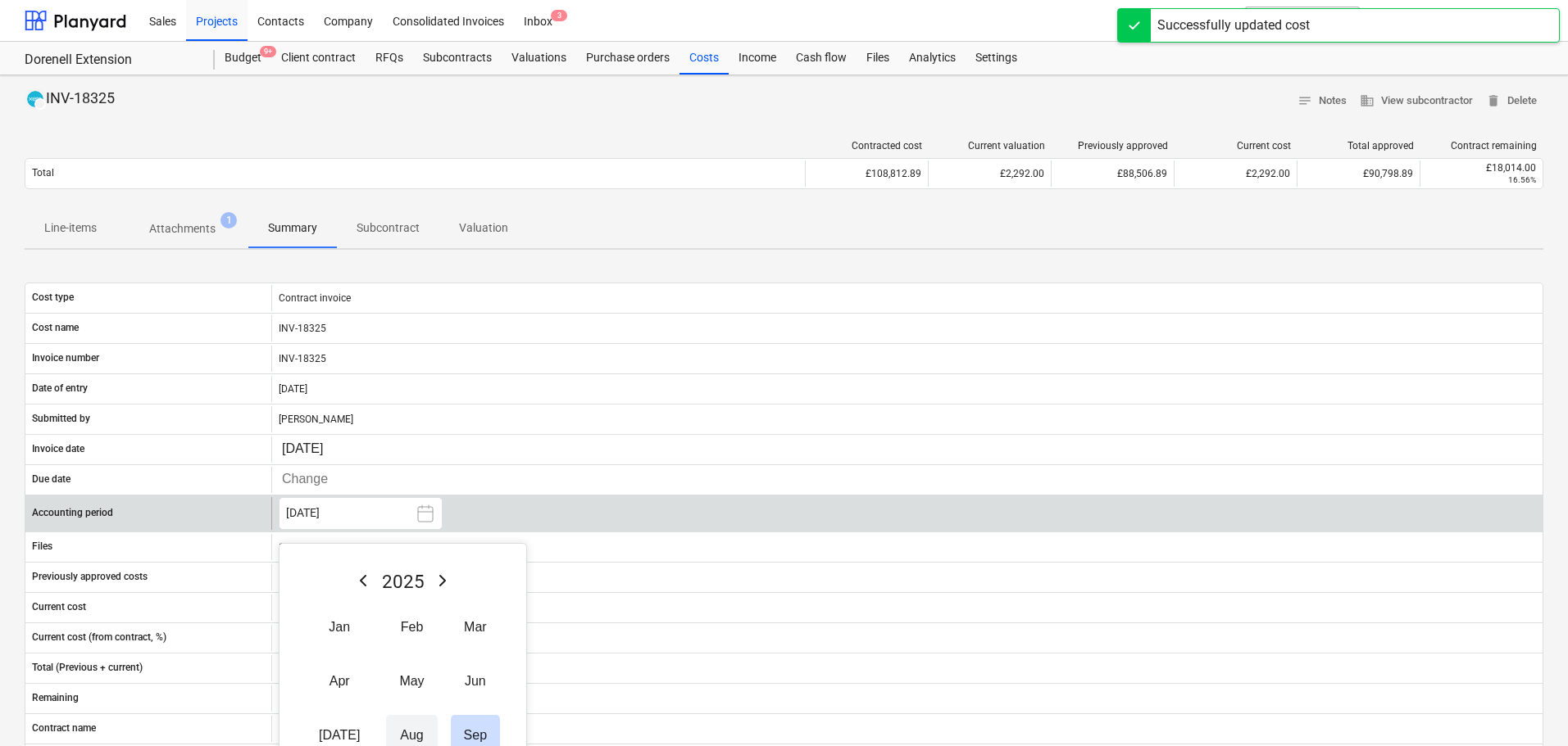
click at [400, 734] on button "Aug" at bounding box center [411, 735] width 50 height 41
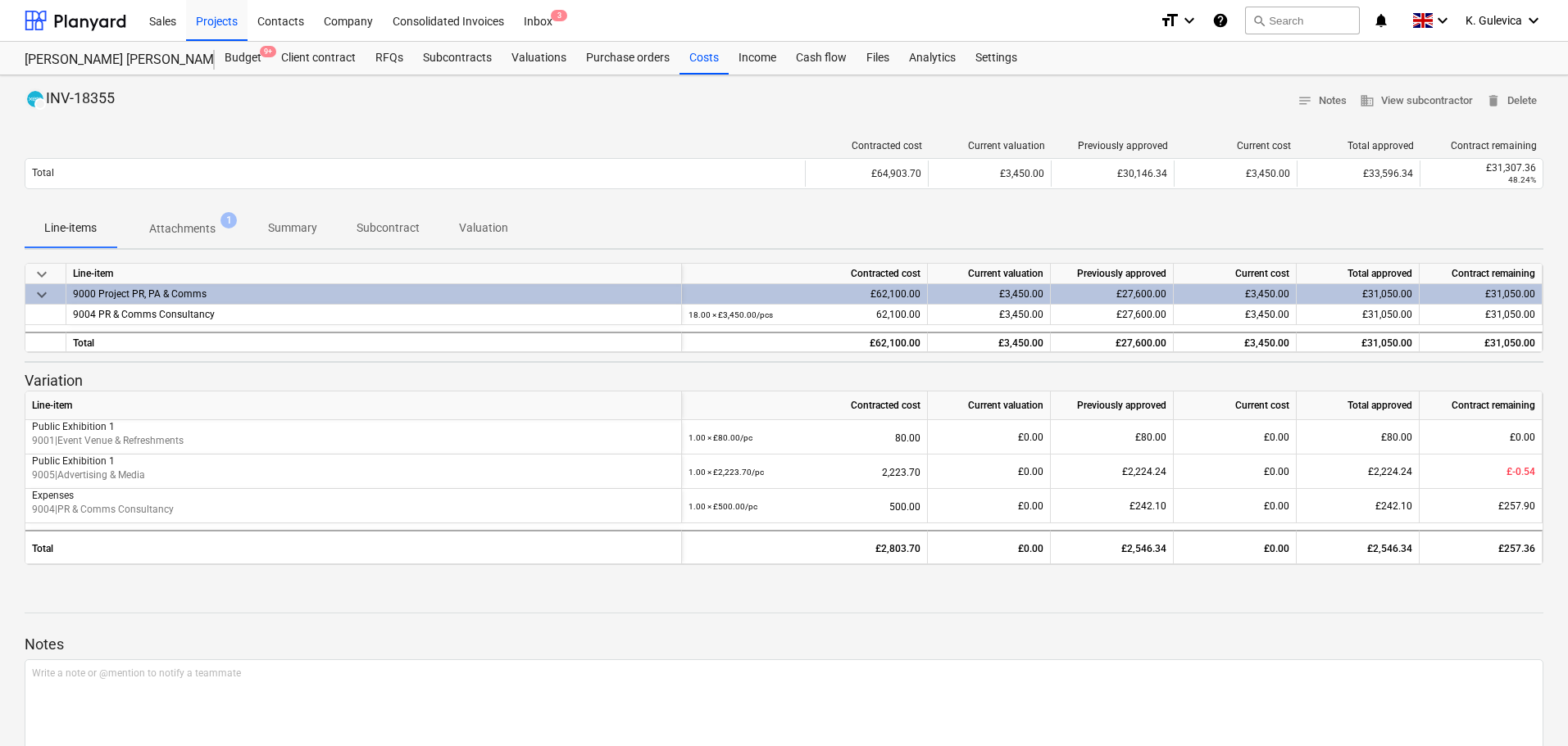
click at [269, 224] on p "Summary" at bounding box center [293, 227] width 50 height 17
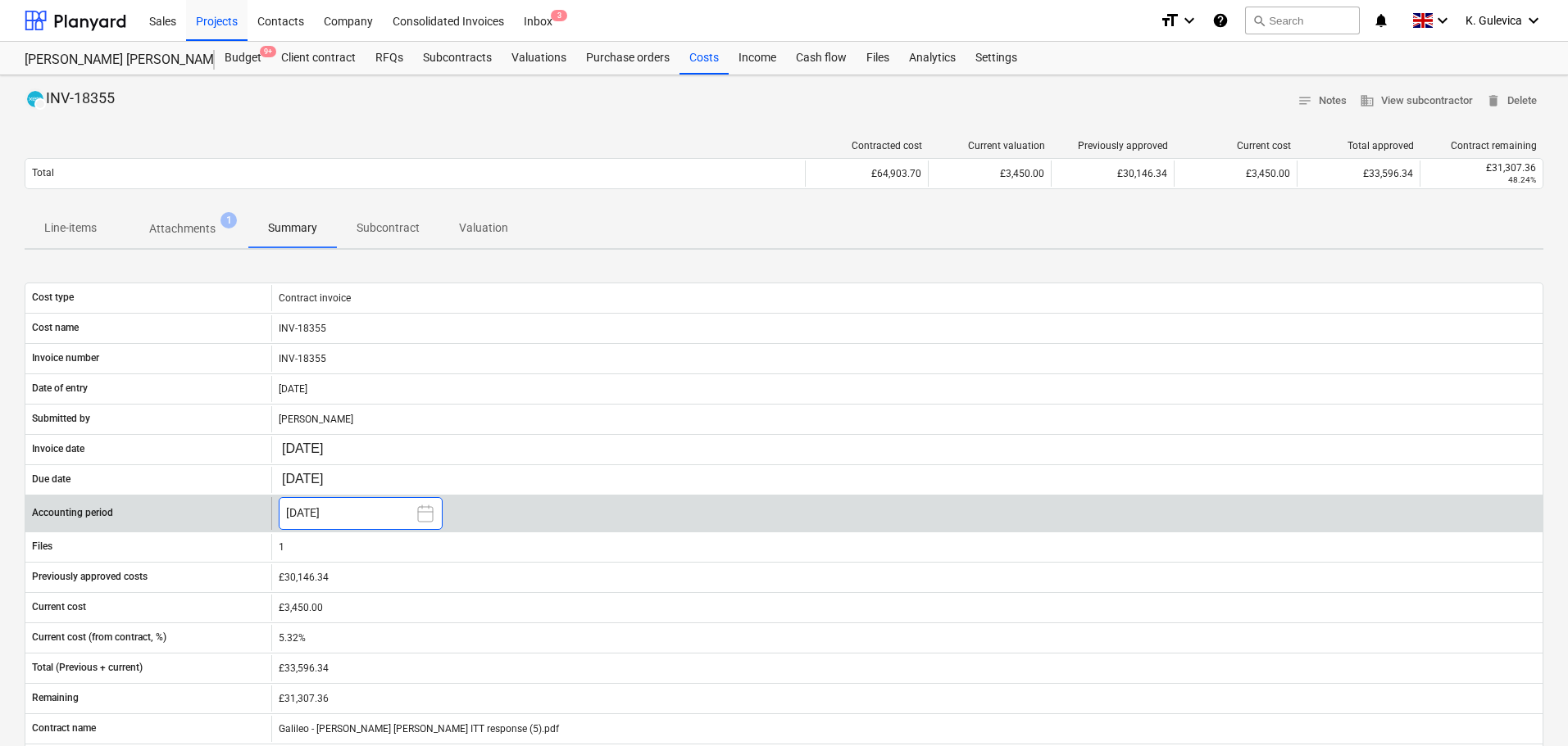
click at [314, 508] on button "[DATE]" at bounding box center [360, 513] width 164 height 33
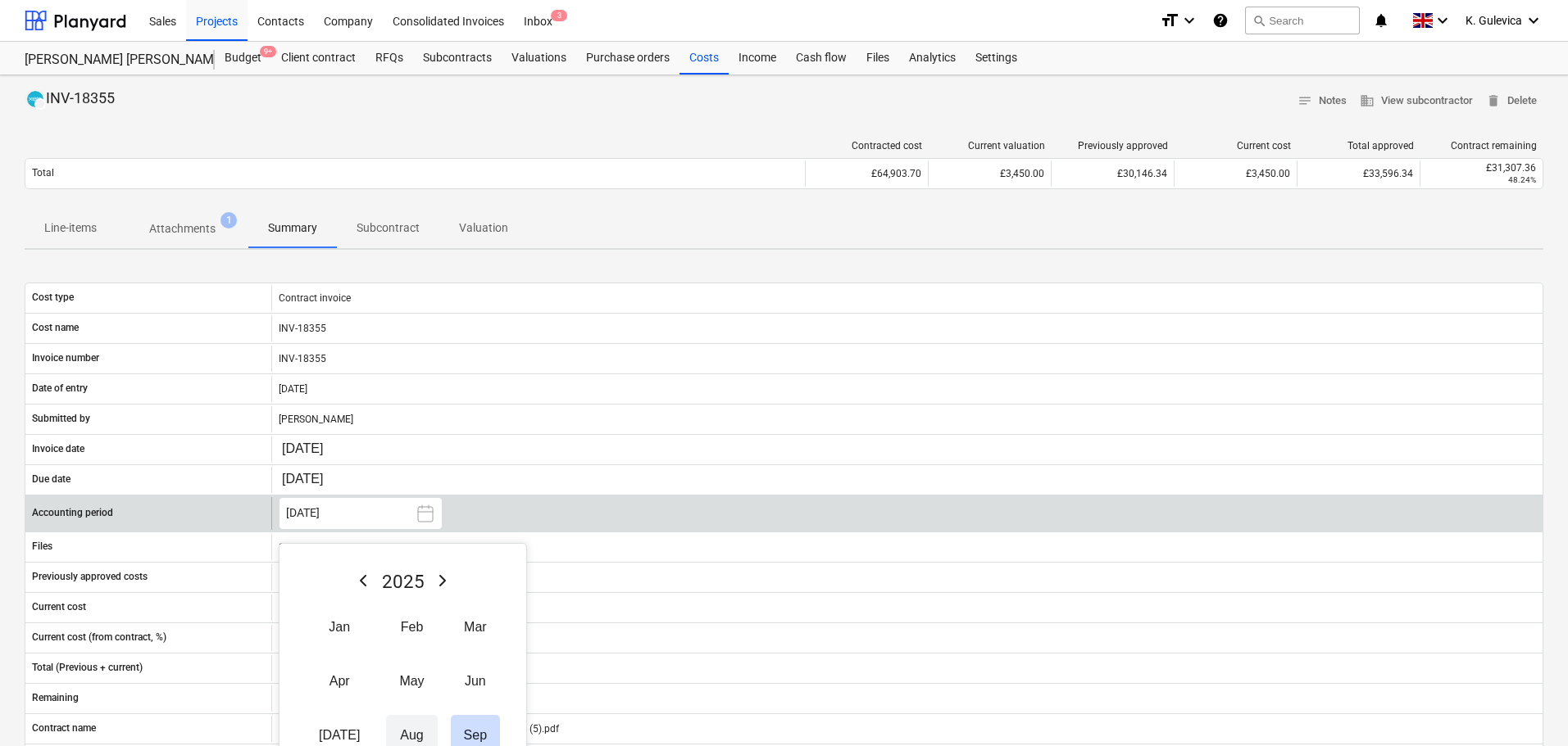
click at [396, 734] on button "Aug" at bounding box center [411, 735] width 50 height 41
